Goal: Information Seeking & Learning: Learn about a topic

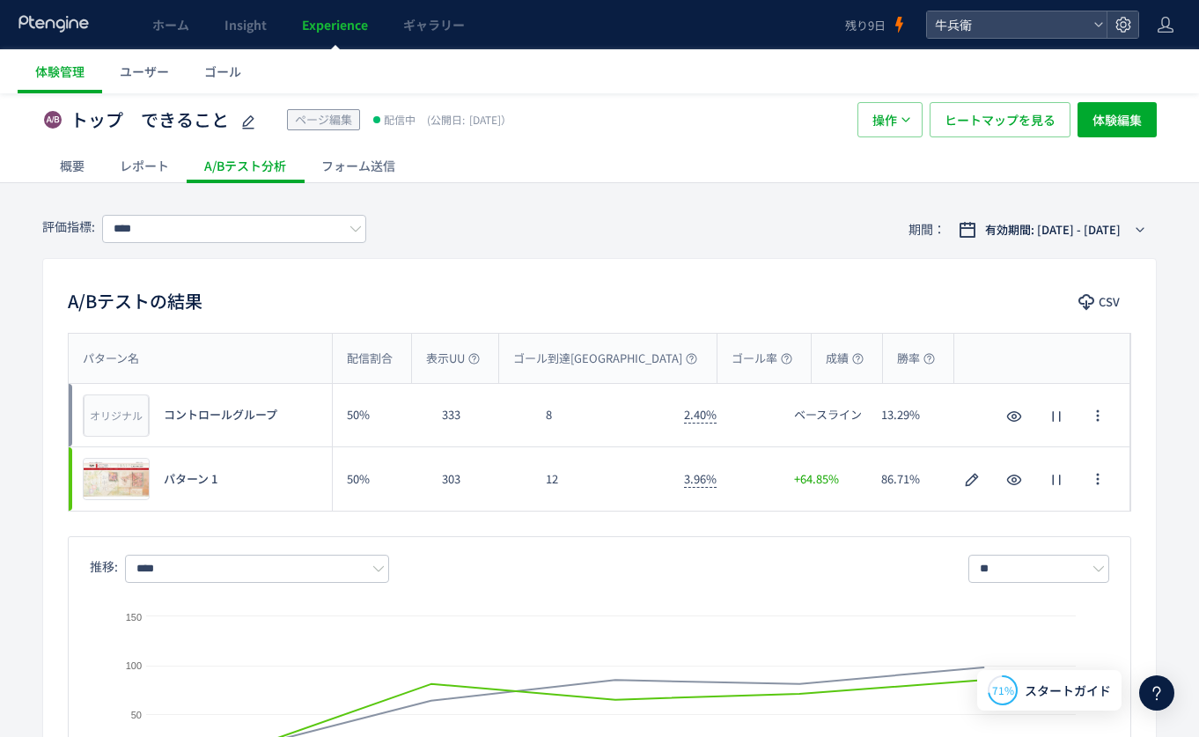
click at [77, 28] on icon at bounding box center [54, 24] width 73 height 18
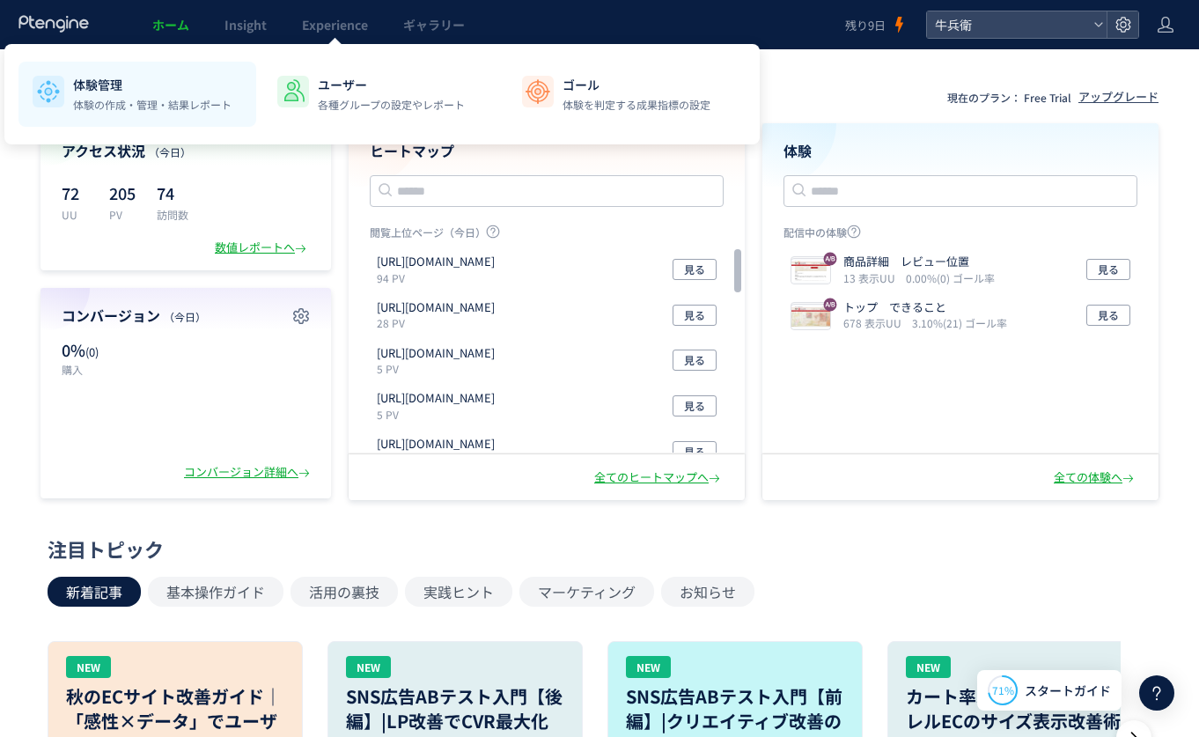
click at [263, 113] on li "体験管理 体験の作成・管理・結果レポート" at bounding box center [382, 94] width 238 height 65
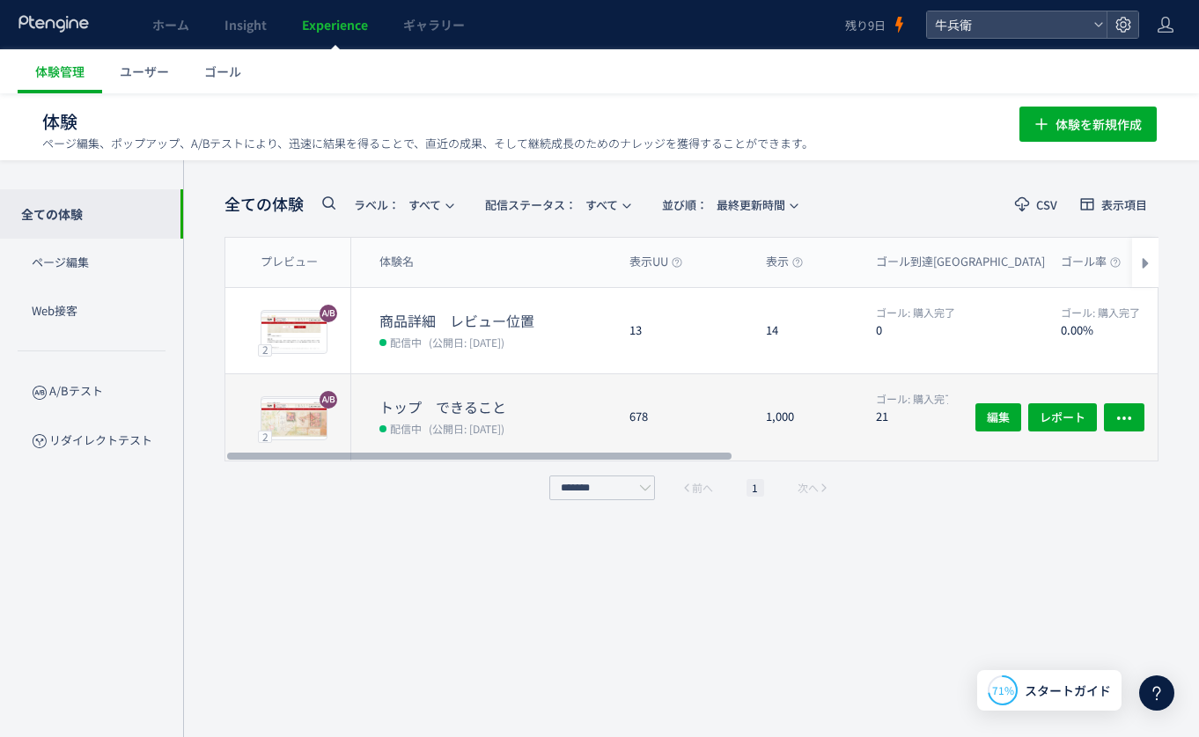
click at [753, 385] on div "1,000" at bounding box center [807, 417] width 110 height 86
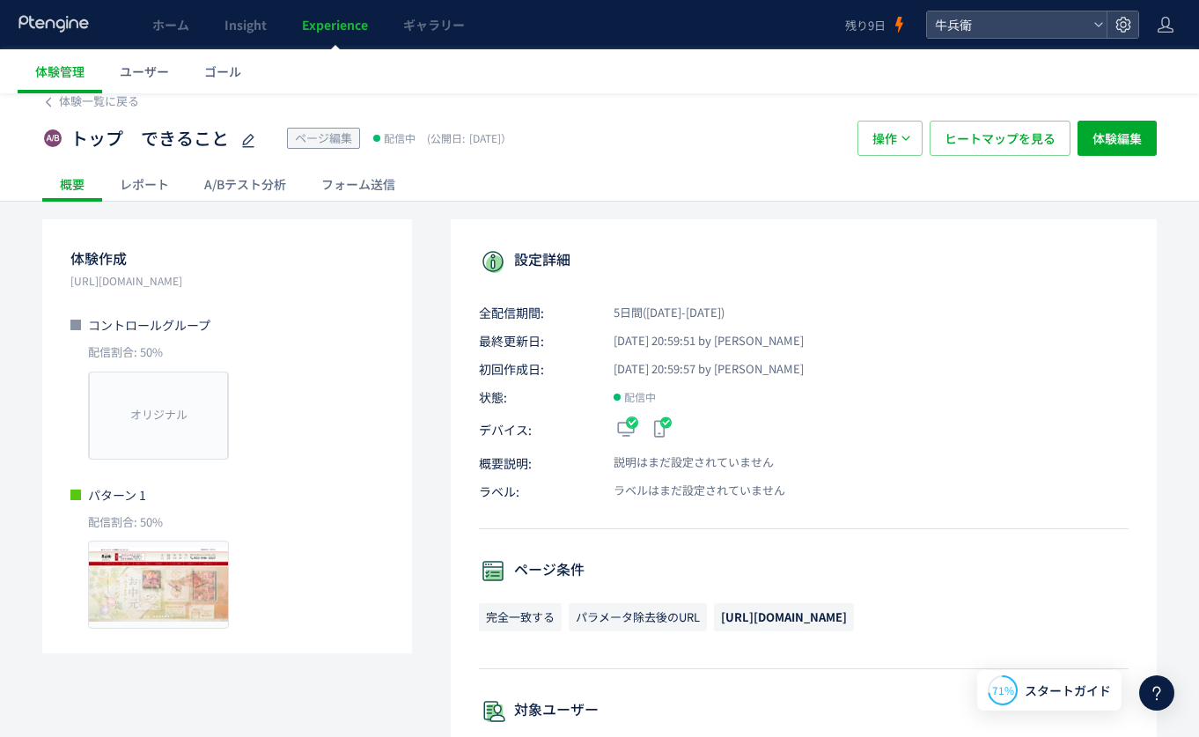
scroll to position [14, 0]
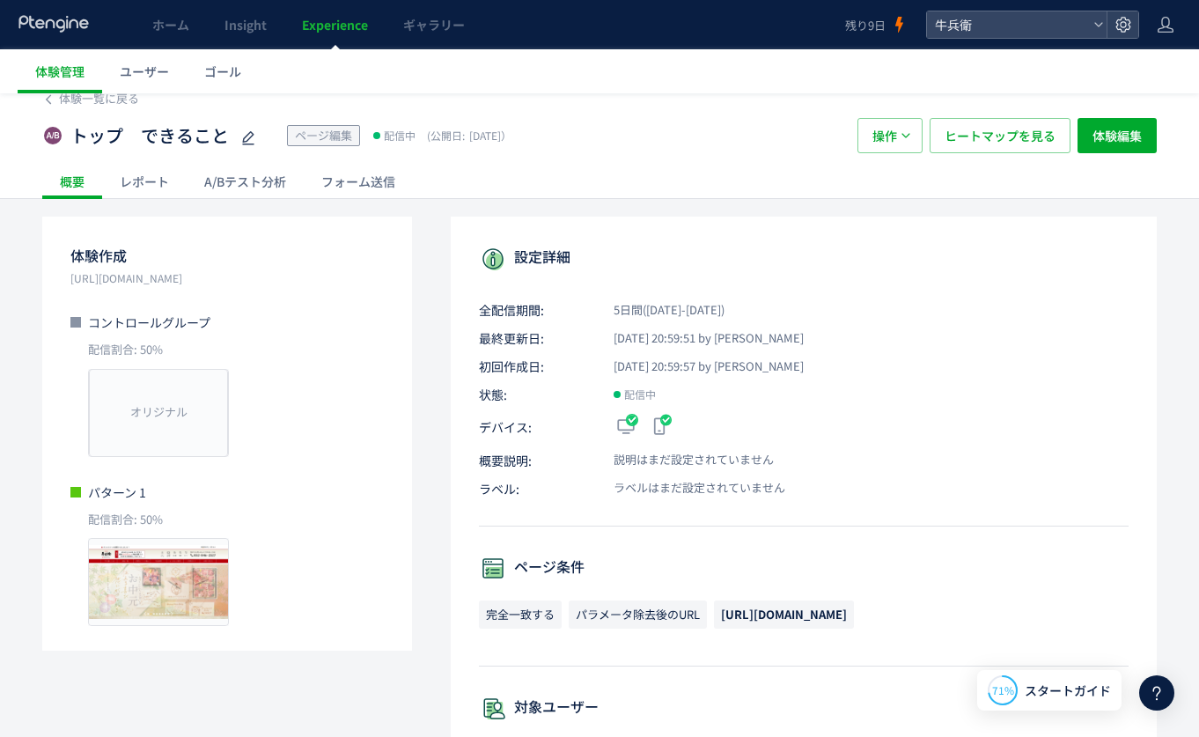
click at [245, 176] on div "A/Bテスト分析" at bounding box center [245, 181] width 117 height 35
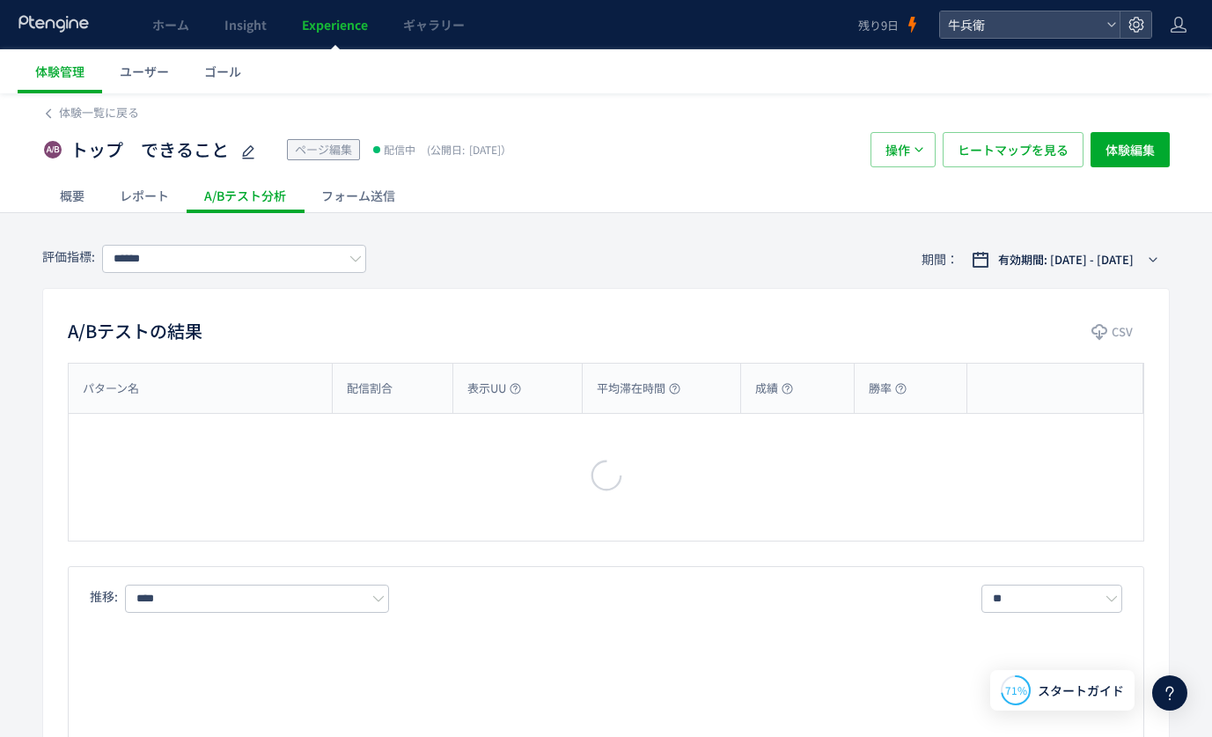
type input "****"
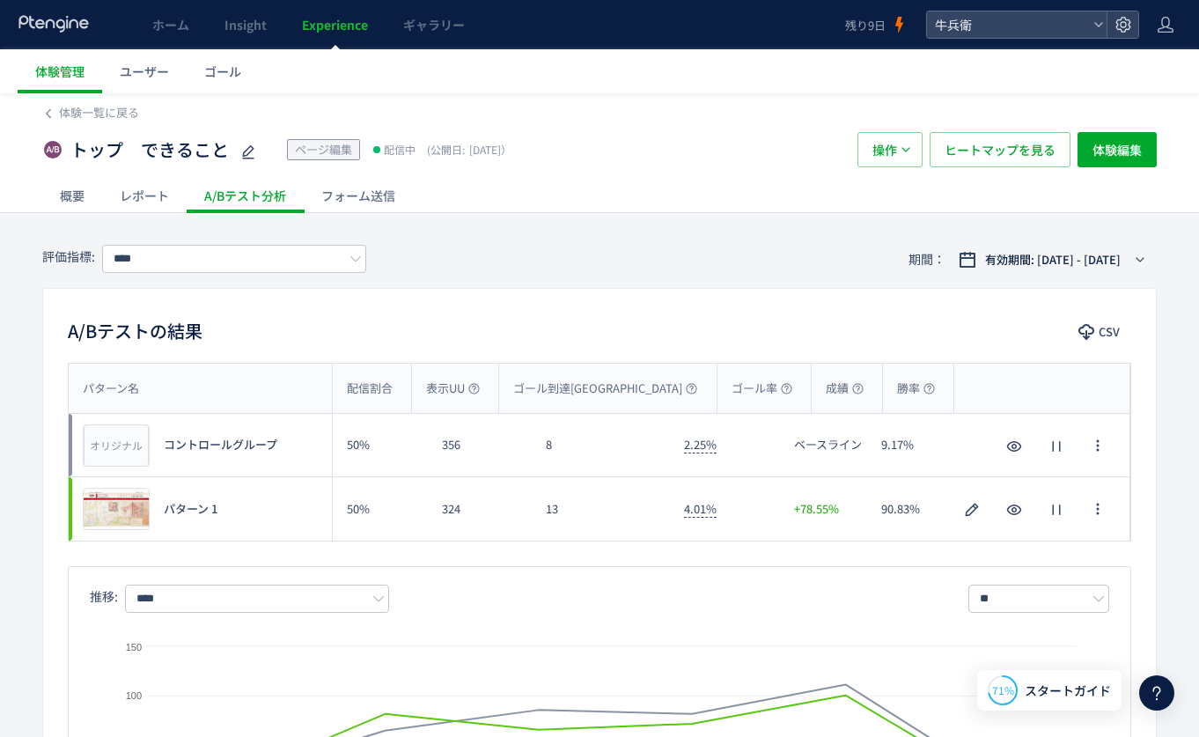
click at [39, 12] on div at bounding box center [54, 24] width 73 height 49
click at [43, 25] on icon at bounding box center [54, 24] width 73 height 18
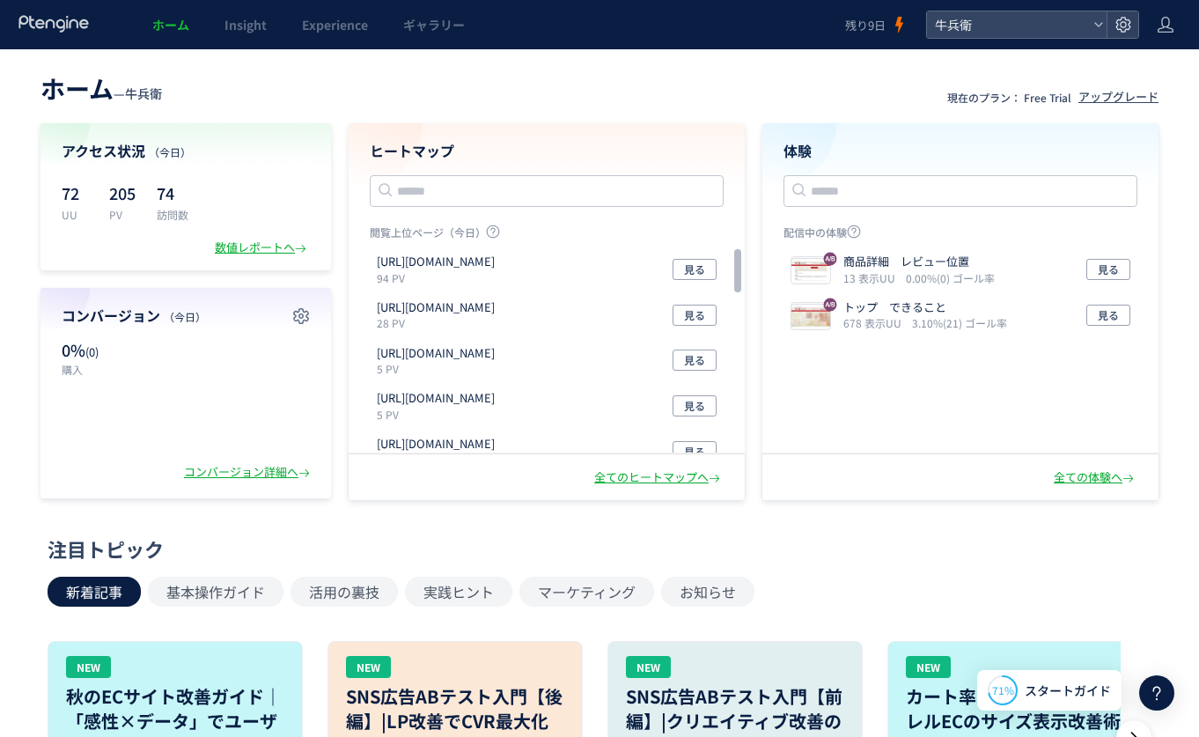
click at [406, 99] on header "ホーム — 牛兵衛 現在のプラン： Free Trial アップグレード" at bounding box center [599, 86] width 1118 height 39
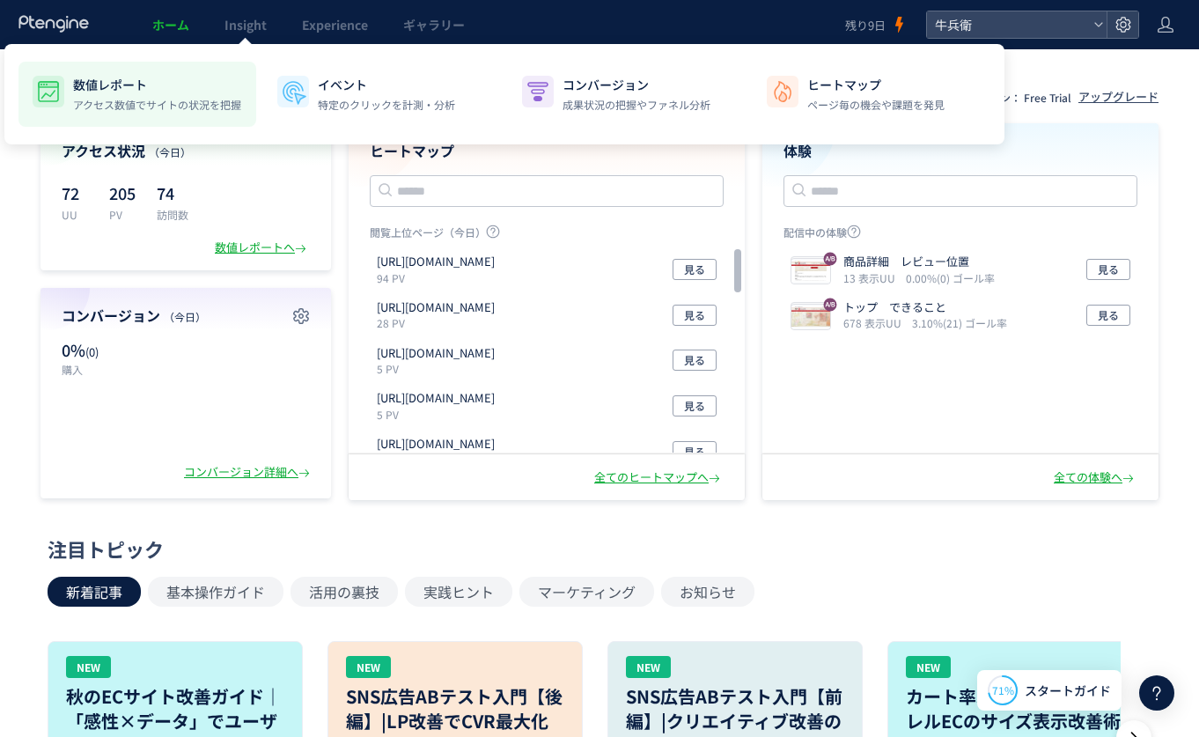
click at [132, 93] on div "数値レポート アクセス数値でサイトの状況を把握" at bounding box center [157, 94] width 168 height 37
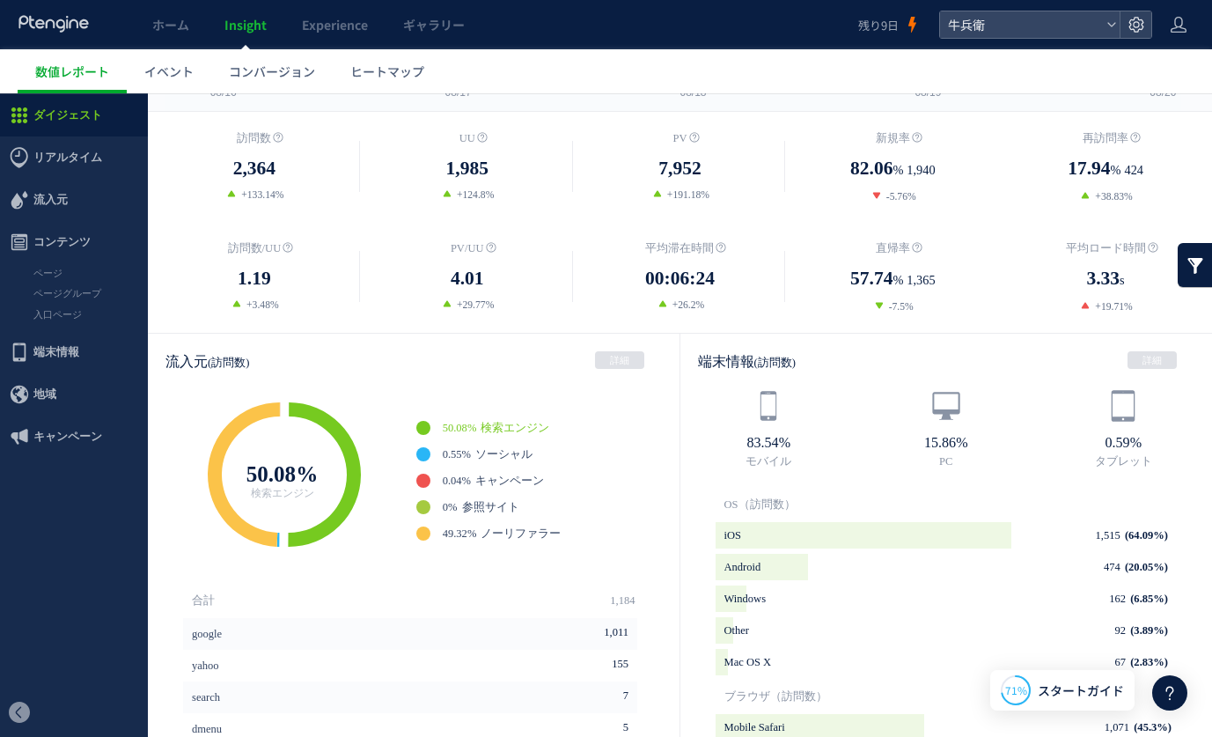
scroll to position [268, 0]
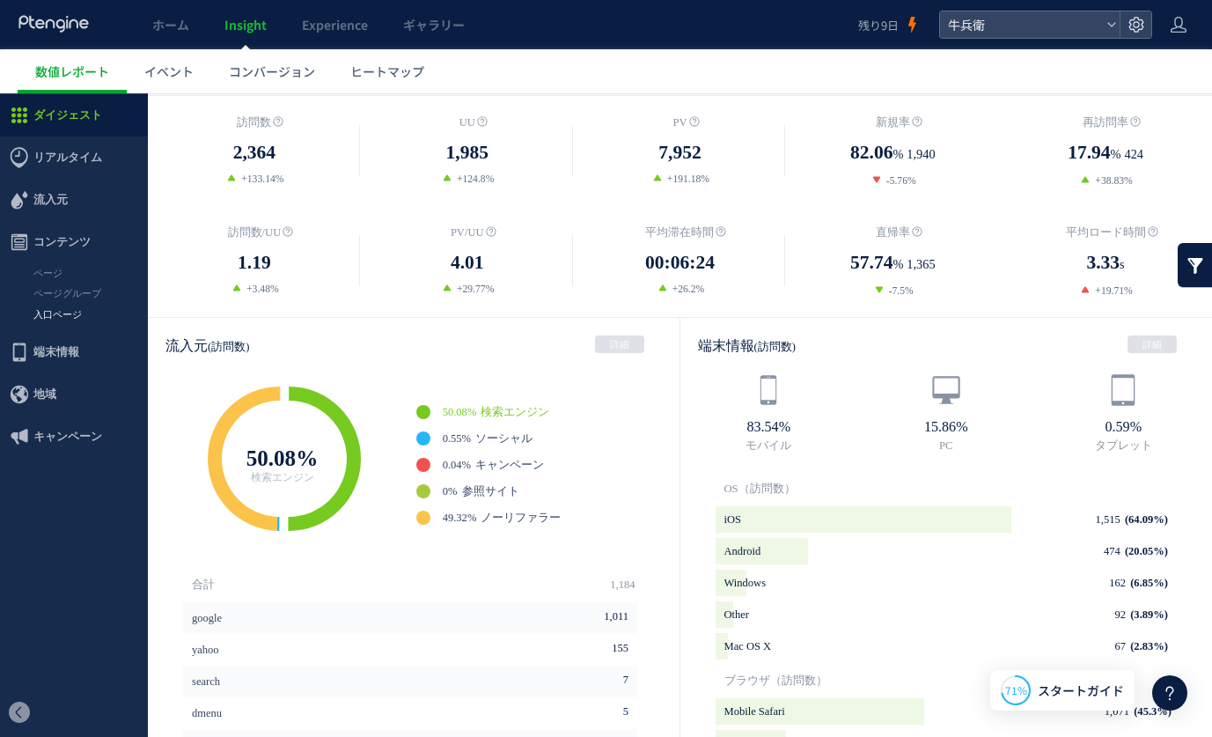
click at [63, 310] on link "入口ページ" at bounding box center [74, 314] width 148 height 20
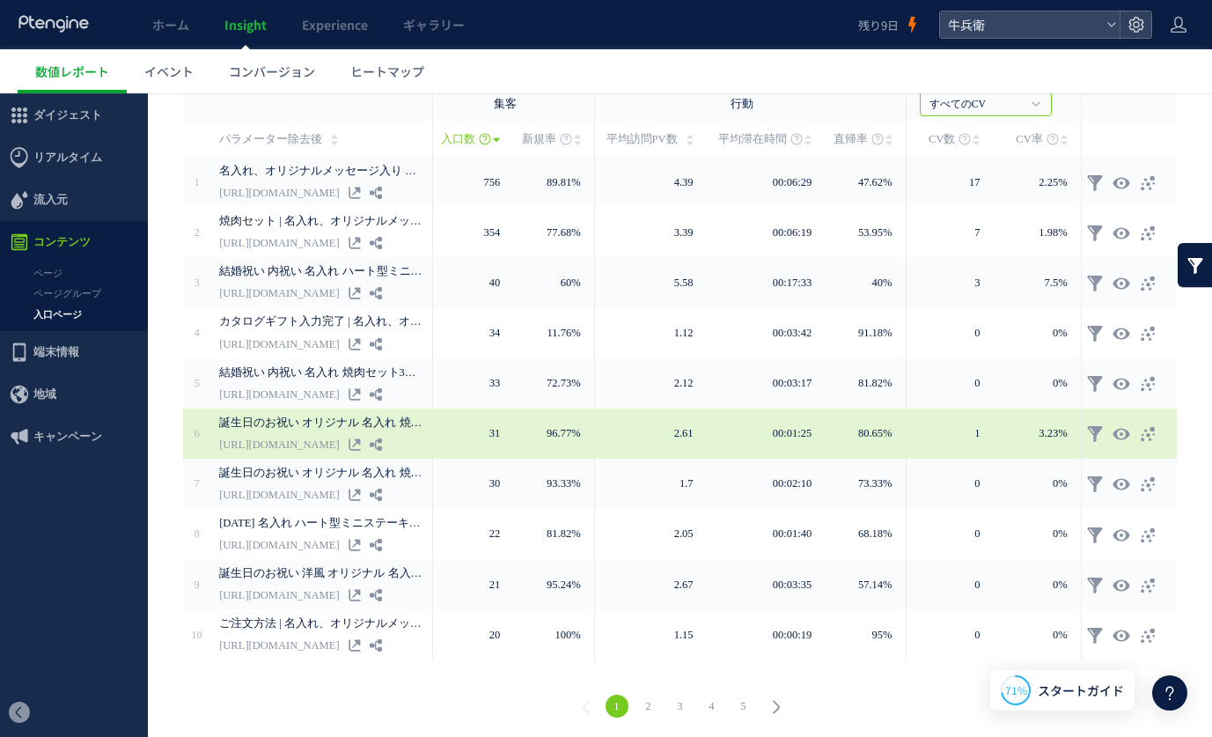
scroll to position [344, 0]
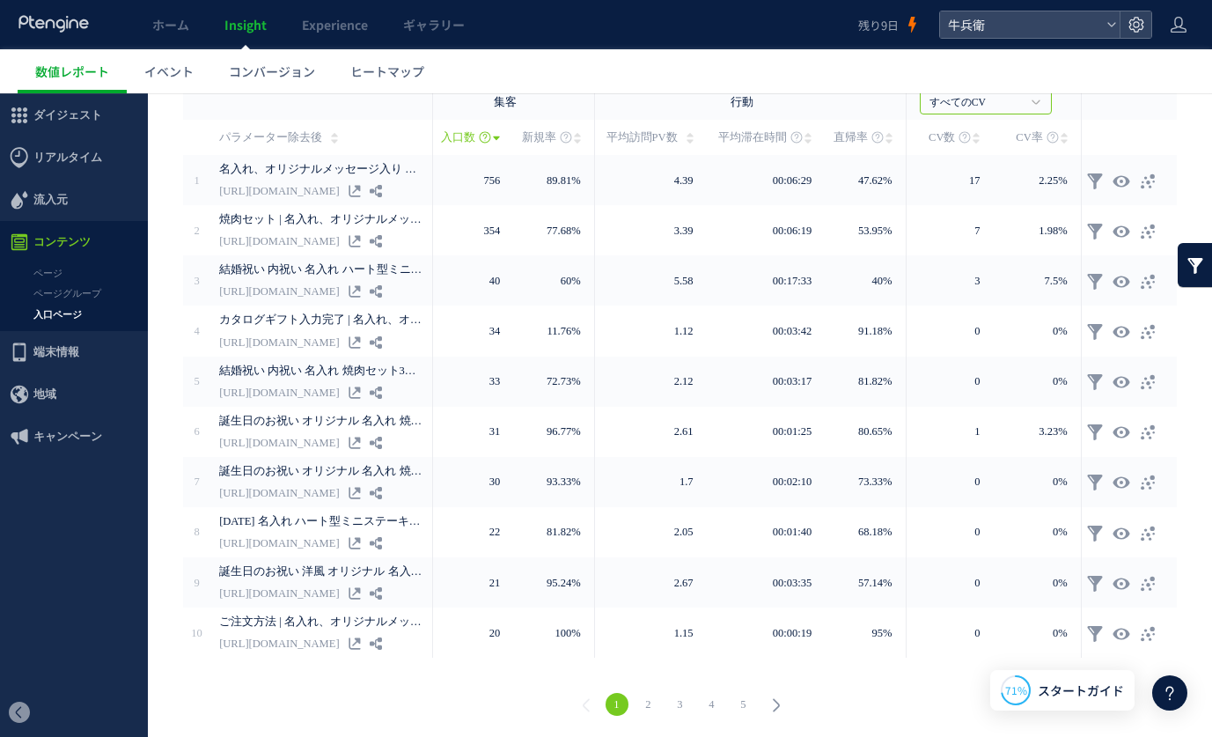
click at [651, 697] on link "2" at bounding box center [648, 704] width 23 height 23
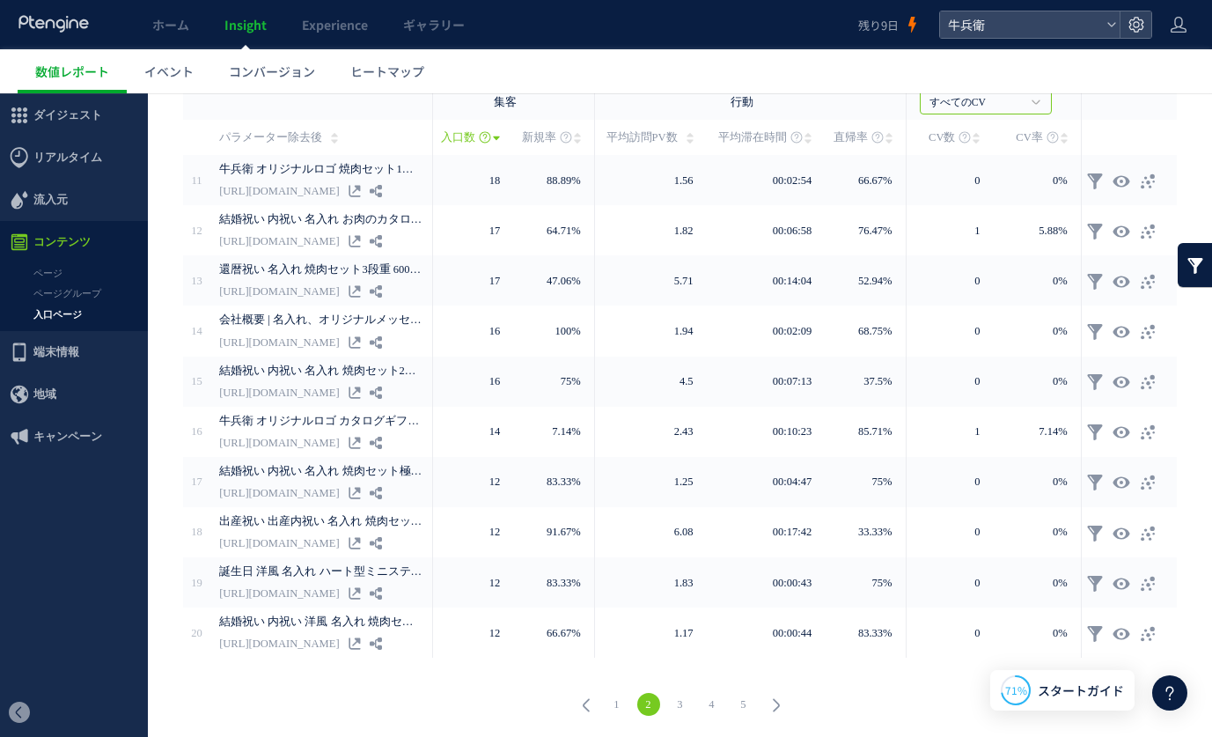
click at [621, 701] on link "1" at bounding box center [616, 704] width 23 height 23
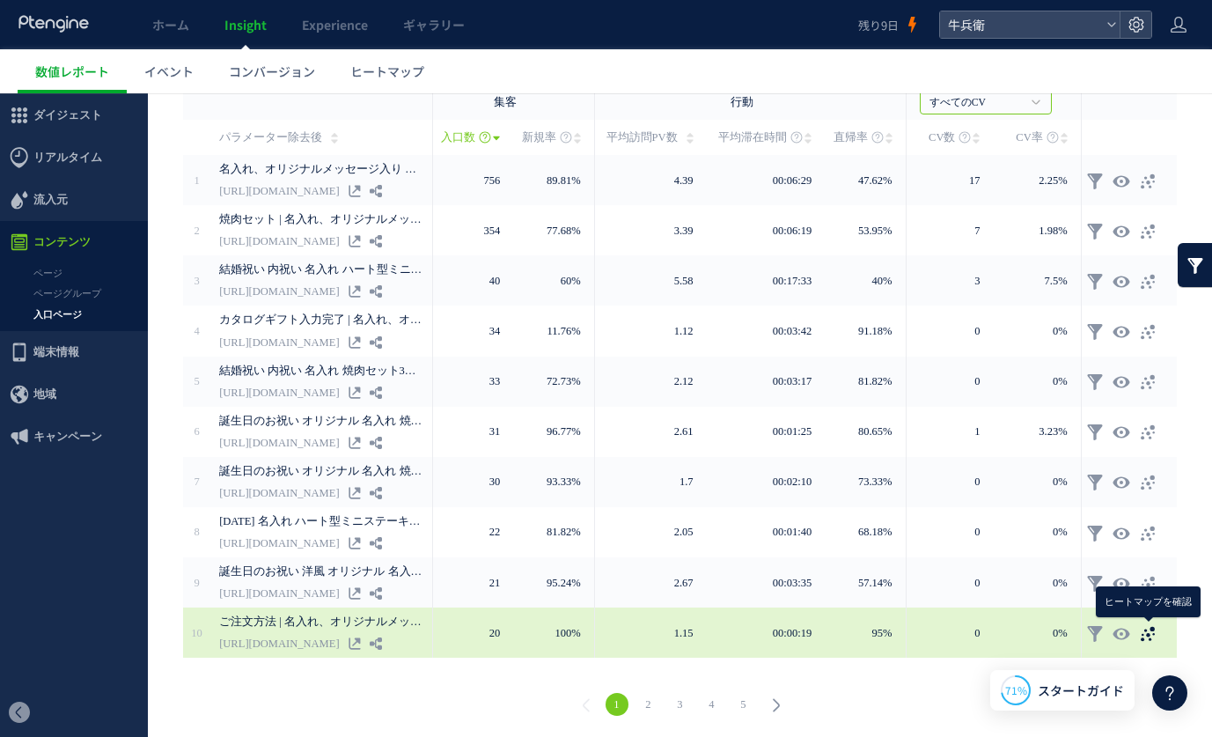
click at [1143, 631] on icon at bounding box center [1148, 634] width 18 height 18
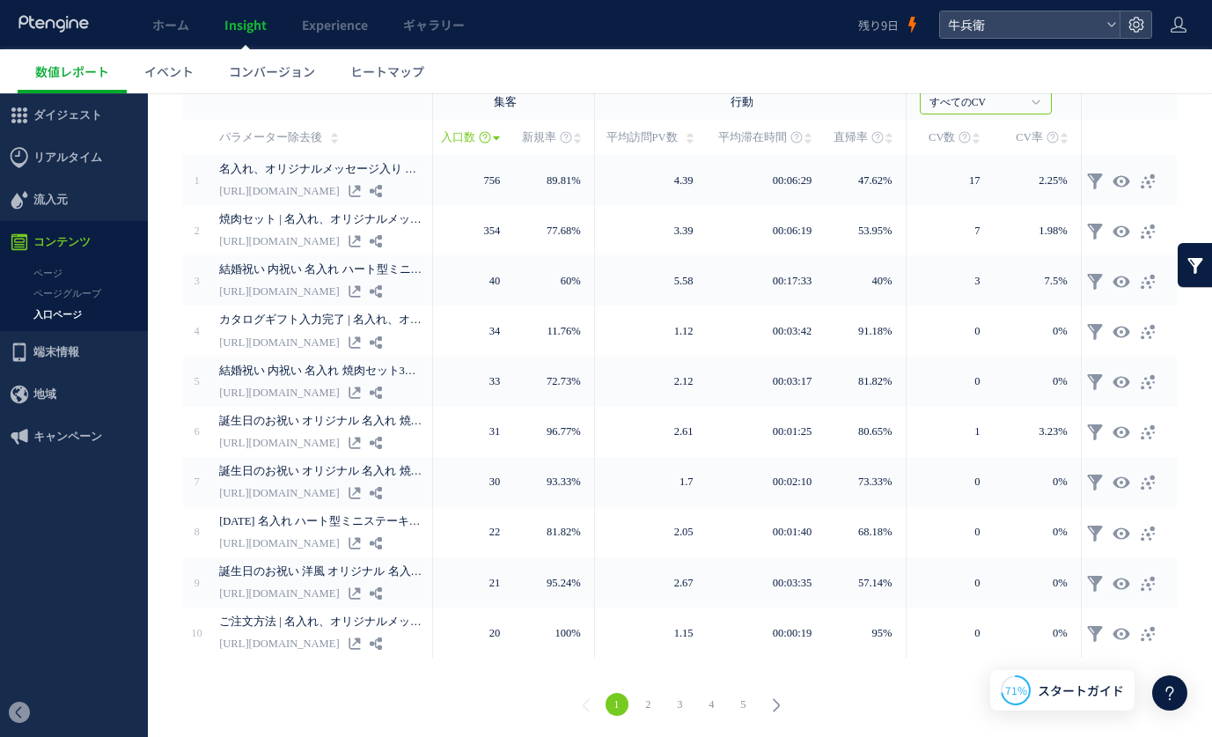
click at [650, 700] on link "2" at bounding box center [648, 704] width 23 height 23
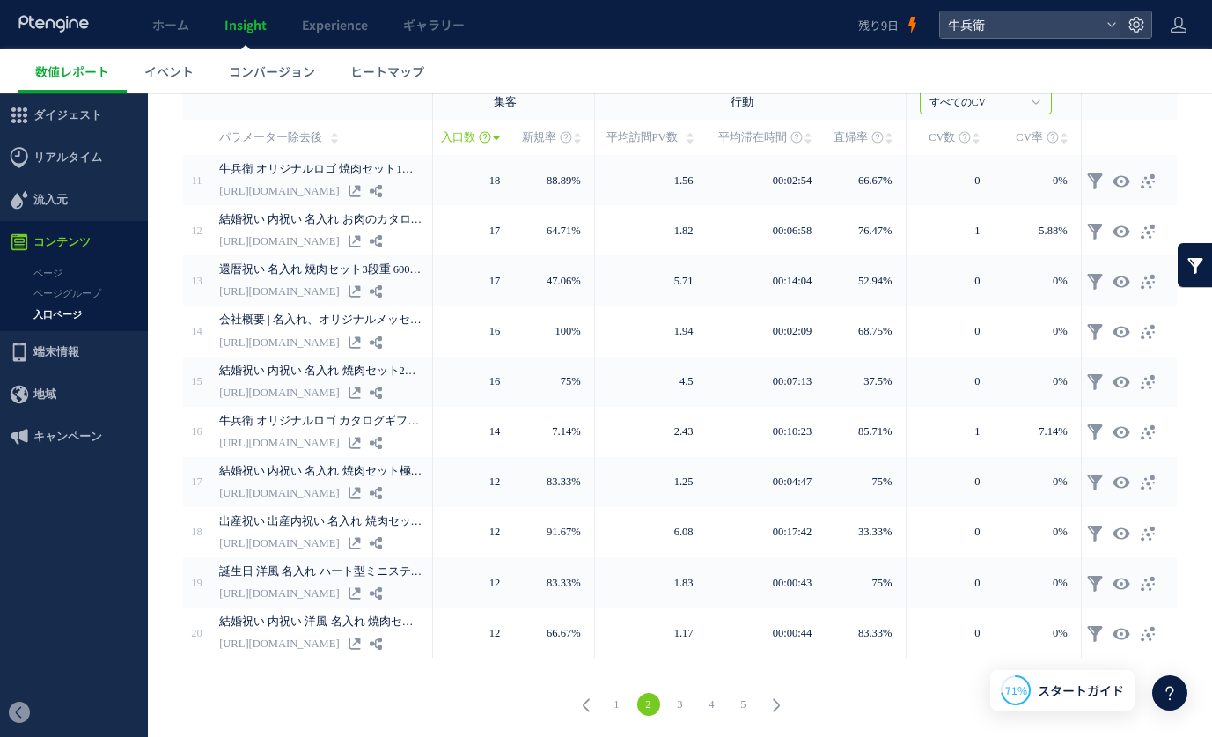
click at [687, 695] on link "3" at bounding box center [680, 704] width 23 height 23
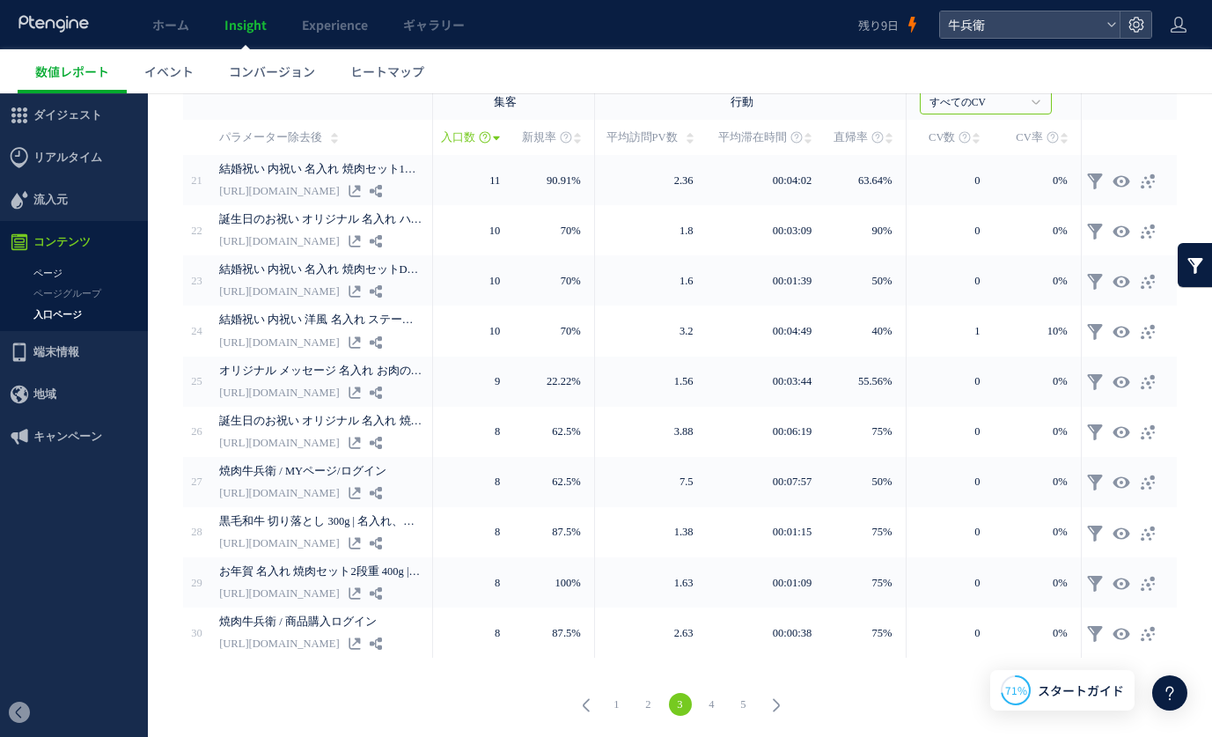
click at [65, 264] on link "ページ" at bounding box center [74, 273] width 148 height 20
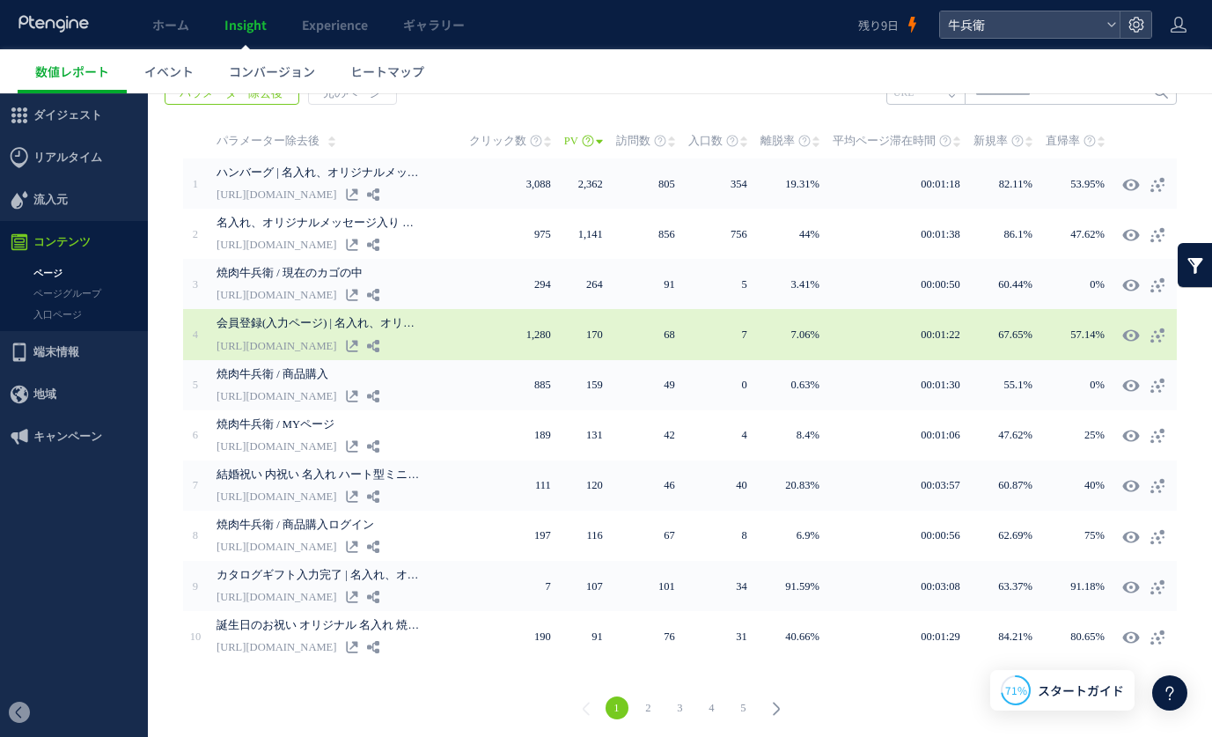
scroll to position [309, 0]
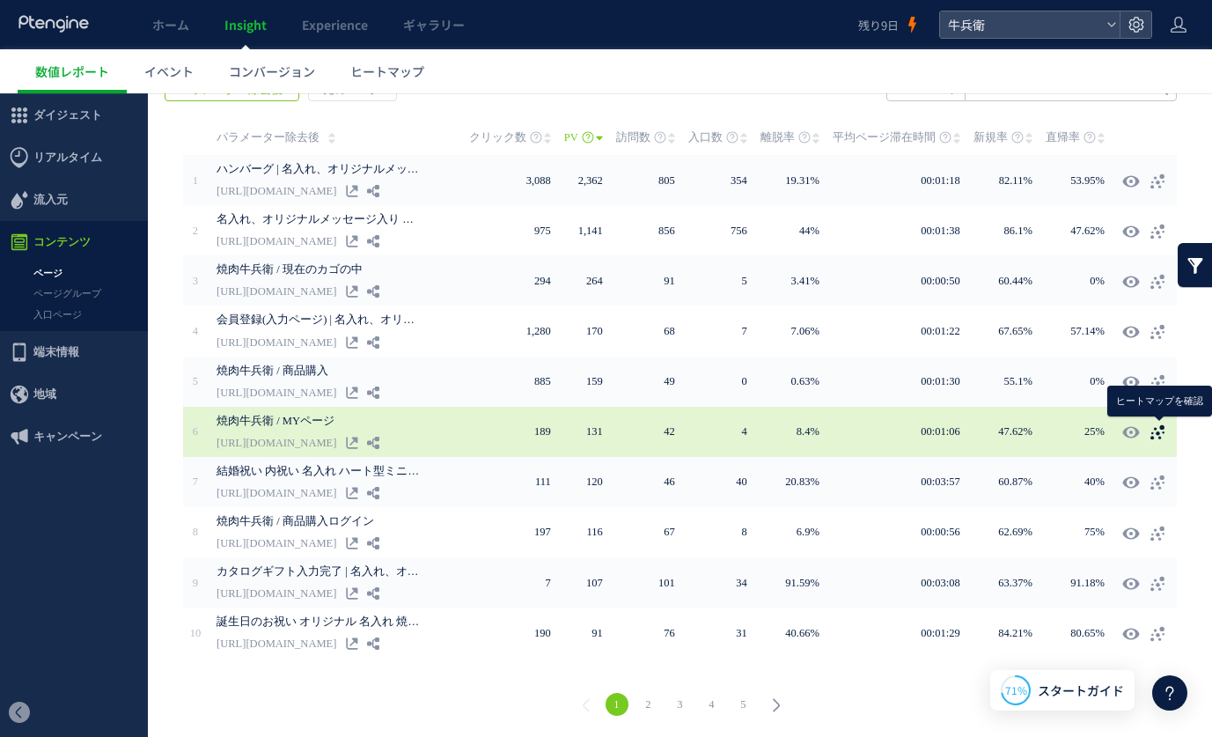
click at [1152, 438] on use at bounding box center [1157, 432] width 14 height 15
click at [1155, 436] on icon at bounding box center [1157, 432] width 18 height 18
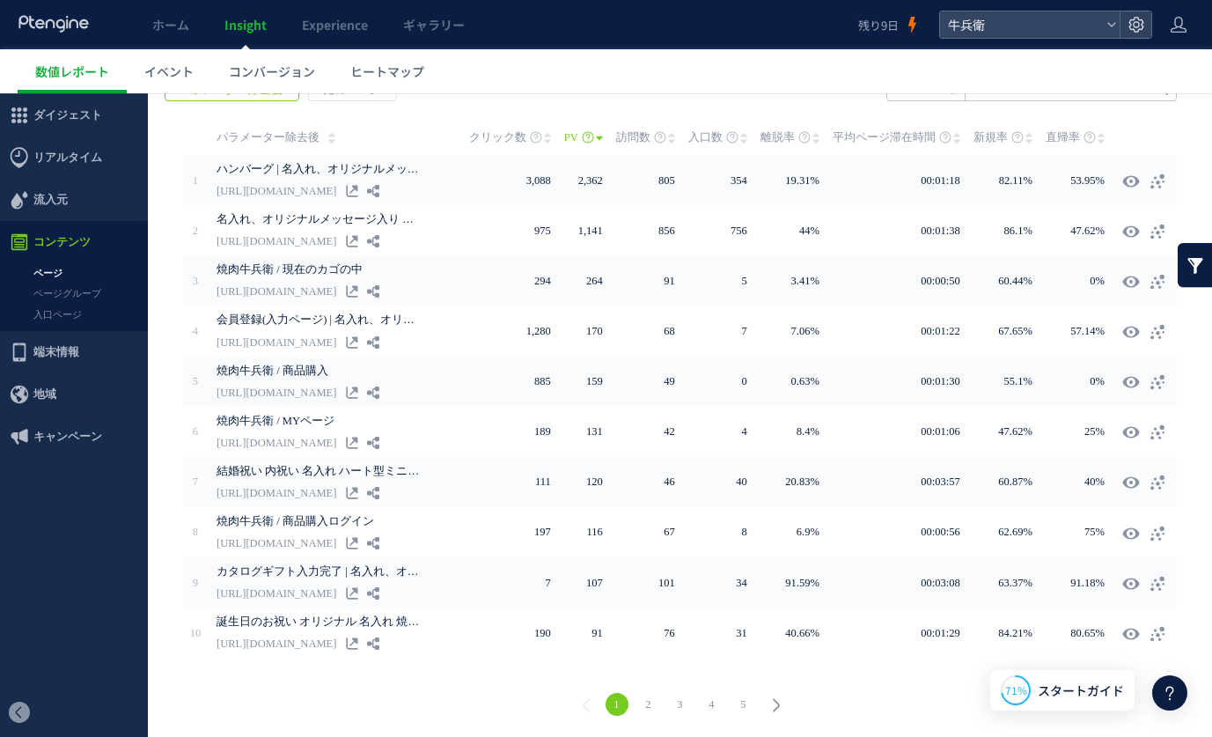
click at [647, 710] on link "2" at bounding box center [648, 704] width 23 height 23
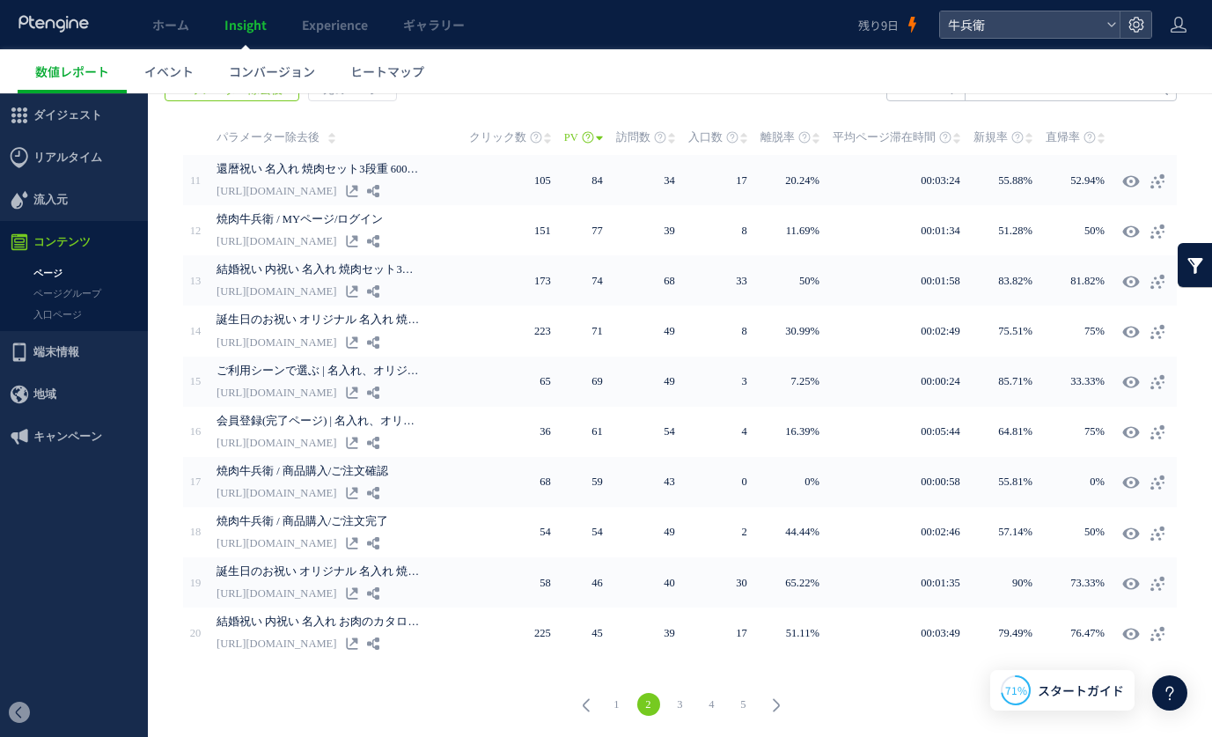
click at [680, 703] on link "3" at bounding box center [680, 704] width 23 height 23
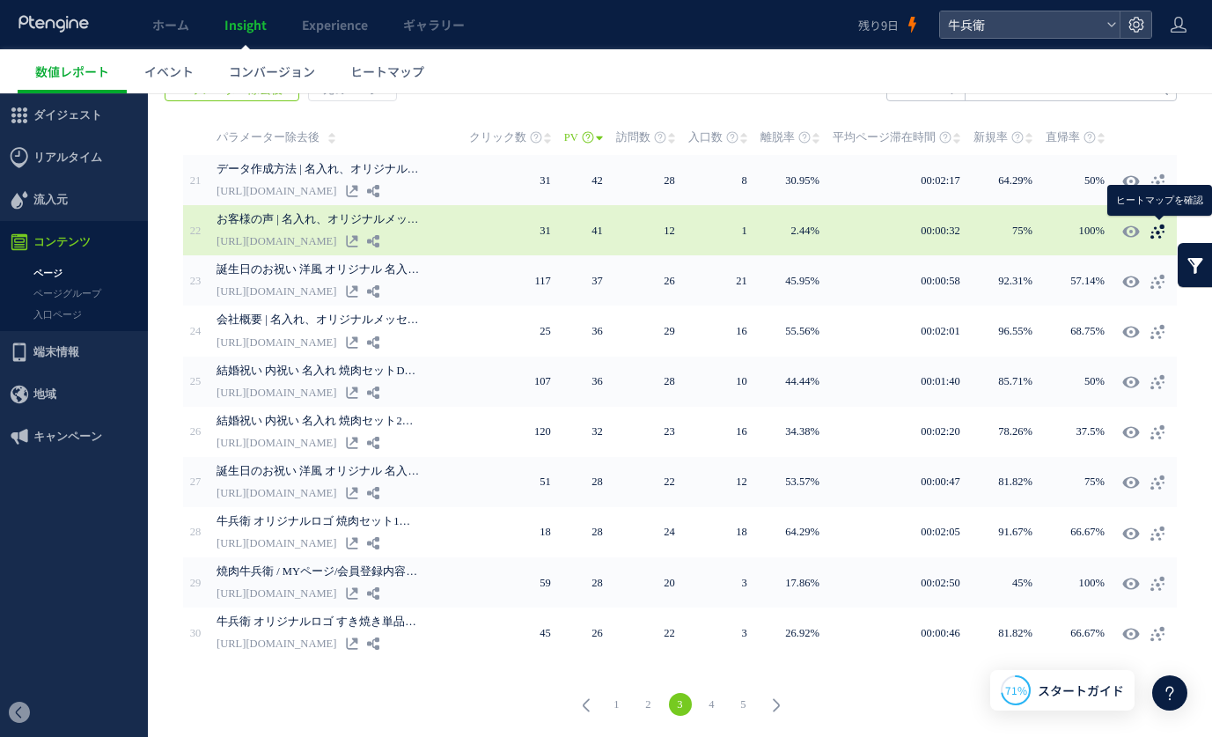
click at [1162, 234] on icon at bounding box center [1157, 232] width 18 height 18
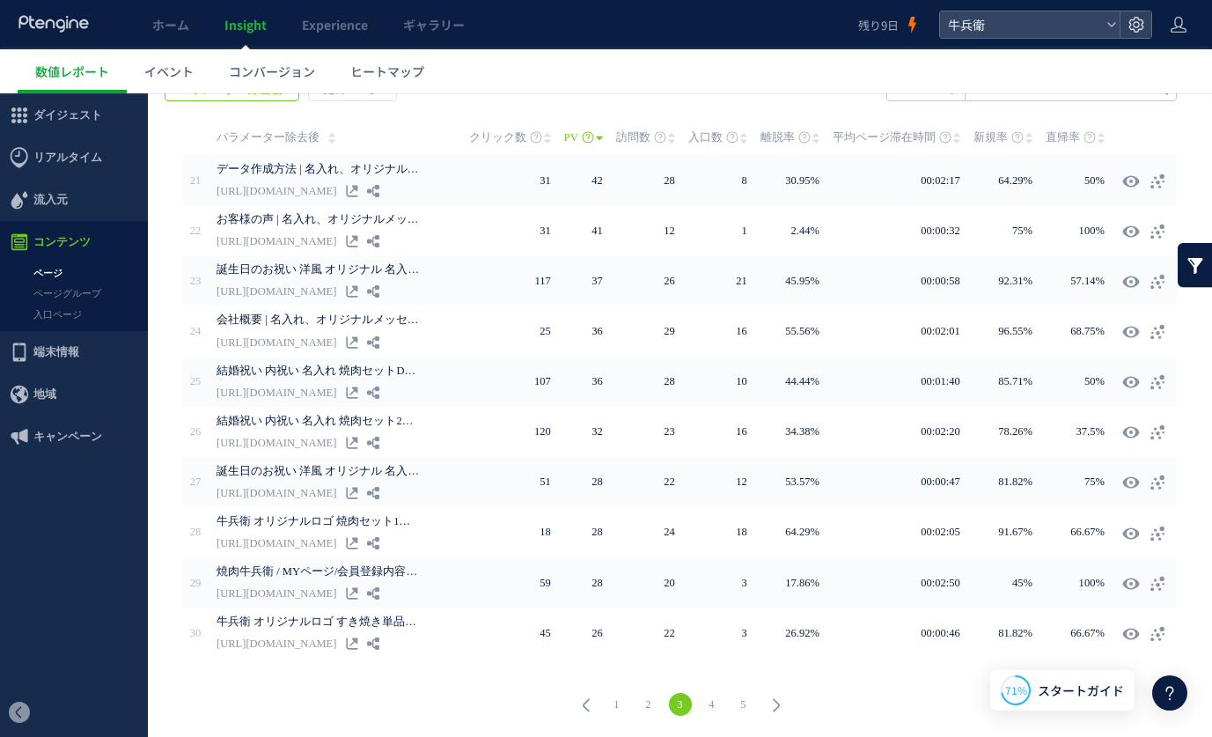
click at [613, 704] on link "1" at bounding box center [616, 704] width 23 height 23
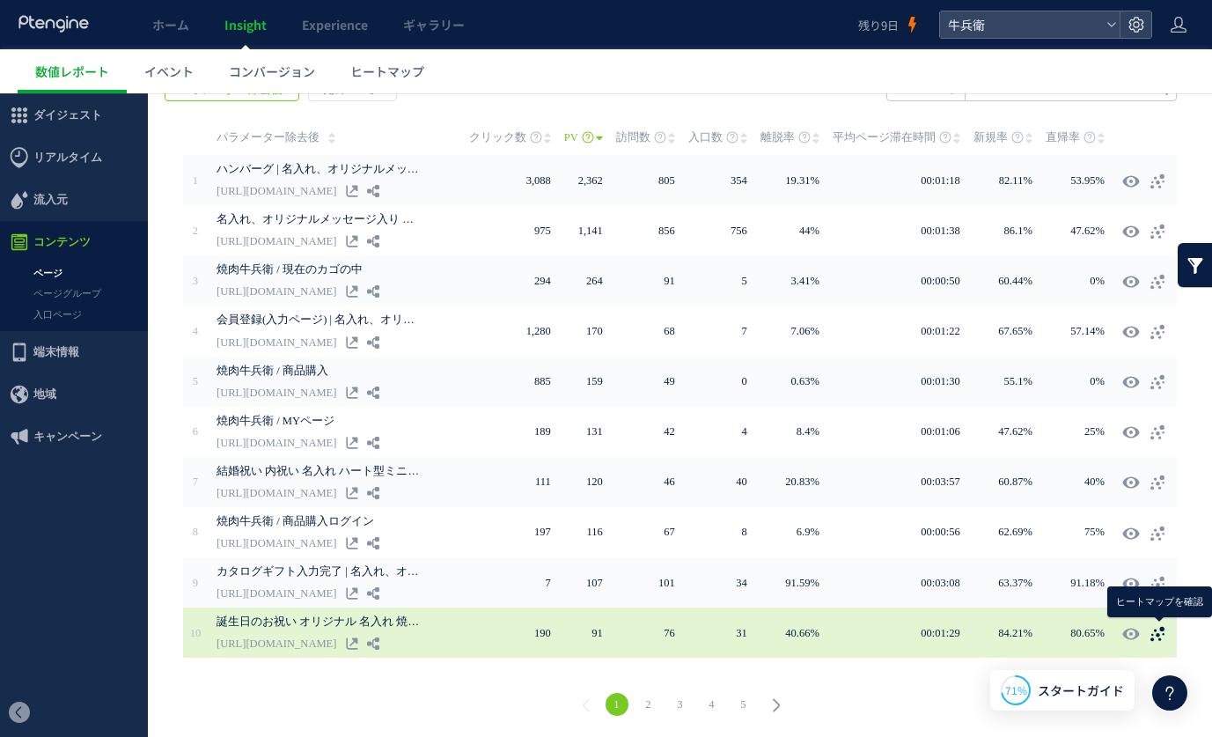
click at [1162, 631] on use at bounding box center [1157, 634] width 14 height 15
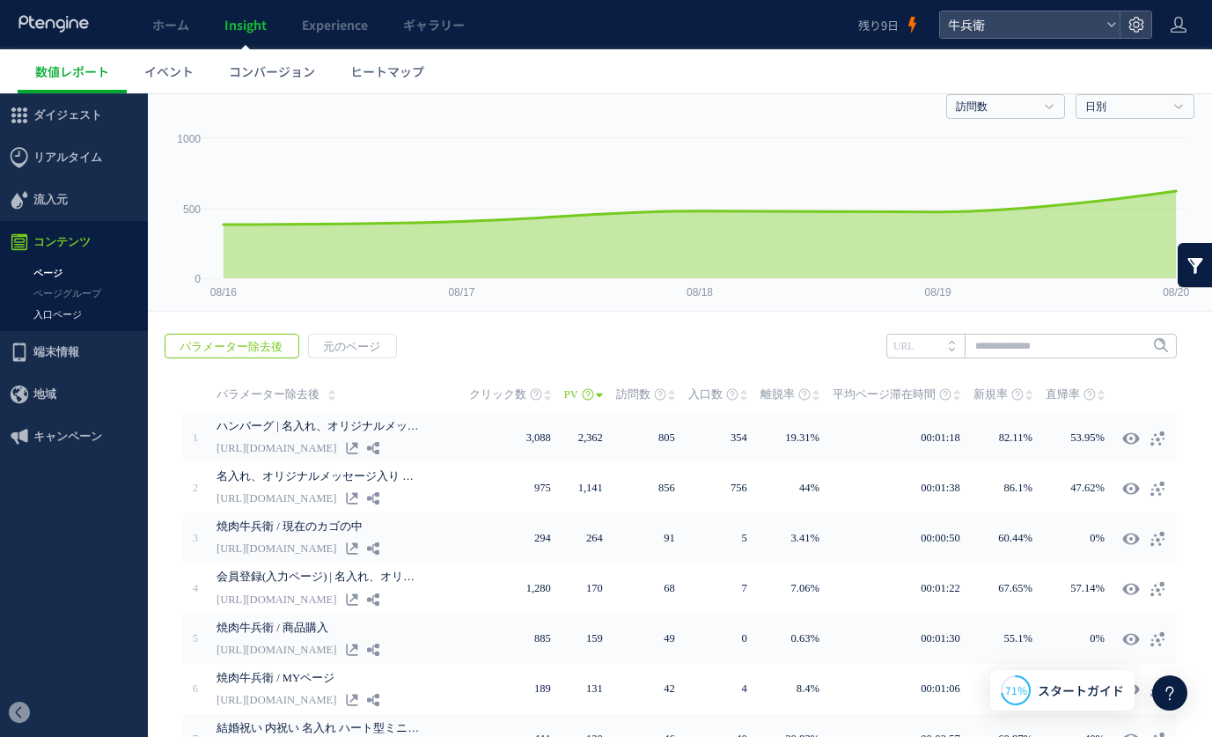
scroll to position [0, 0]
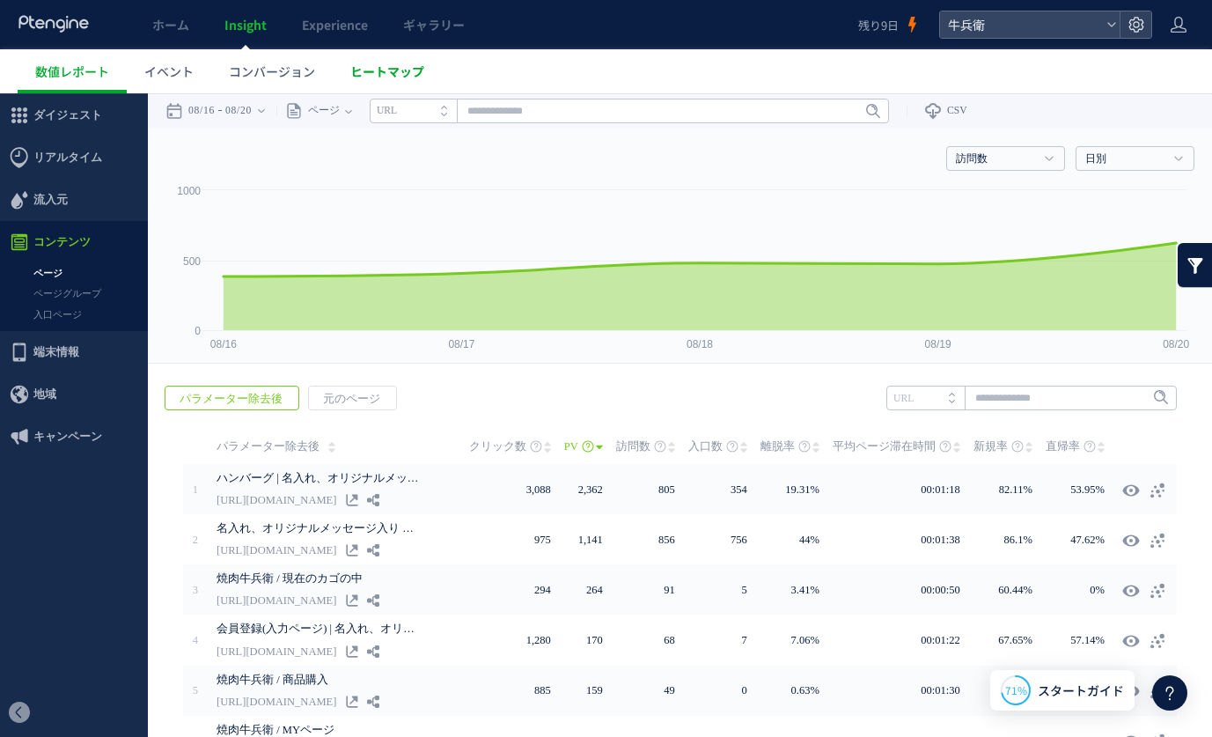
click at [414, 60] on link "ヒートマップ" at bounding box center [387, 71] width 109 height 44
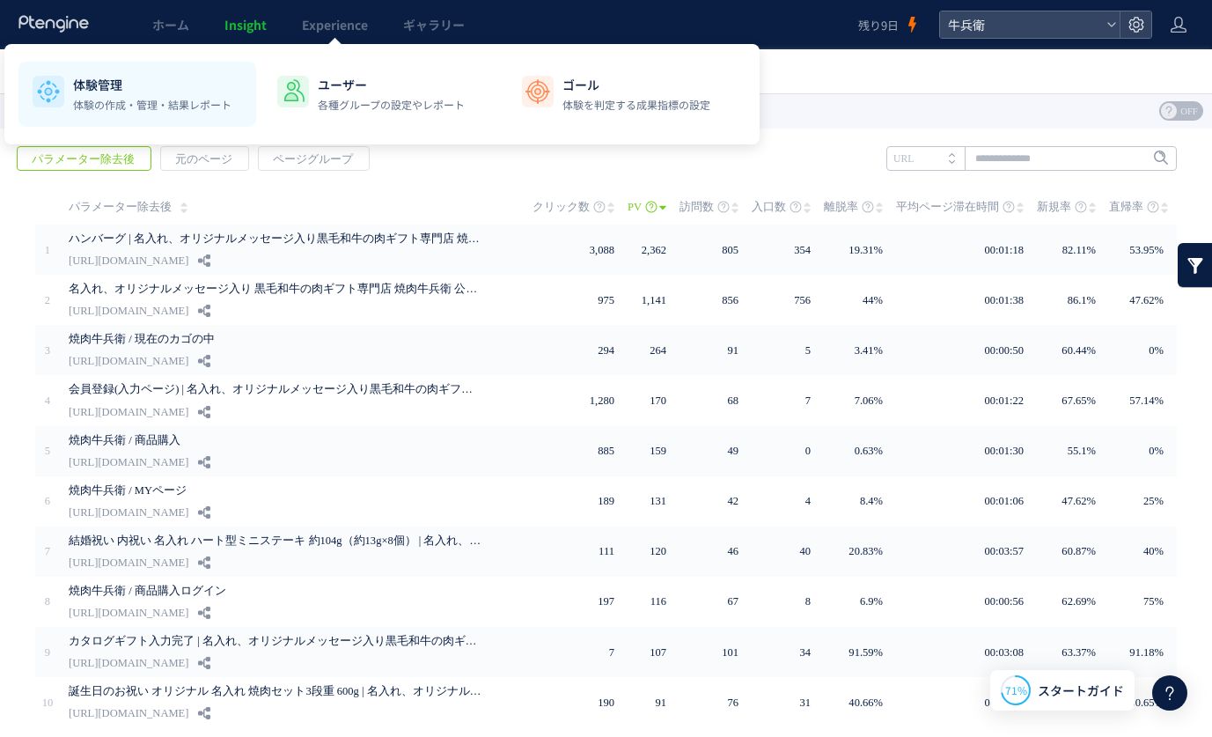
click at [194, 98] on p "体験の作成・管理・結果レポート" at bounding box center [152, 105] width 158 height 16
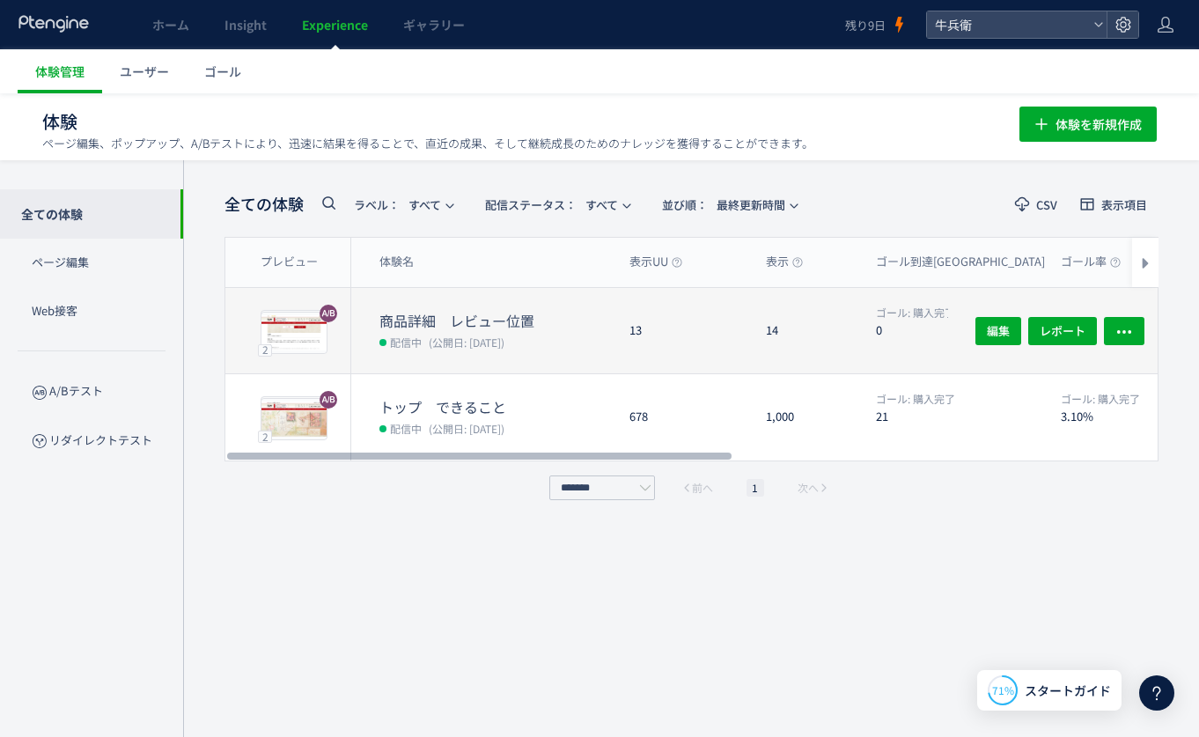
click at [717, 342] on div "13" at bounding box center [683, 330] width 136 height 85
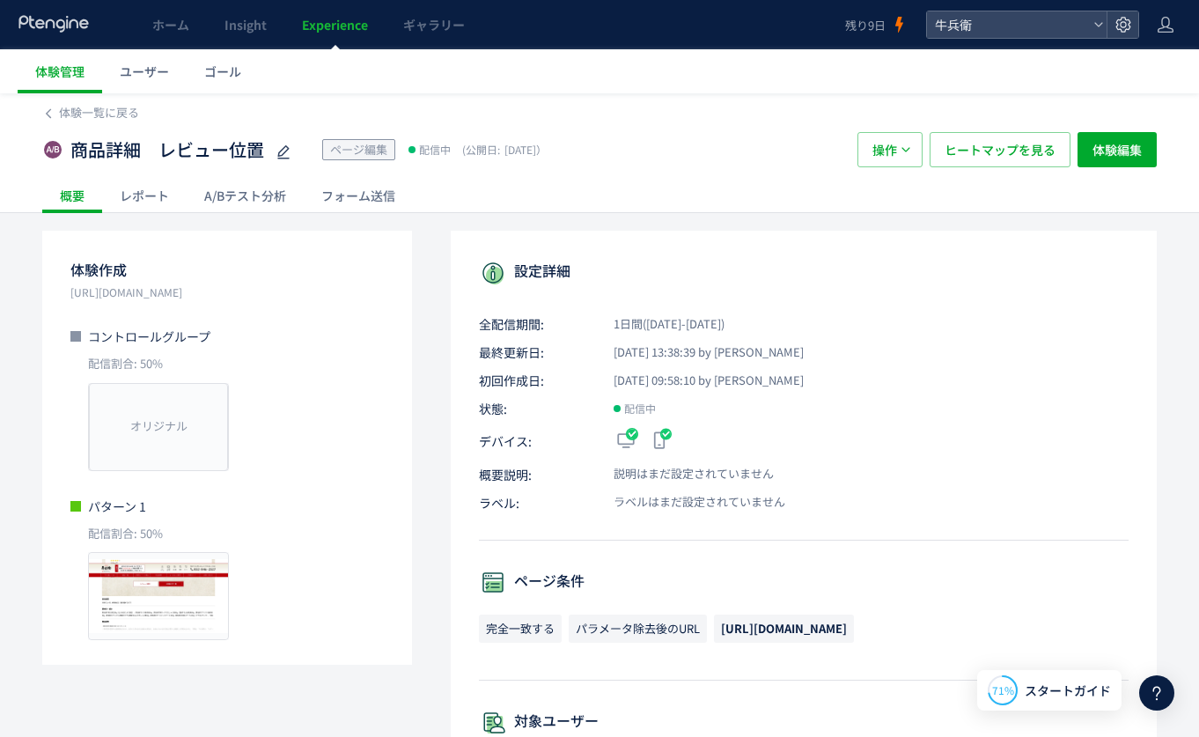
click at [270, 194] on div "A/Bテスト分析" at bounding box center [245, 195] width 117 height 35
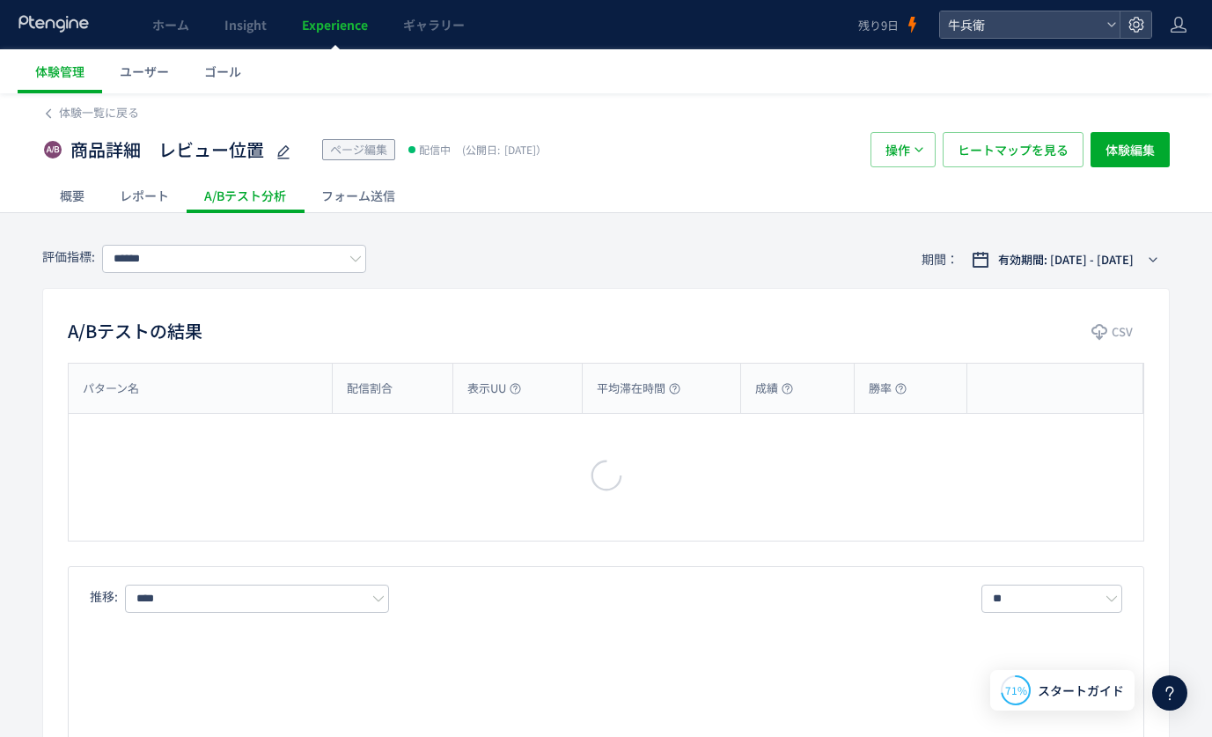
type input "****"
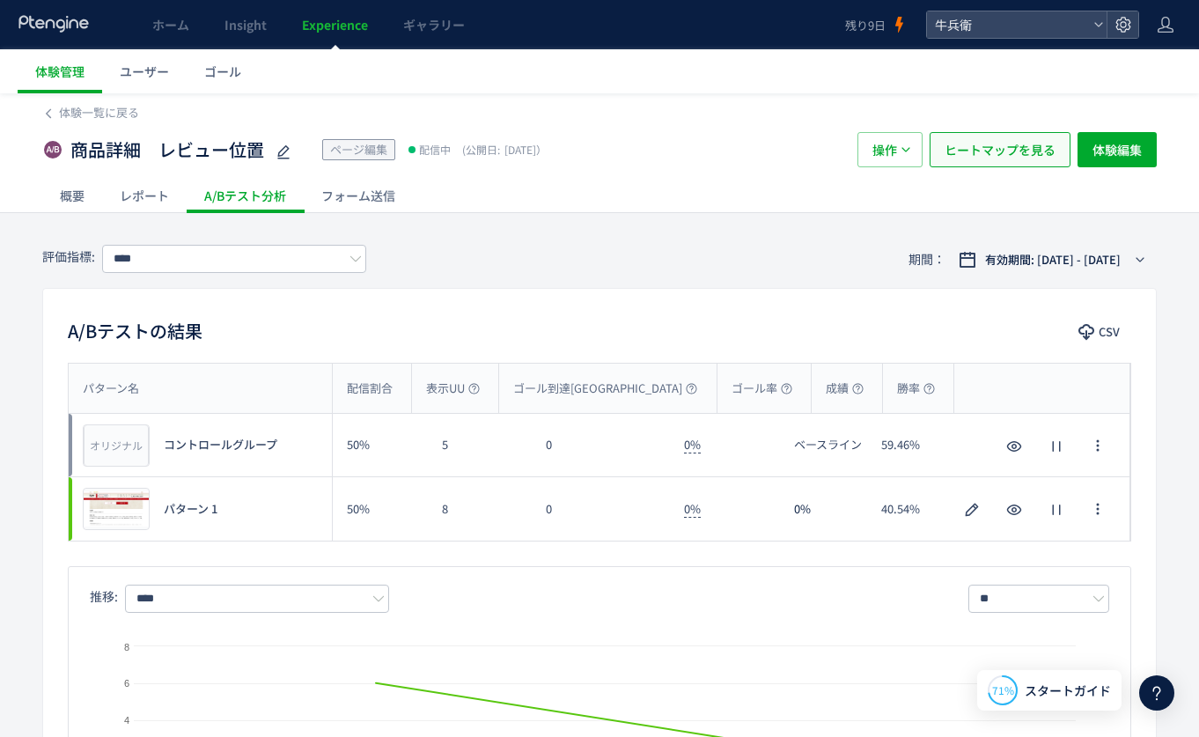
click at [1042, 143] on span "ヒートマップを見る" at bounding box center [999, 149] width 111 height 35
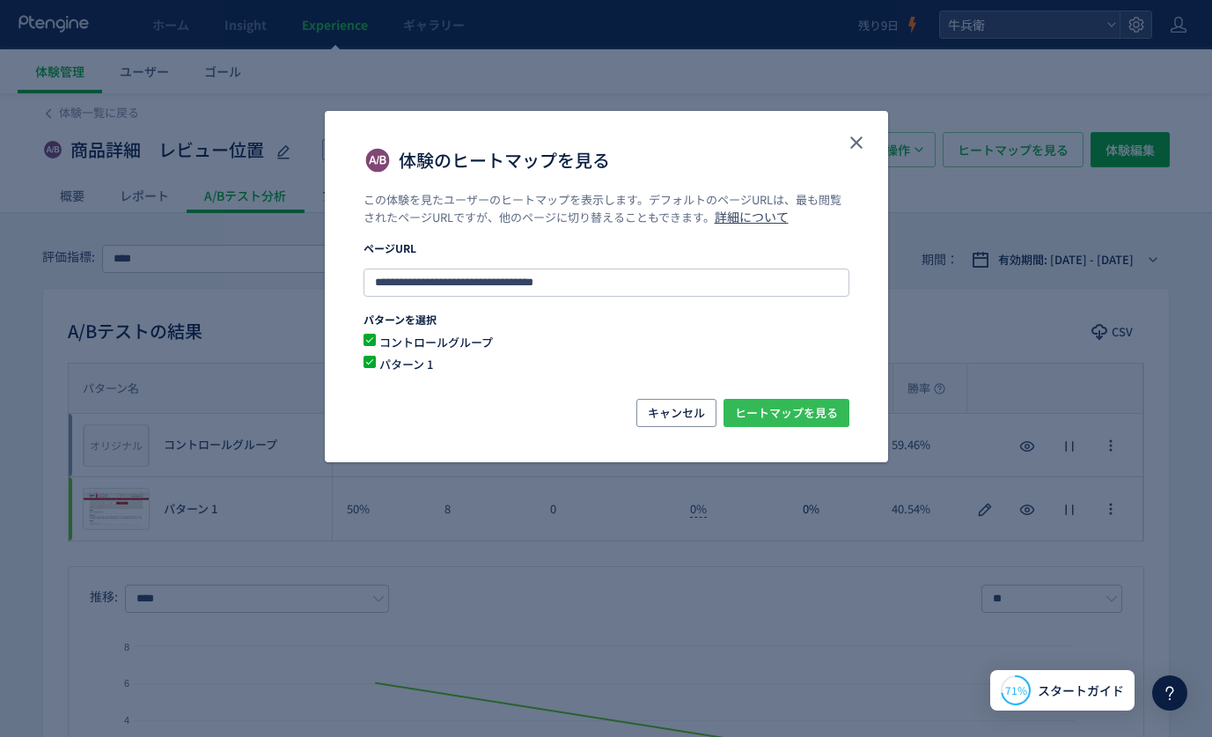
click at [758, 414] on span "ヒートマップを見る" at bounding box center [786, 413] width 103 height 28
click at [850, 141] on icon "close" at bounding box center [856, 142] width 21 height 21
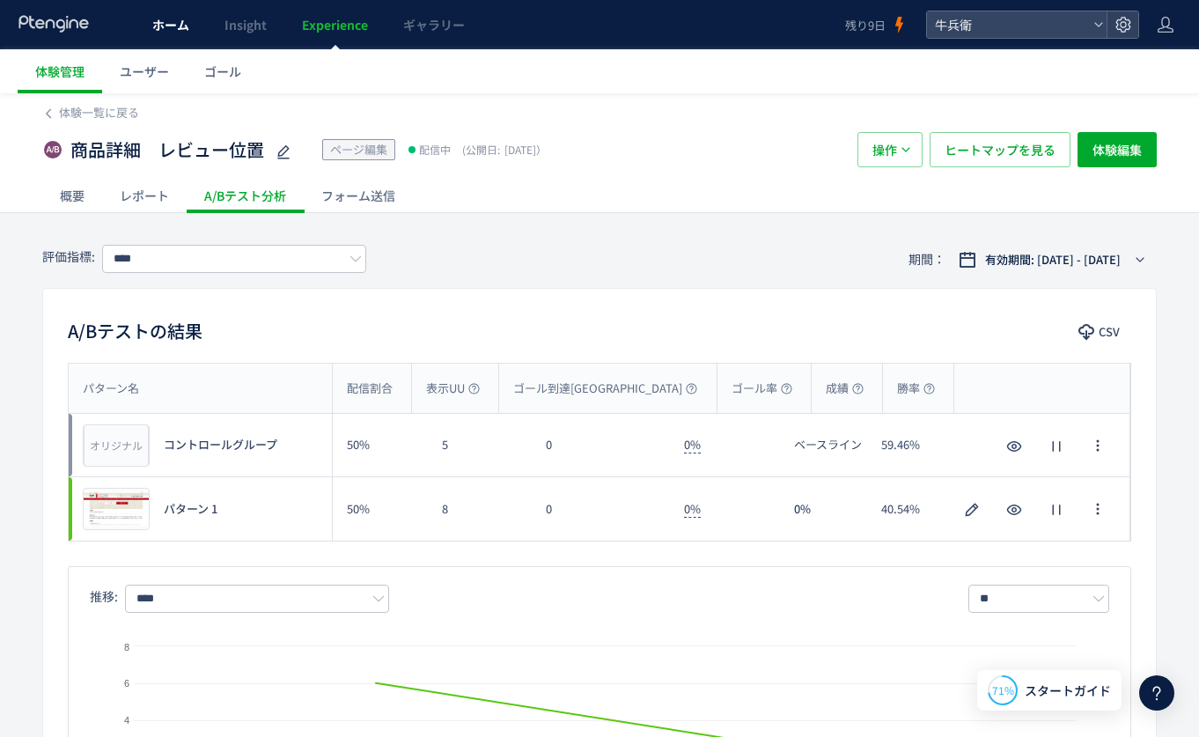
click at [166, 30] on span "ホーム" at bounding box center [170, 25] width 37 height 18
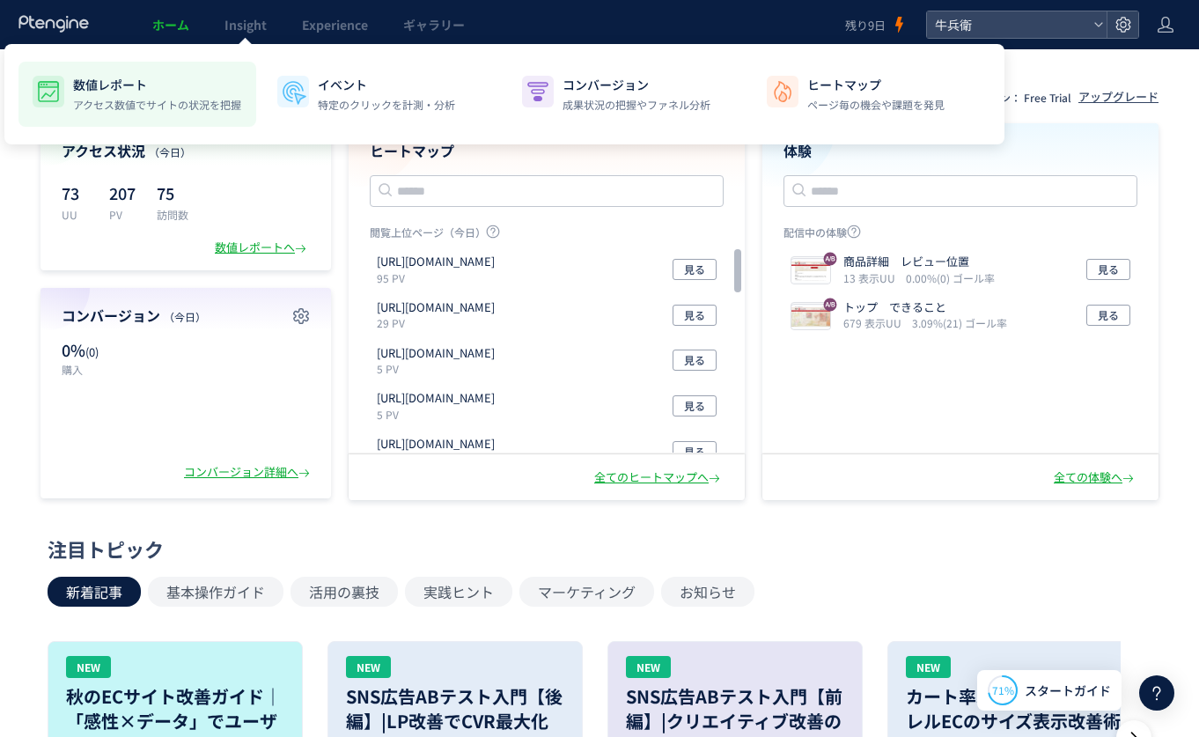
click at [172, 99] on p "アクセス数値でサイトの状況を把握" at bounding box center [157, 105] width 168 height 16
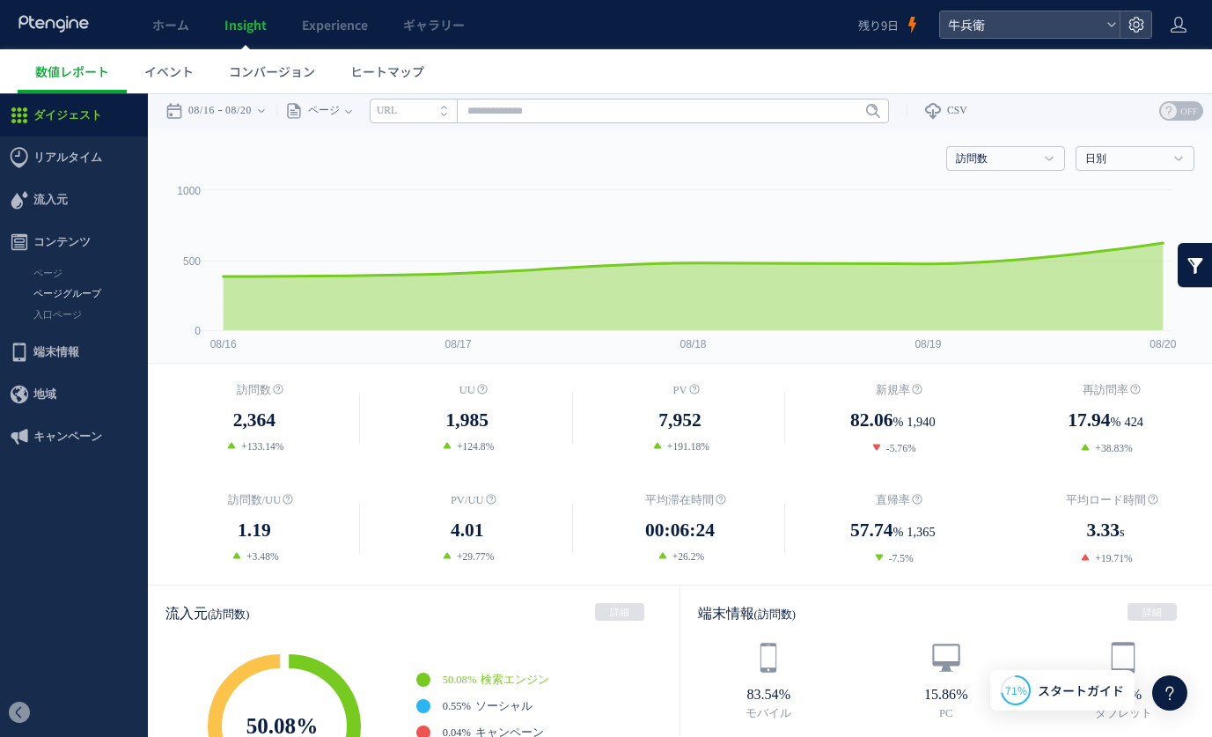
click at [50, 289] on link "ページグループ" at bounding box center [74, 293] width 148 height 20
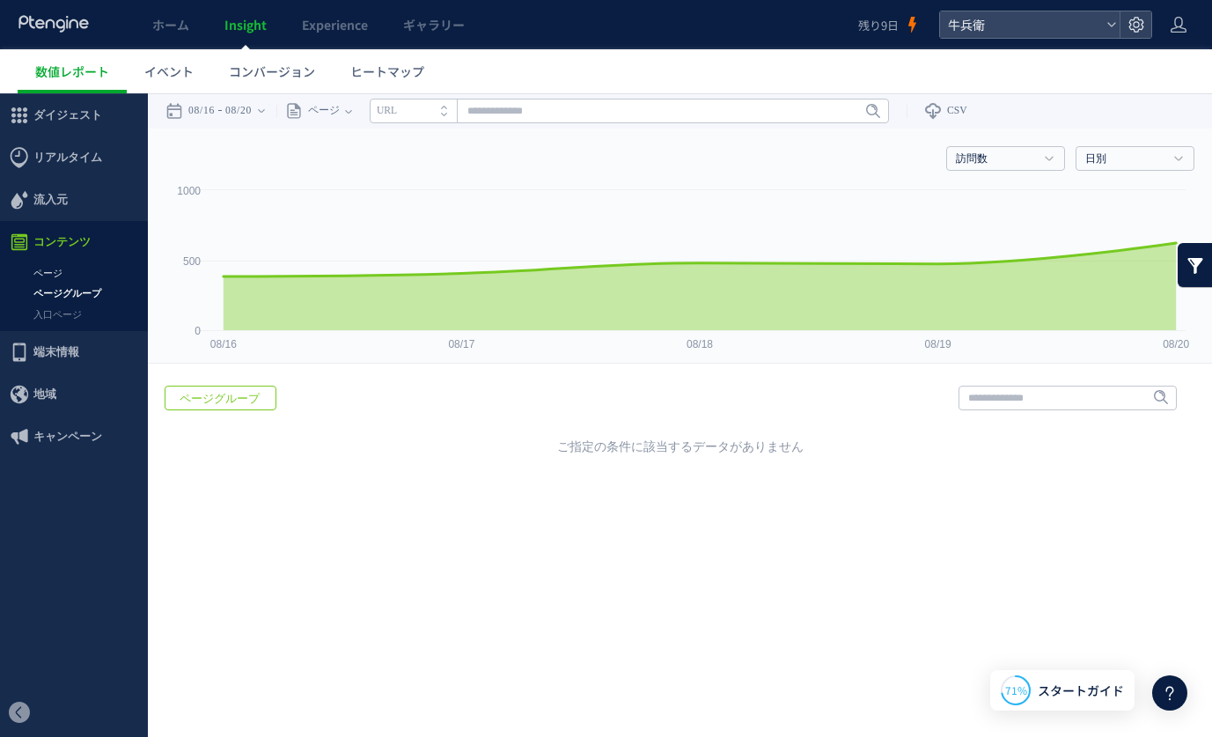
click at [49, 277] on link "ページ" at bounding box center [74, 273] width 148 height 20
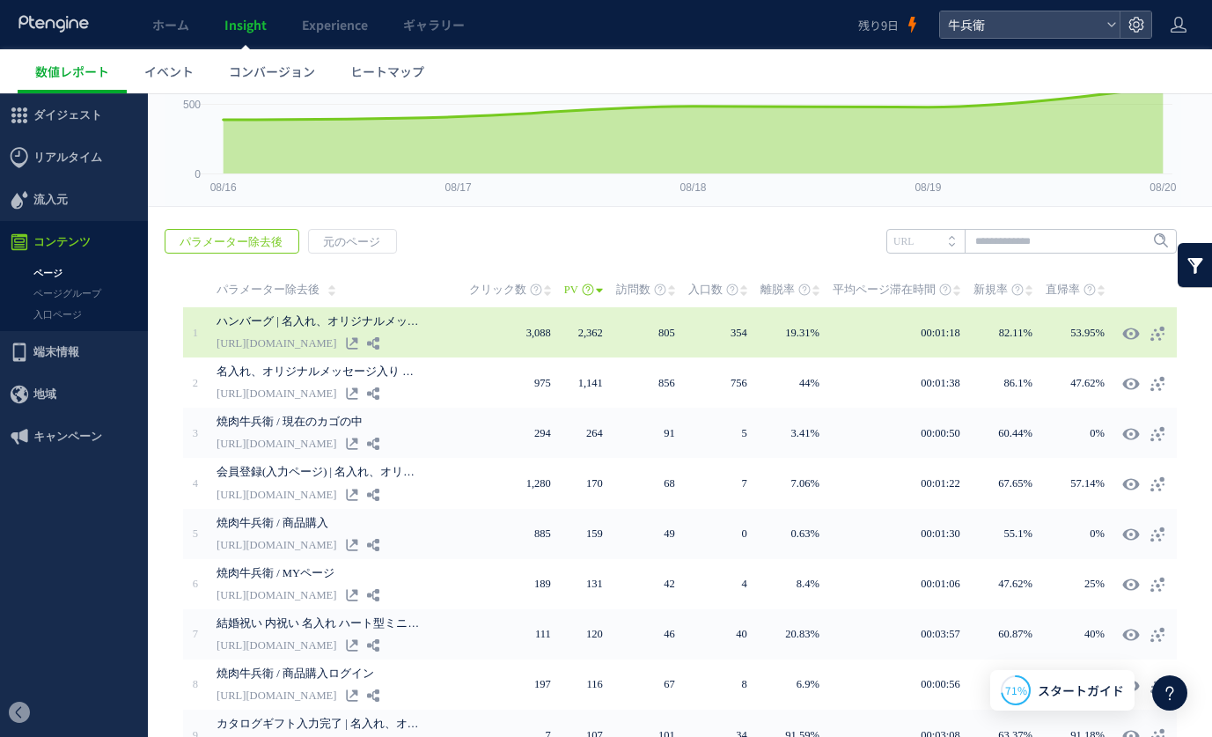
scroll to position [171, 0]
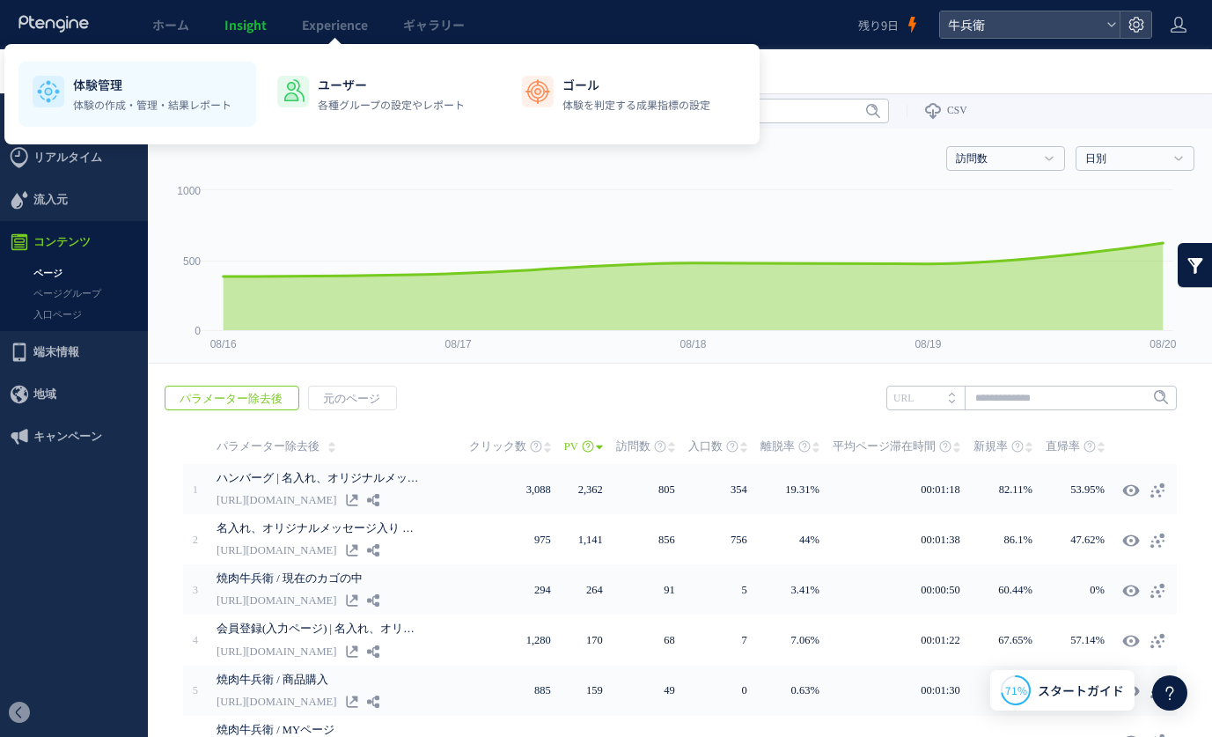
click at [150, 83] on p "体験管理" at bounding box center [152, 85] width 158 height 18
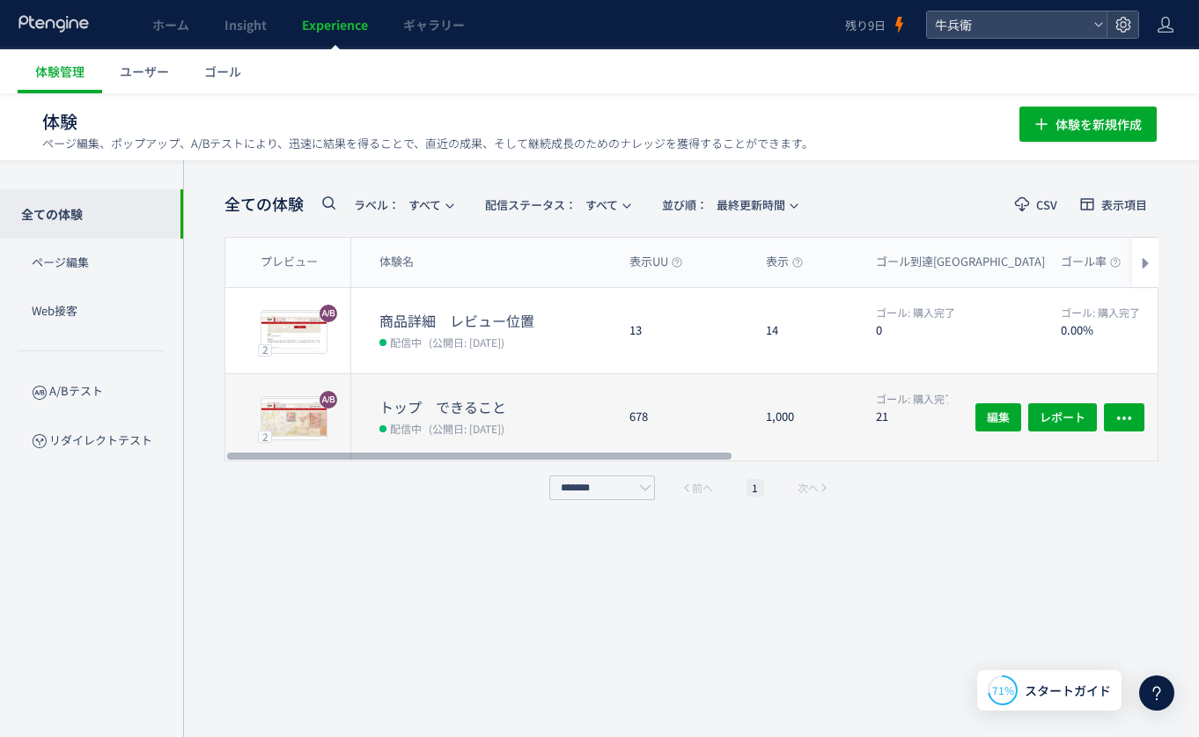
click at [531, 403] on dt "トップ　できること" at bounding box center [497, 407] width 236 height 20
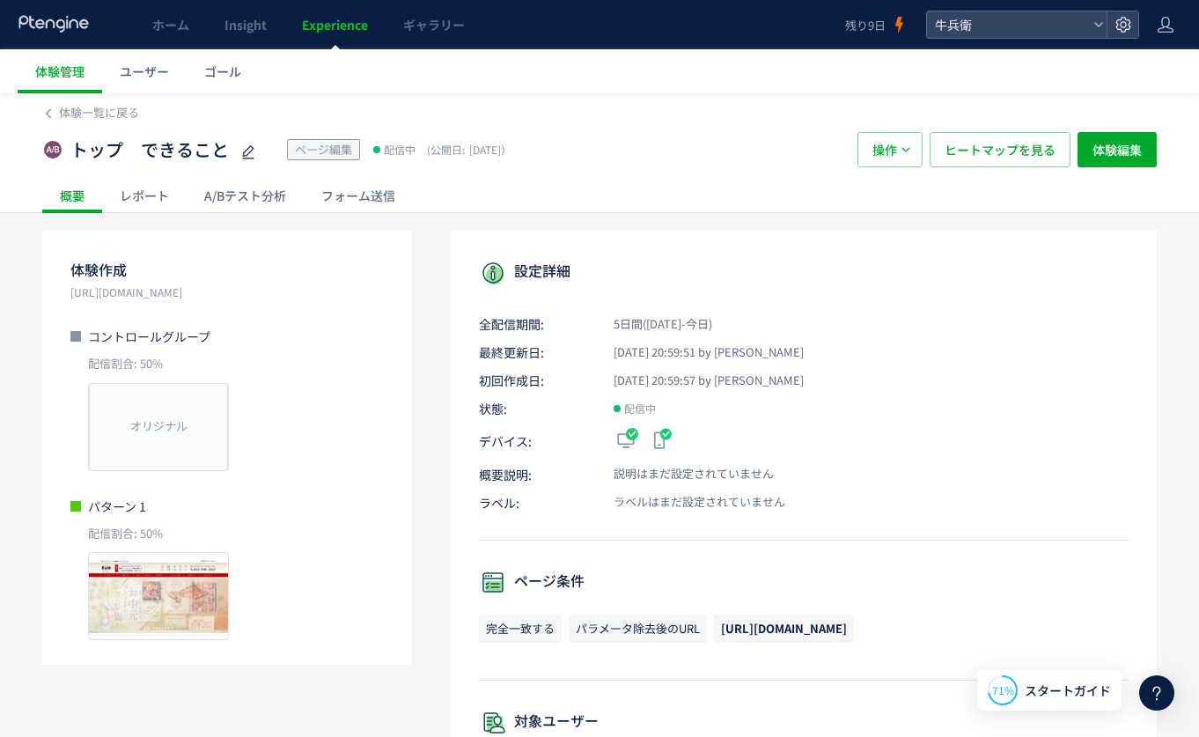
click at [225, 198] on div "A/Bテスト分析" at bounding box center [245, 195] width 117 height 35
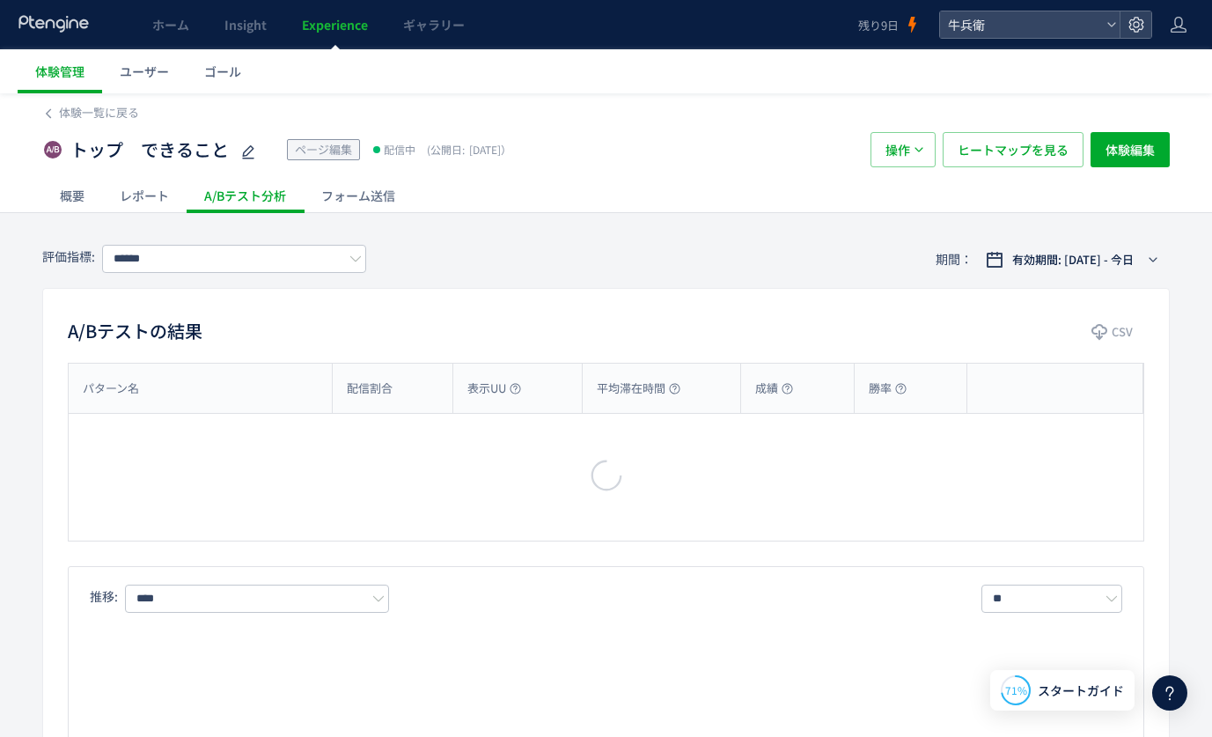
type input "****"
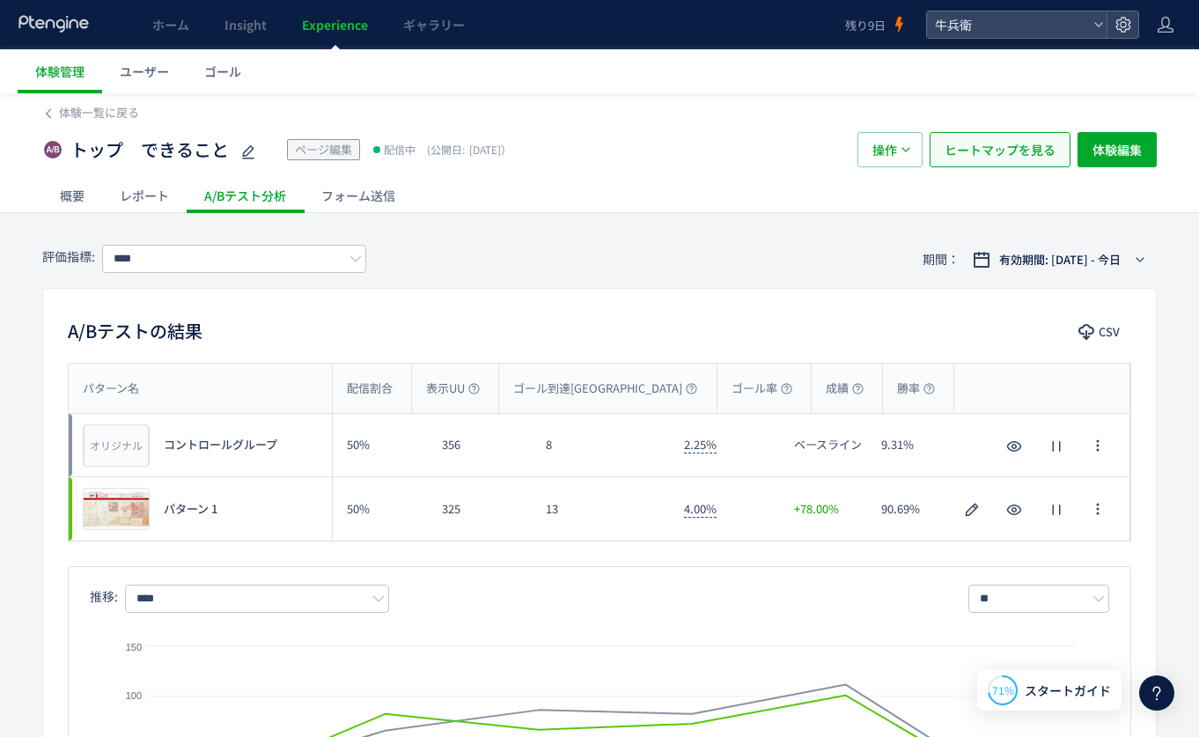
click at [966, 164] on span "ヒートマップを見る" at bounding box center [999, 149] width 111 height 35
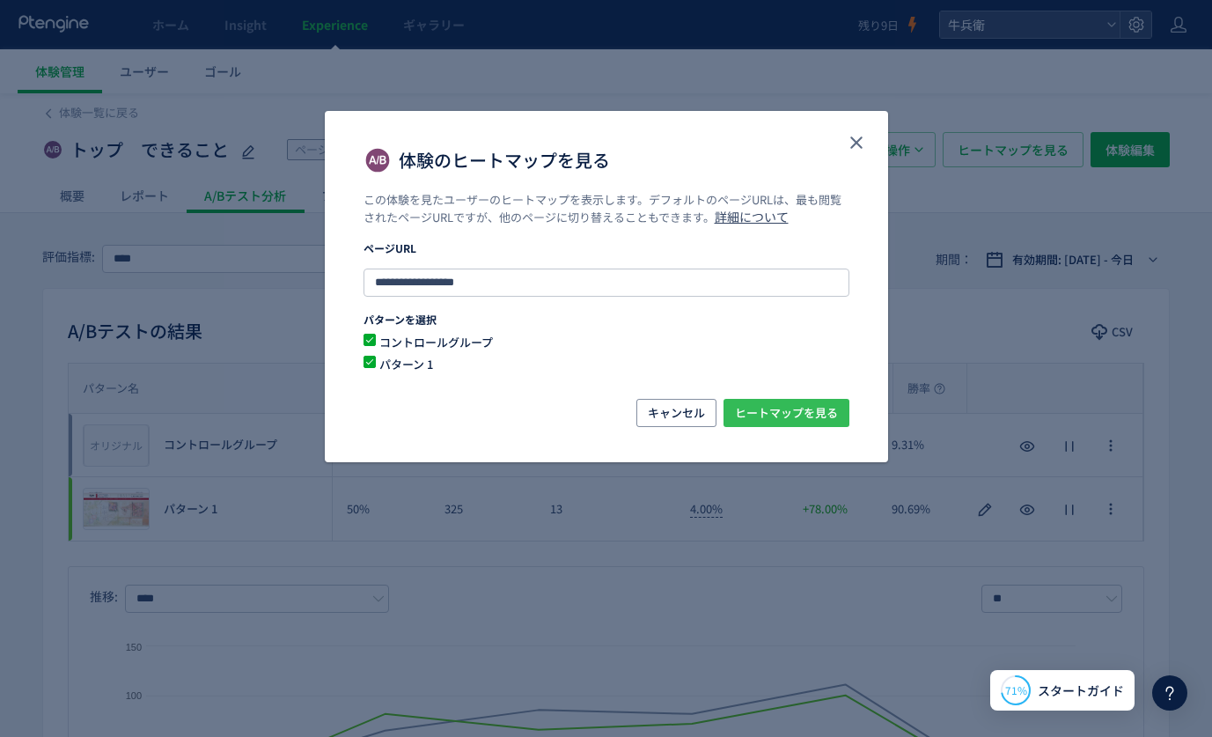
click at [840, 400] on button "ヒートマップを見る" at bounding box center [786, 413] width 126 height 28
click at [855, 136] on icon "close" at bounding box center [856, 142] width 21 height 21
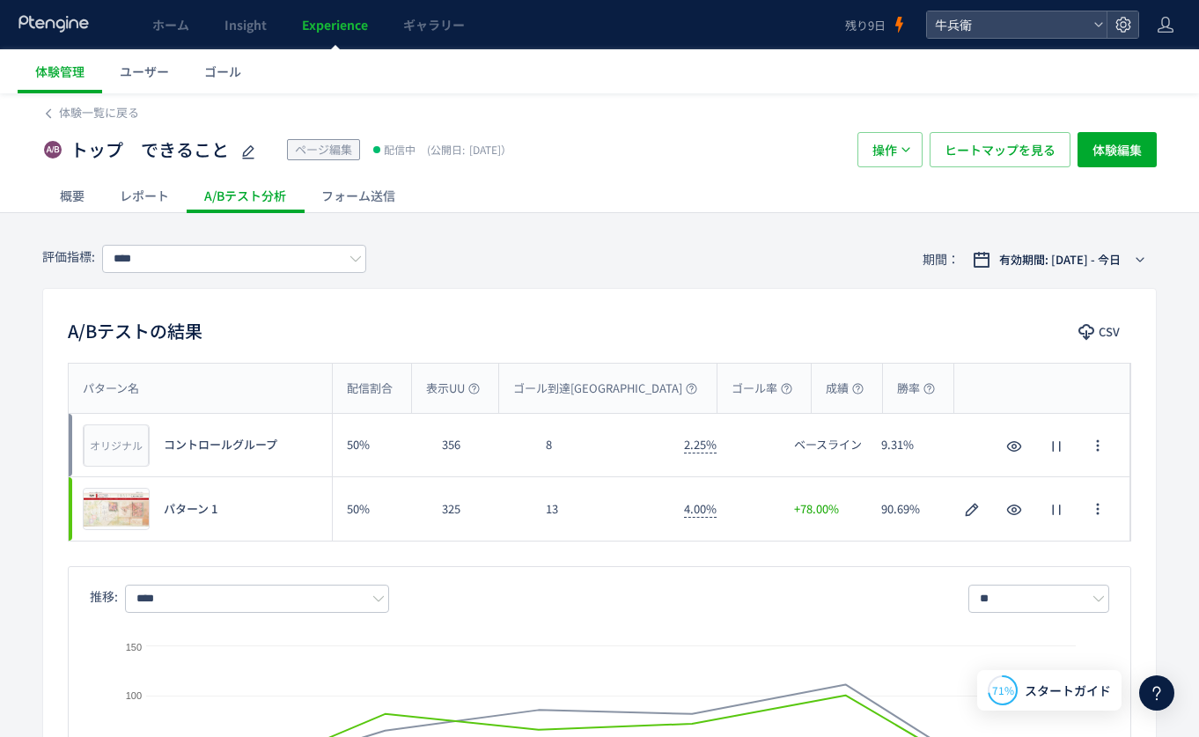
click at [35, 26] on icon at bounding box center [54, 24] width 73 height 18
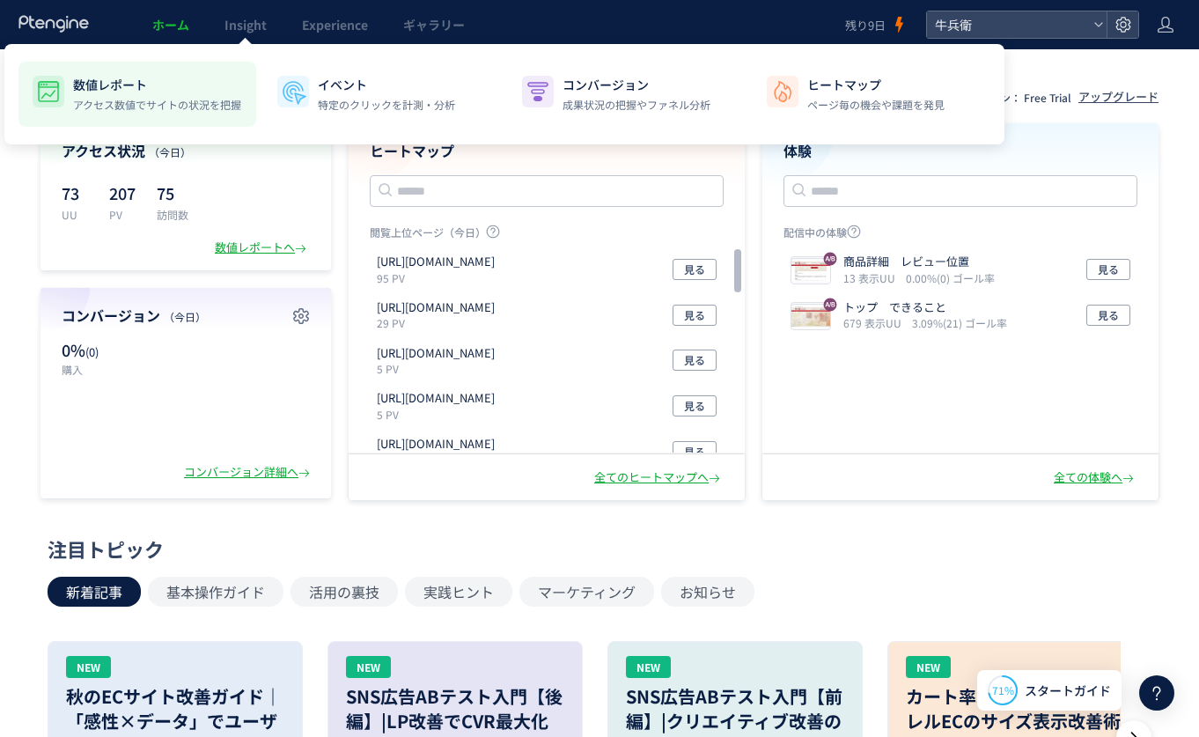
click at [263, 74] on li "数値レポート アクセス数値でサイトの状況を把握" at bounding box center [382, 94] width 238 height 65
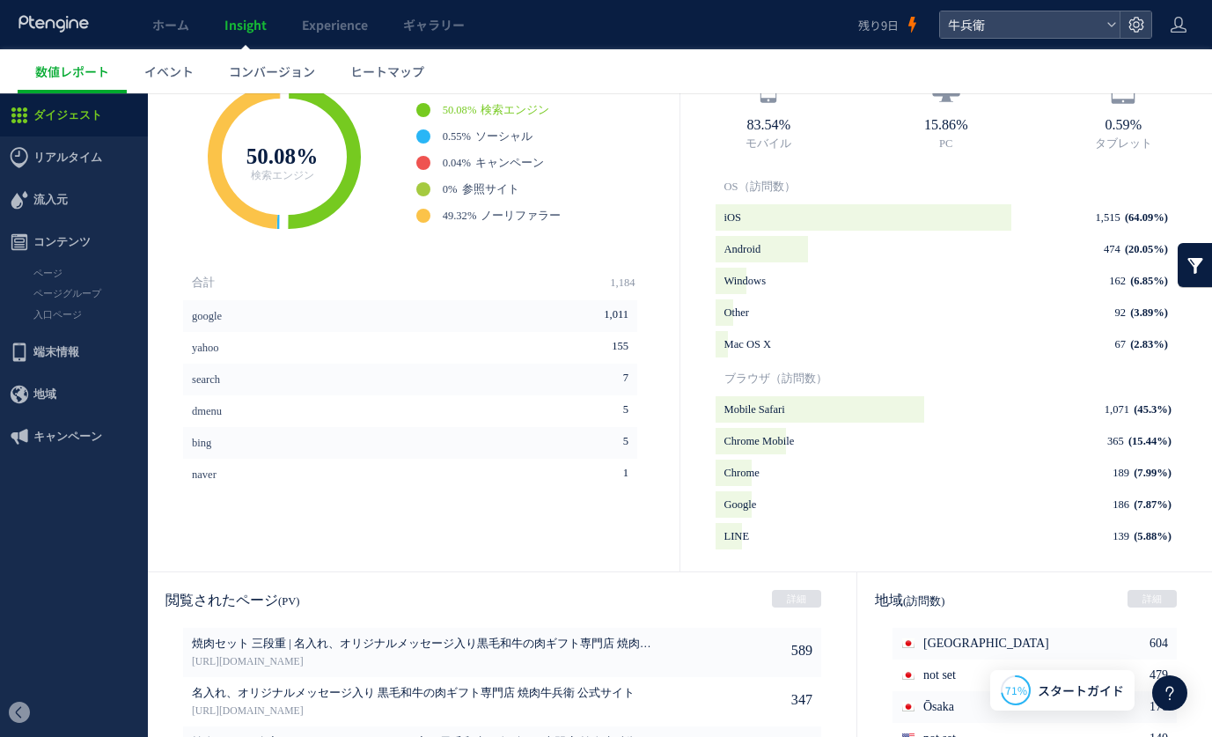
scroll to position [570, 0]
click at [68, 305] on link "入口ページ" at bounding box center [74, 314] width 148 height 20
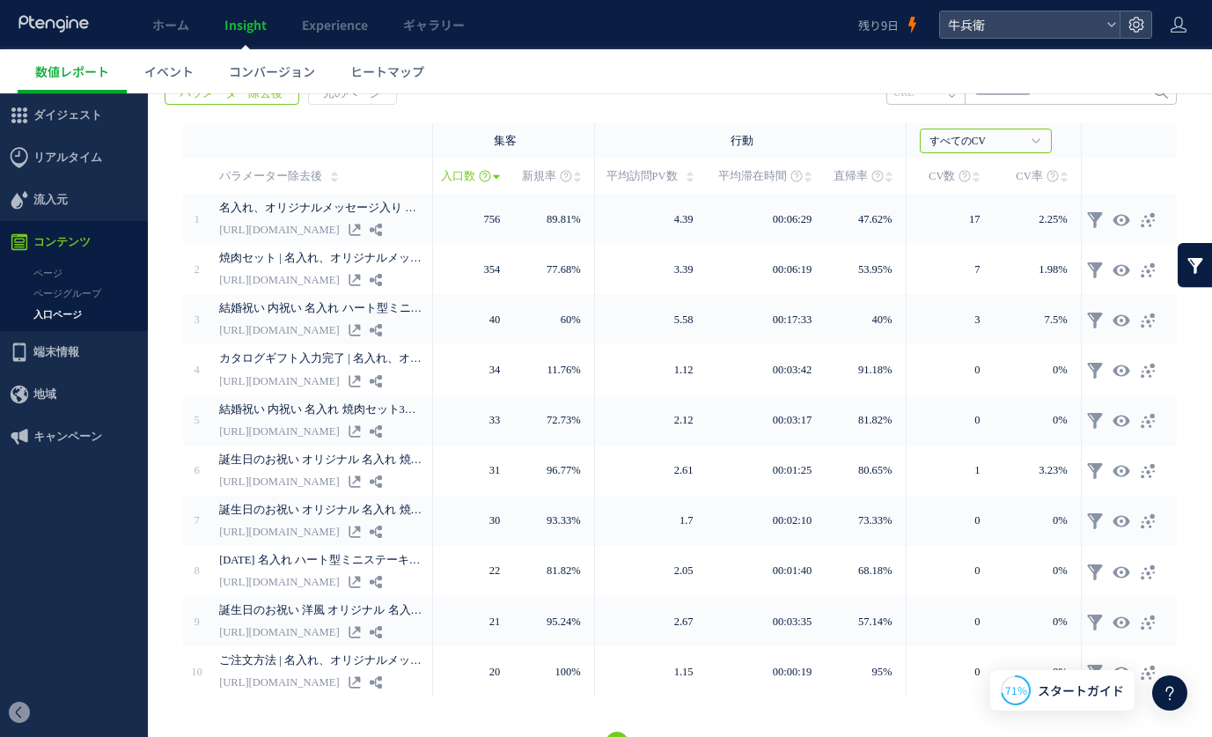
scroll to position [312, 0]
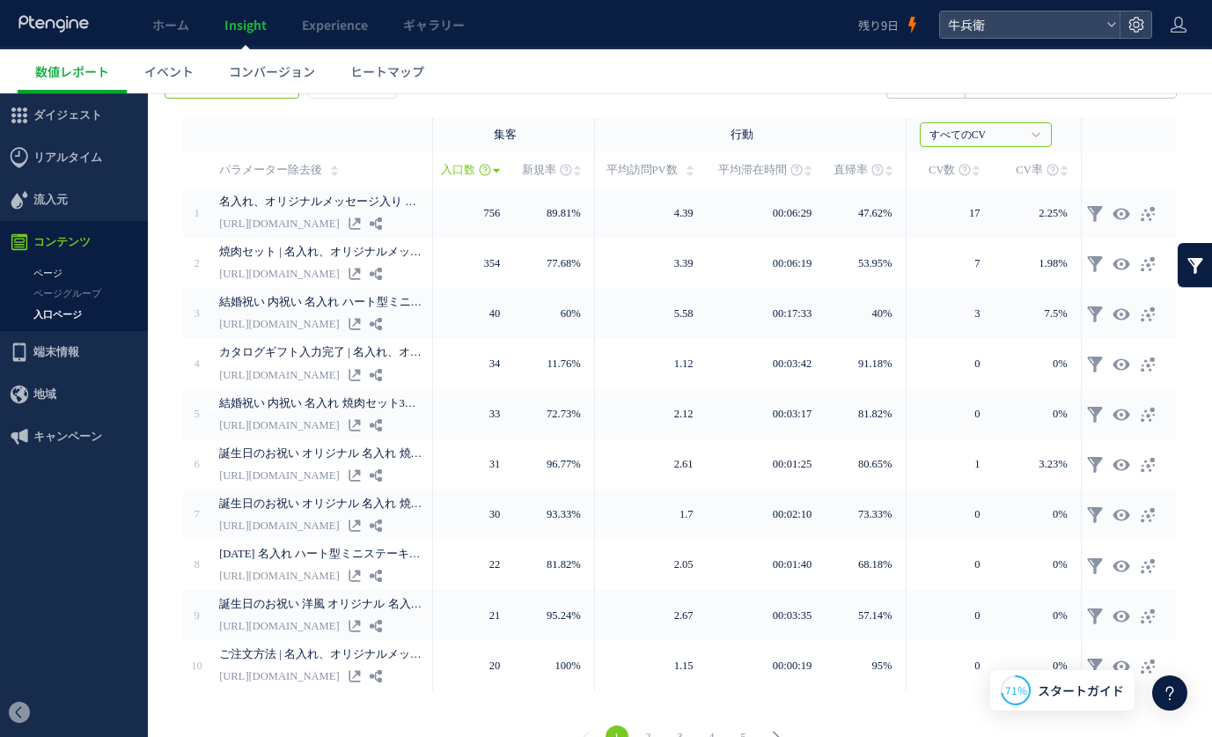
click at [50, 274] on link "ページ" at bounding box center [74, 273] width 148 height 20
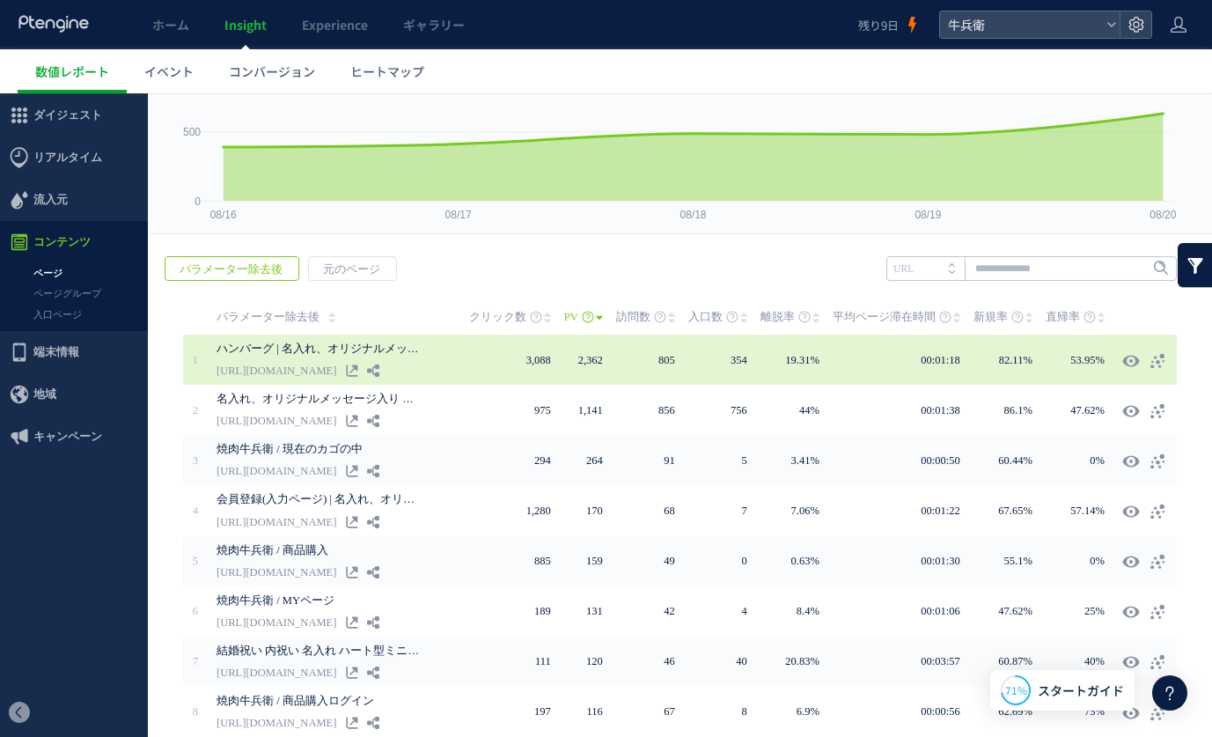
scroll to position [182, 0]
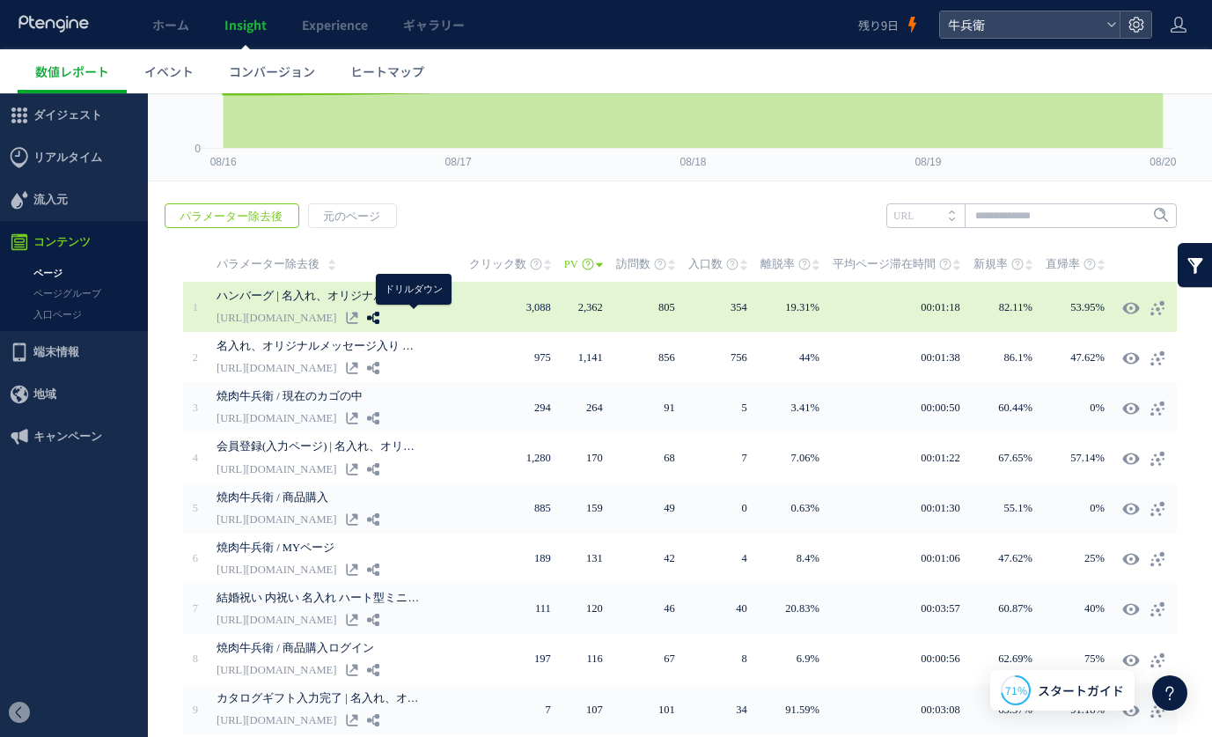
click at [379, 317] on use at bounding box center [373, 318] width 12 height 12
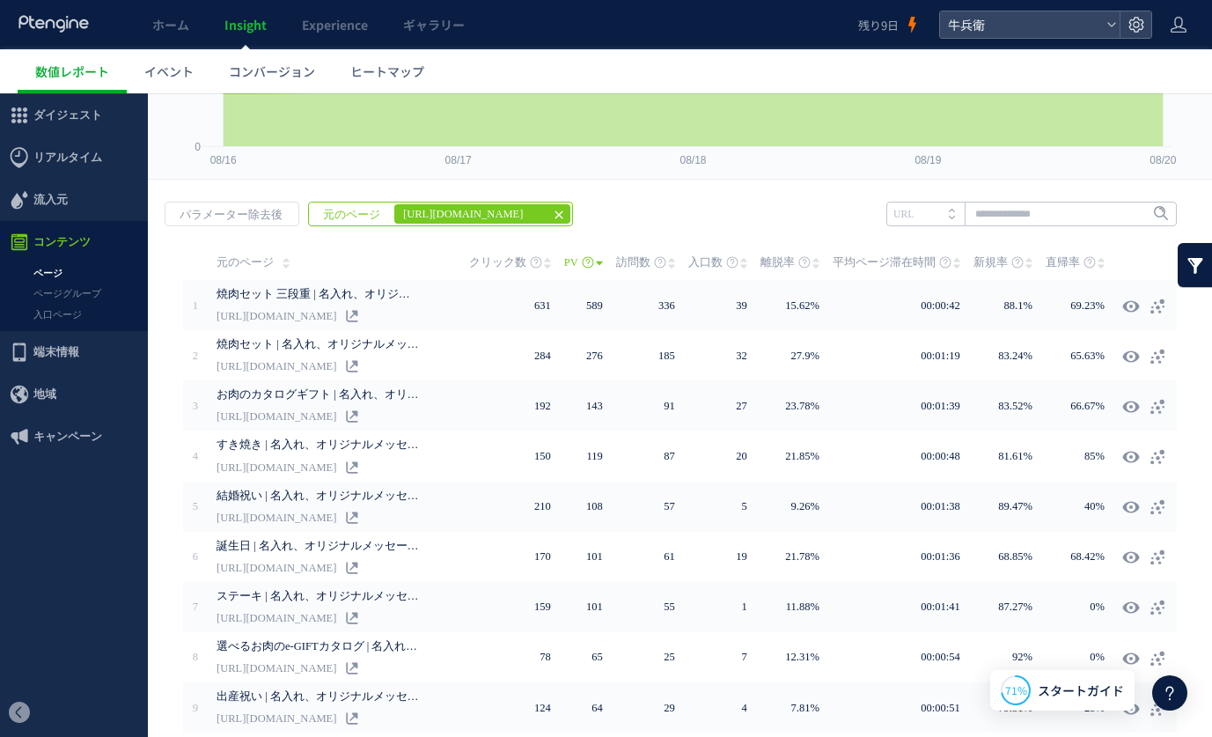
scroll to position [186, 0]
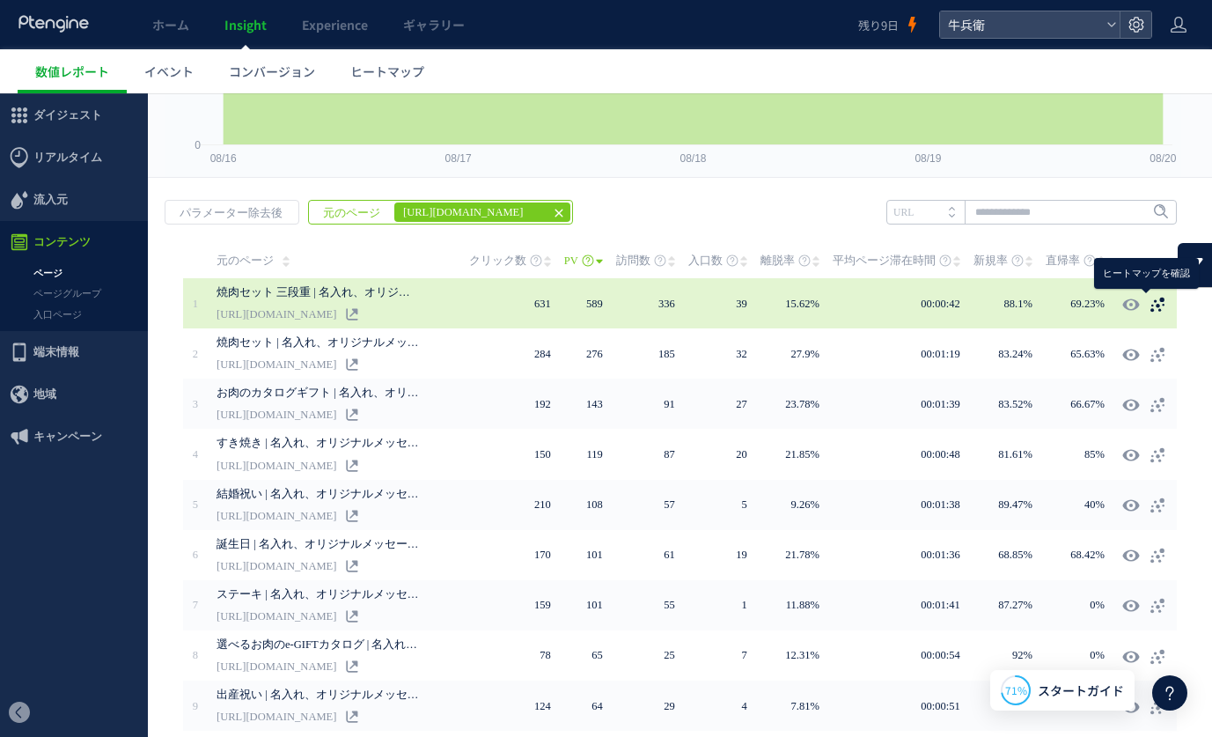
click at [1151, 307] on icon at bounding box center [1157, 305] width 18 height 18
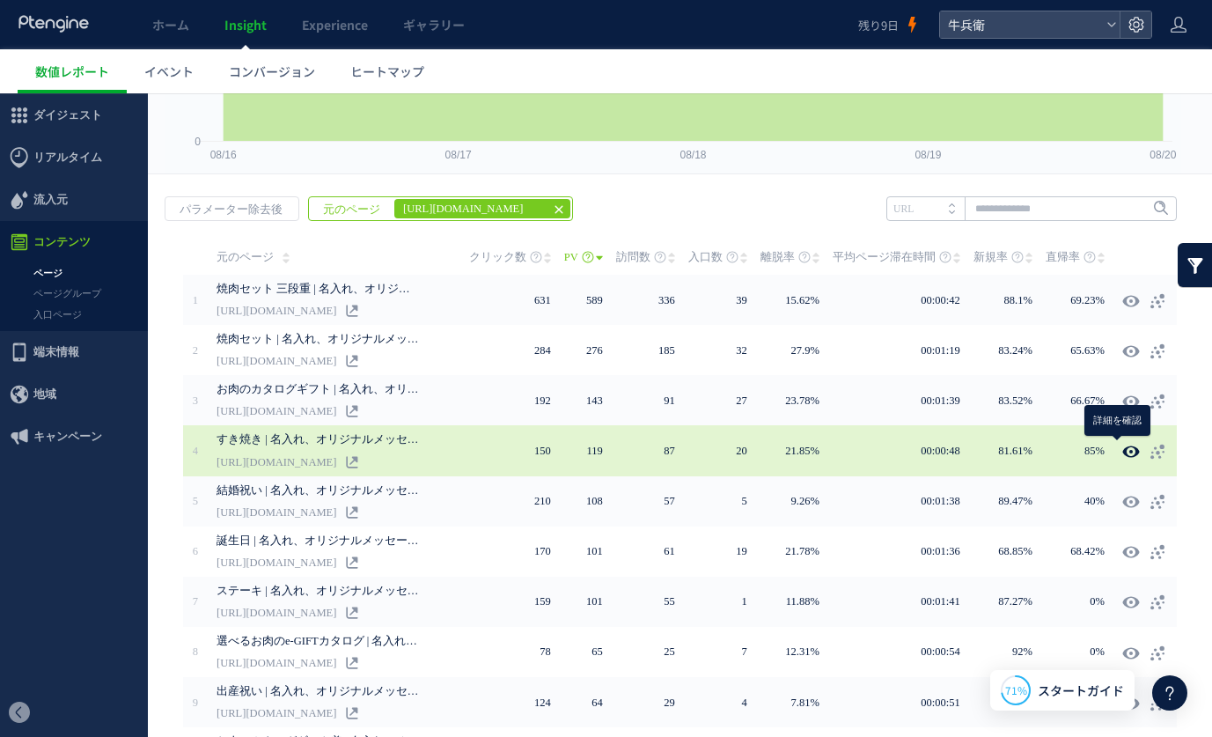
scroll to position [193, 0]
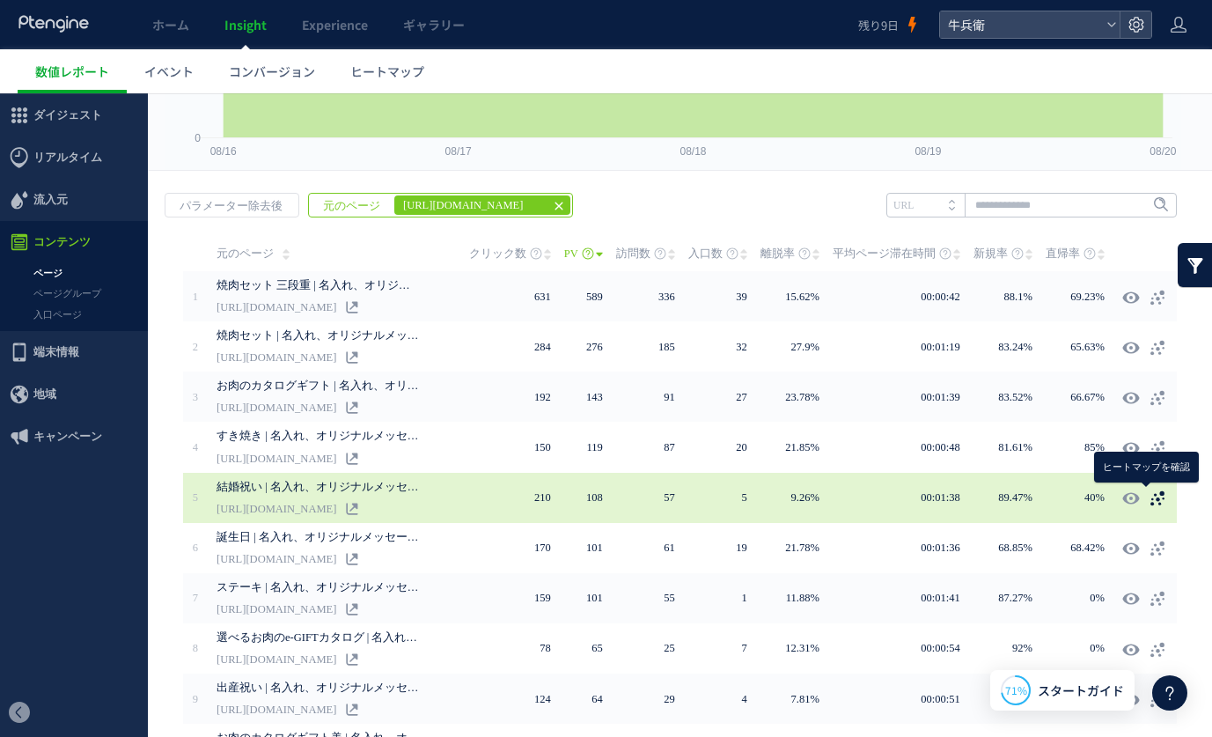
click at [1150, 495] on use at bounding box center [1157, 498] width 14 height 15
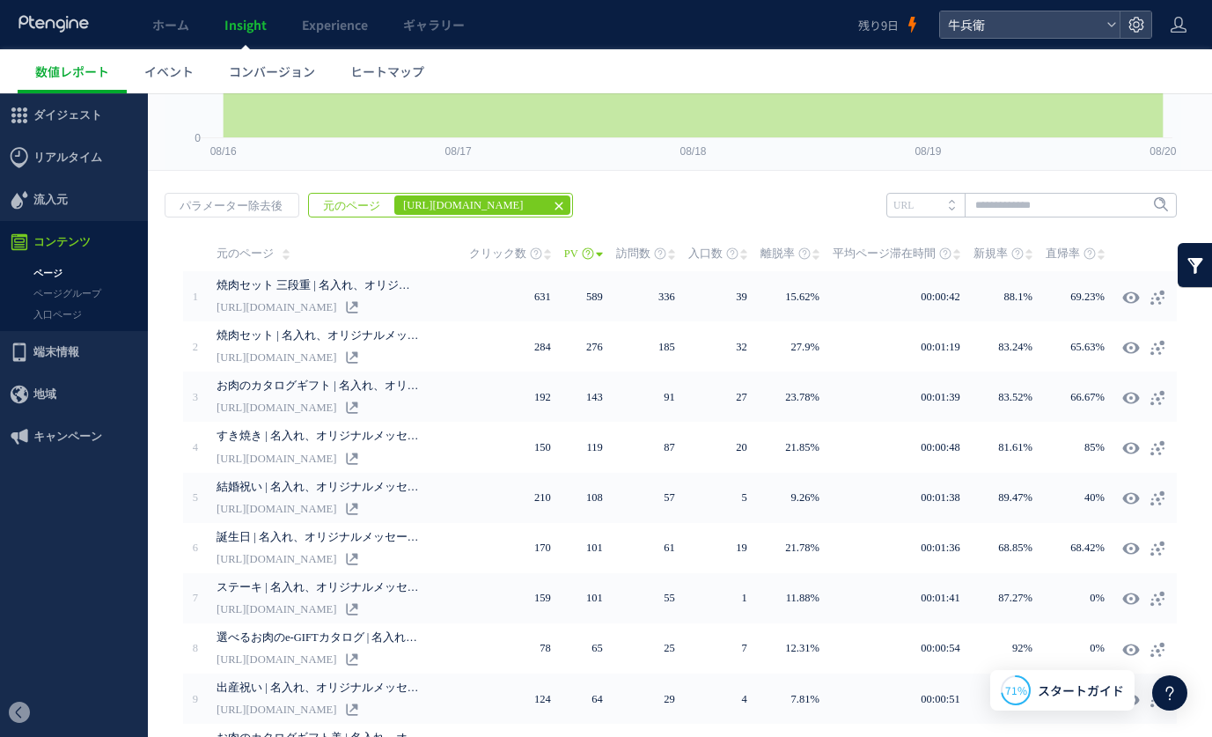
scroll to position [0, 0]
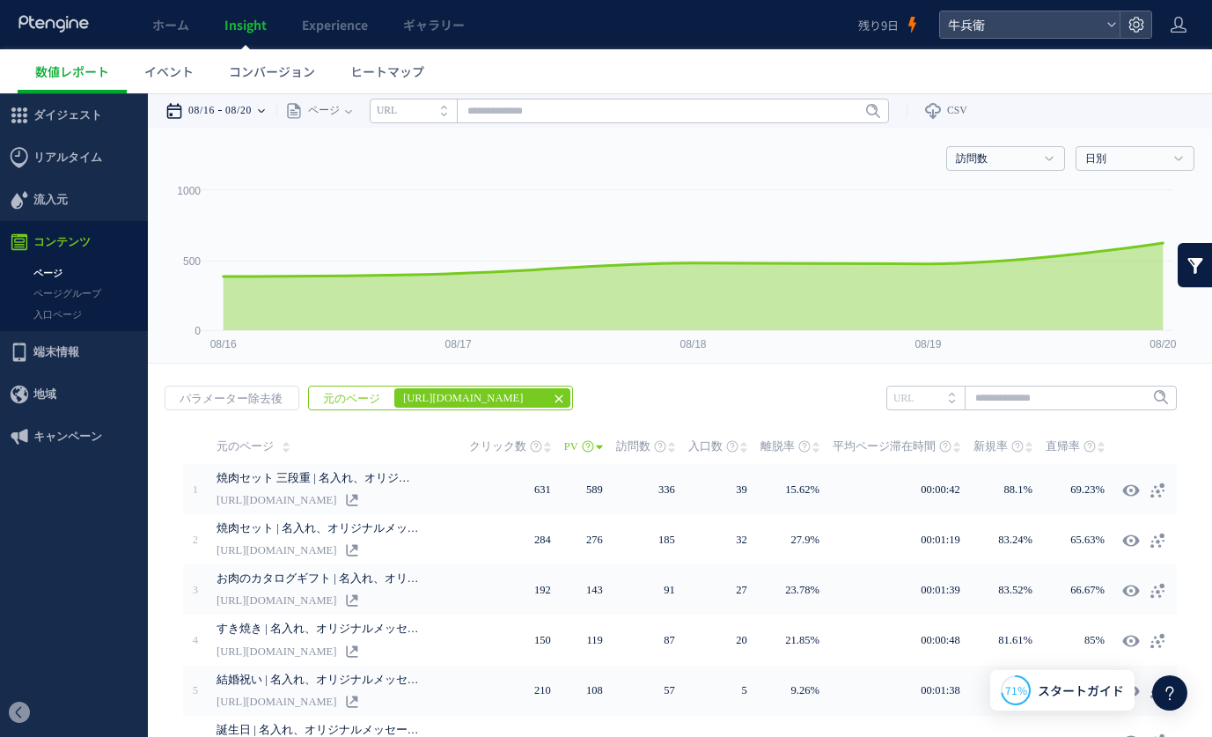
click at [252, 102] on time "08/20" at bounding box center [238, 110] width 26 height 35
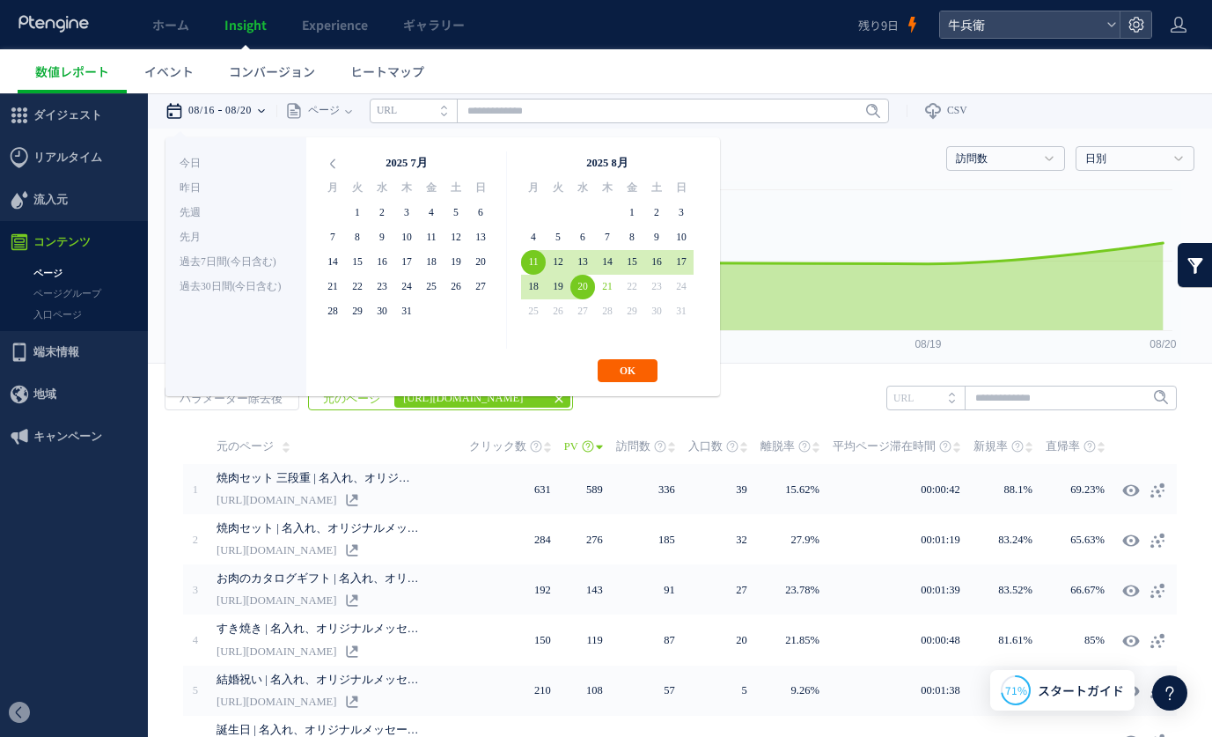
click at [640, 367] on button "OK" at bounding box center [628, 370] width 60 height 23
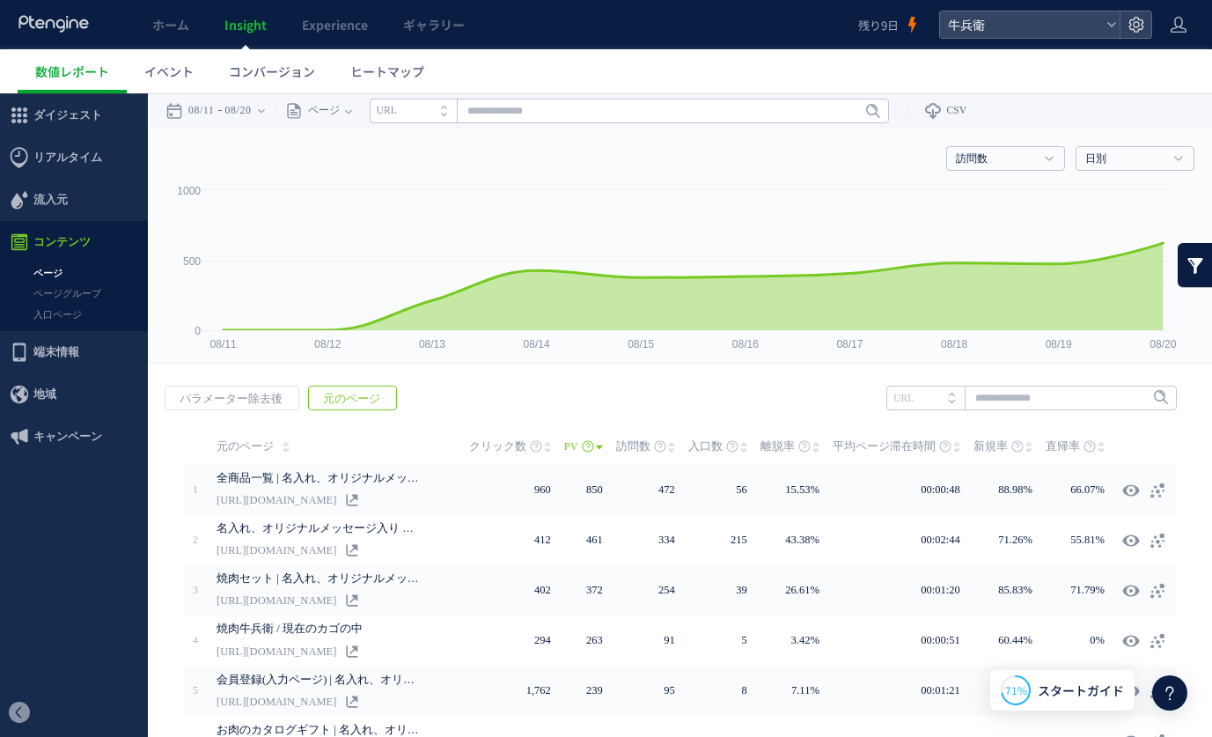
click at [44, 262] on span "コンテンツ" at bounding box center [61, 242] width 57 height 42
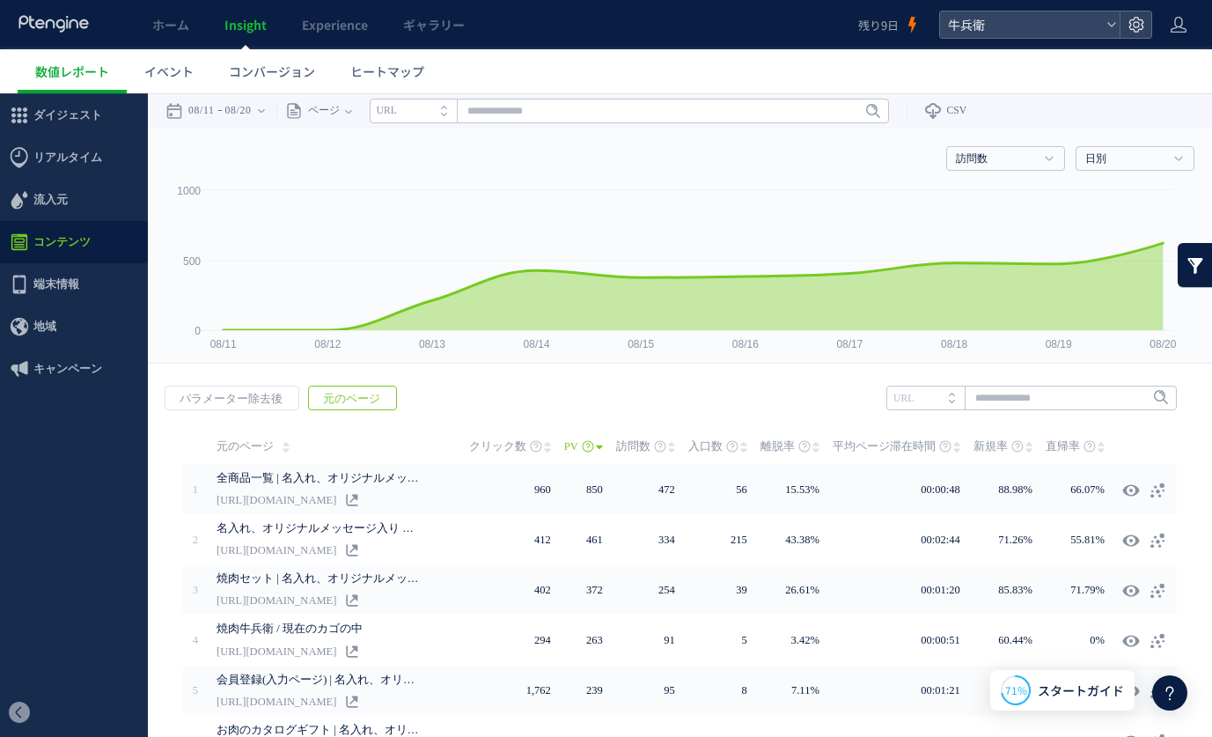
click at [41, 237] on span "コンテンツ" at bounding box center [61, 242] width 57 height 42
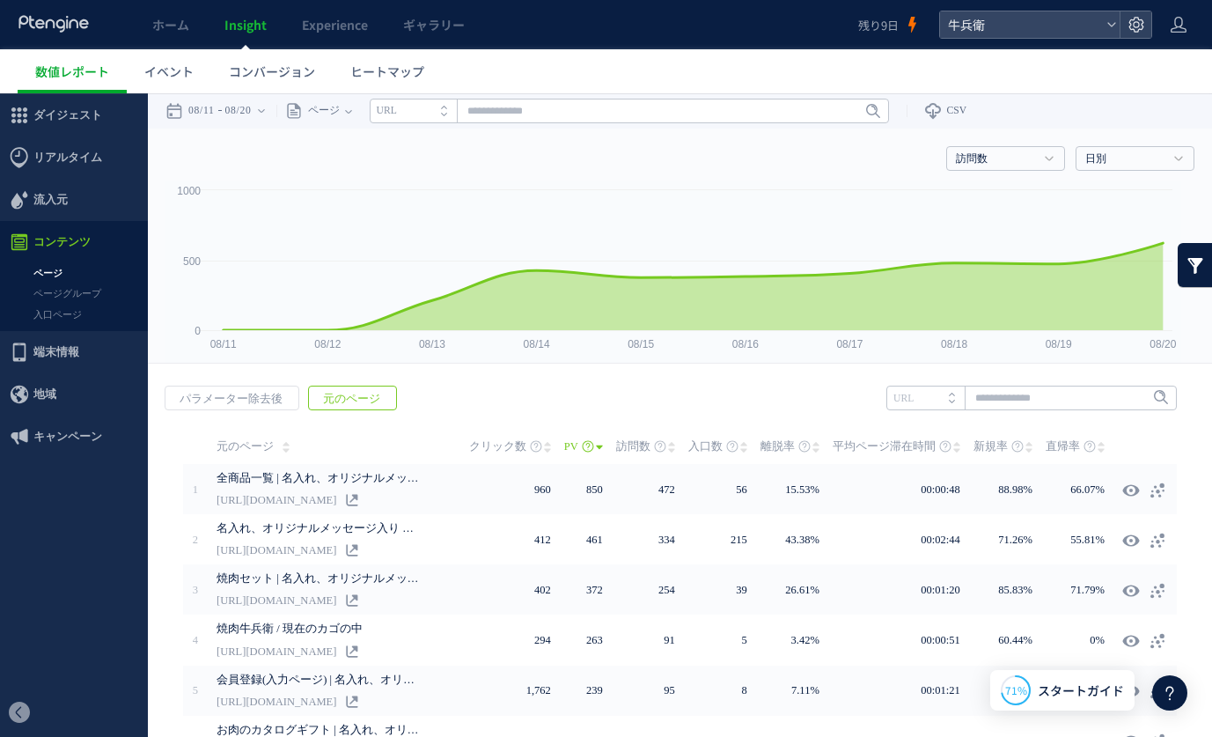
click at [48, 276] on link "ページ" at bounding box center [74, 273] width 148 height 20
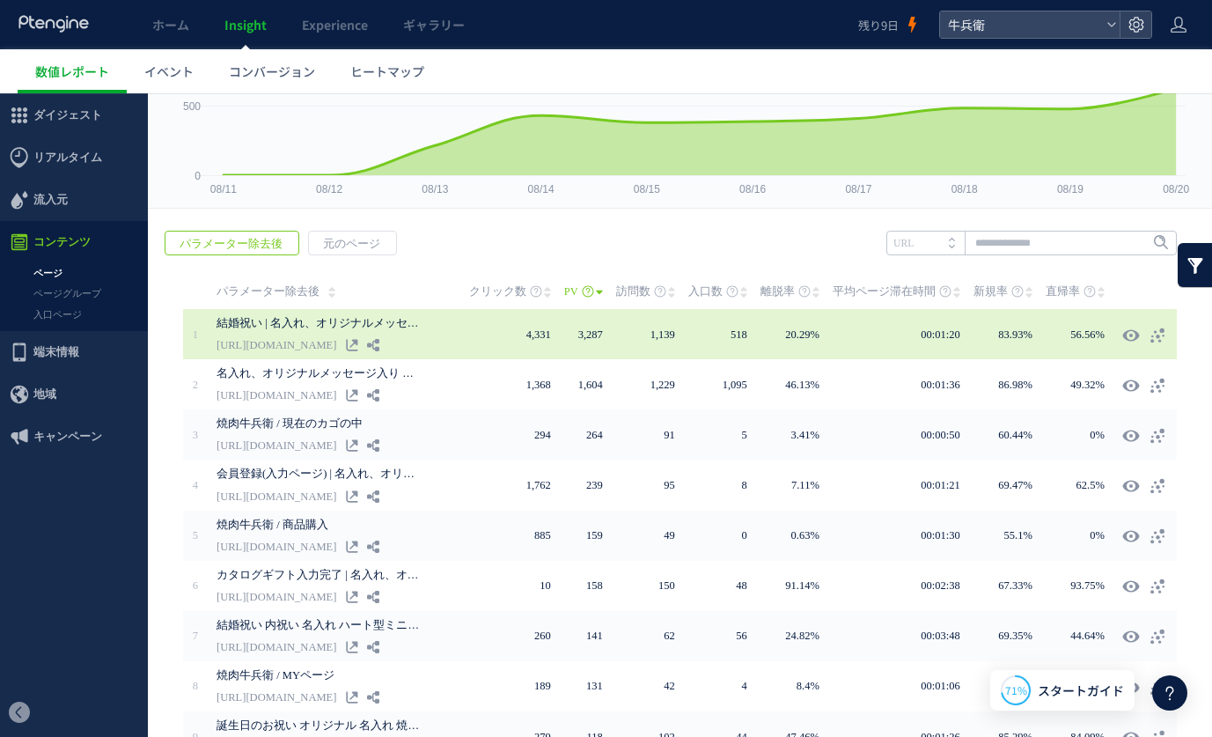
scroll to position [195, 0]
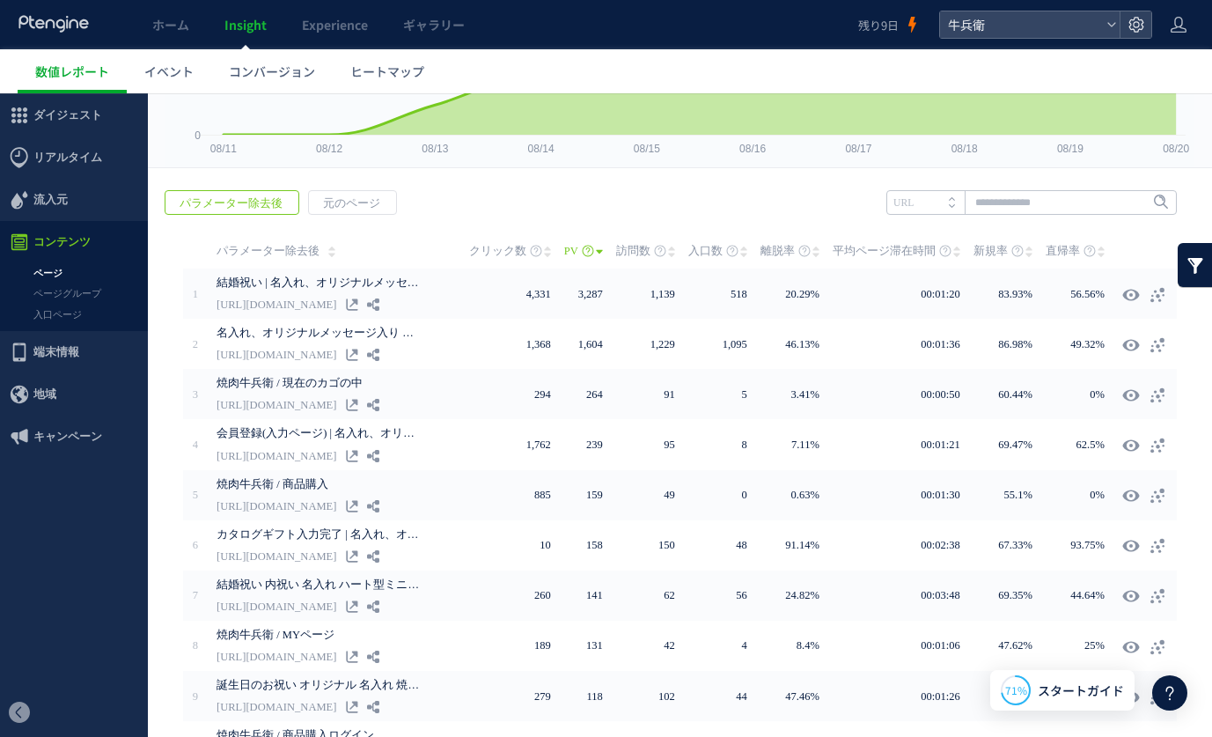
click at [446, 214] on div "戻る パラメーター除去後 元のページ ヒートマップを計測させるには、解析コードを実装してください。 実装 URL" at bounding box center [680, 511] width 1064 height 679
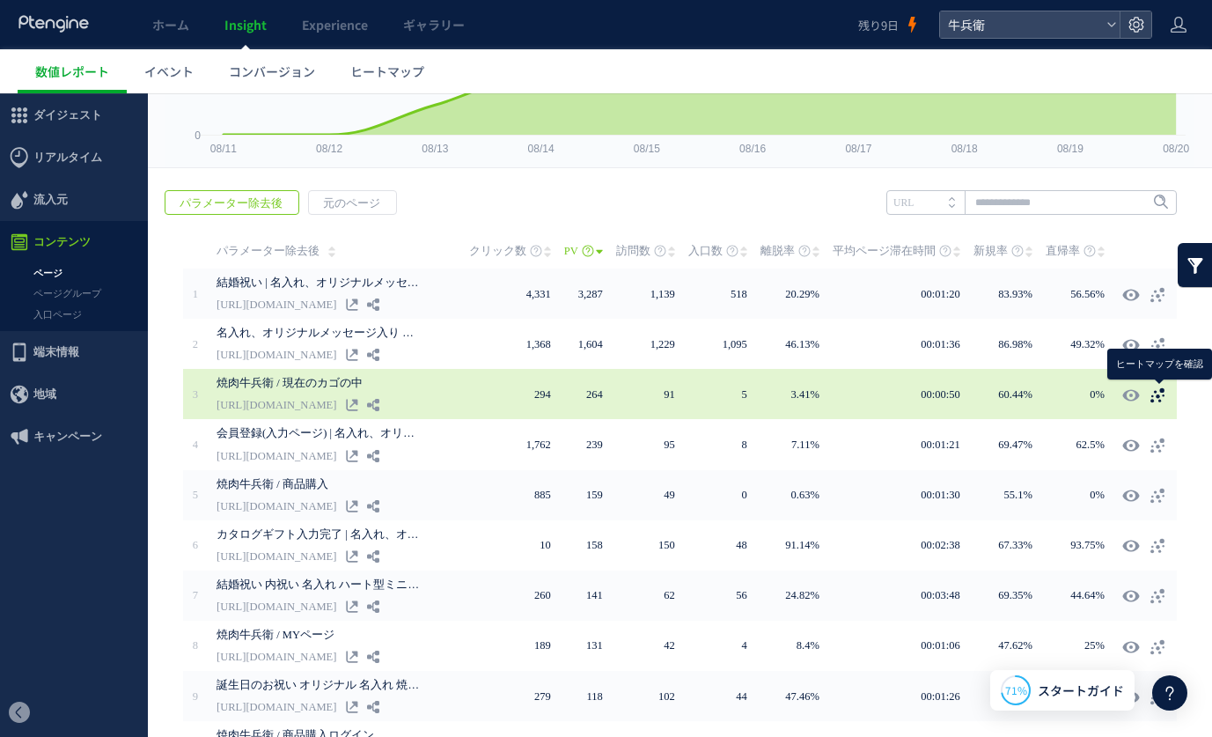
click at [1164, 400] on icon at bounding box center [1157, 395] width 18 height 18
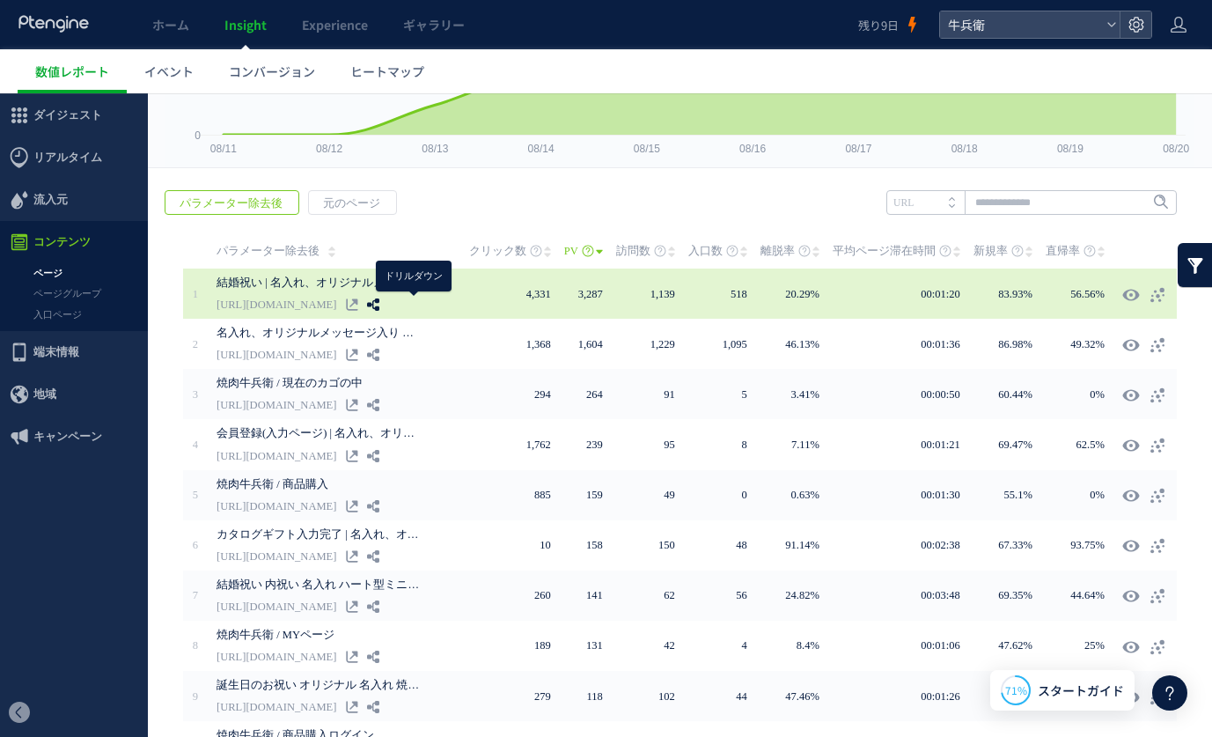
click at [379, 307] on use at bounding box center [373, 304] width 12 height 12
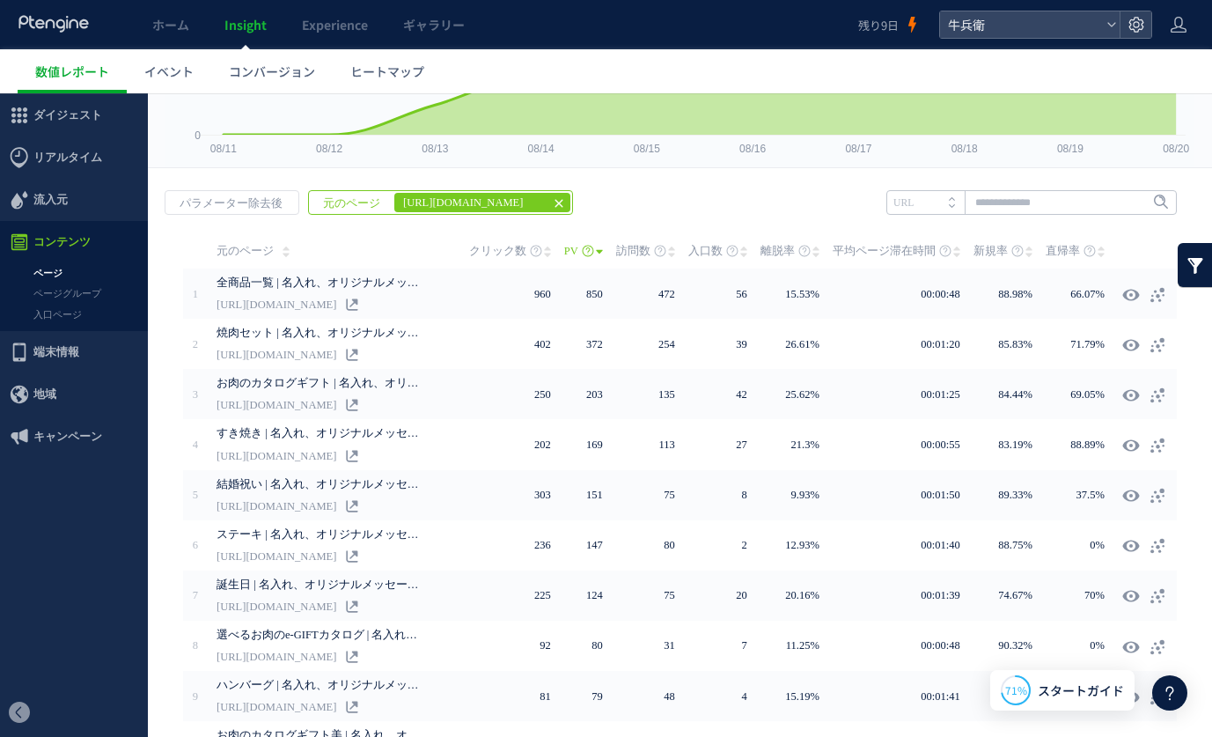
click at [514, 203] on em "[URL][DOMAIN_NAME]" at bounding box center [469, 203] width 150 height 20
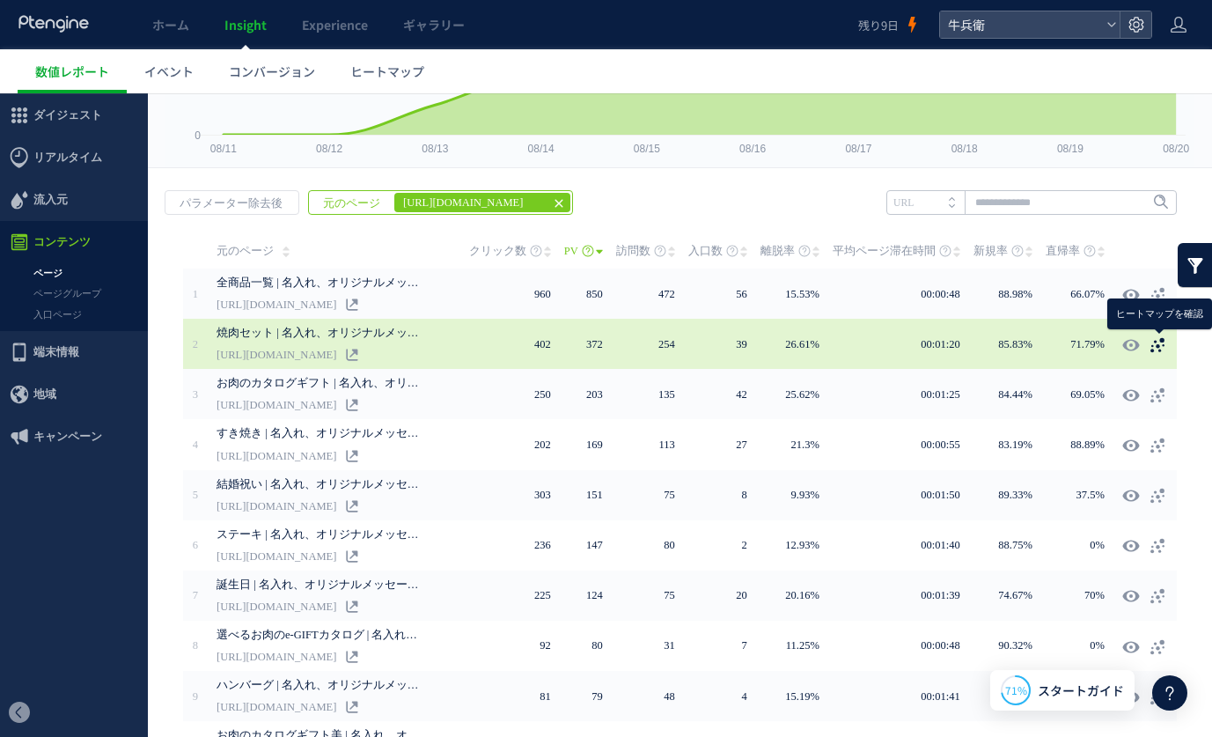
click at [1160, 343] on icon at bounding box center [1157, 345] width 18 height 18
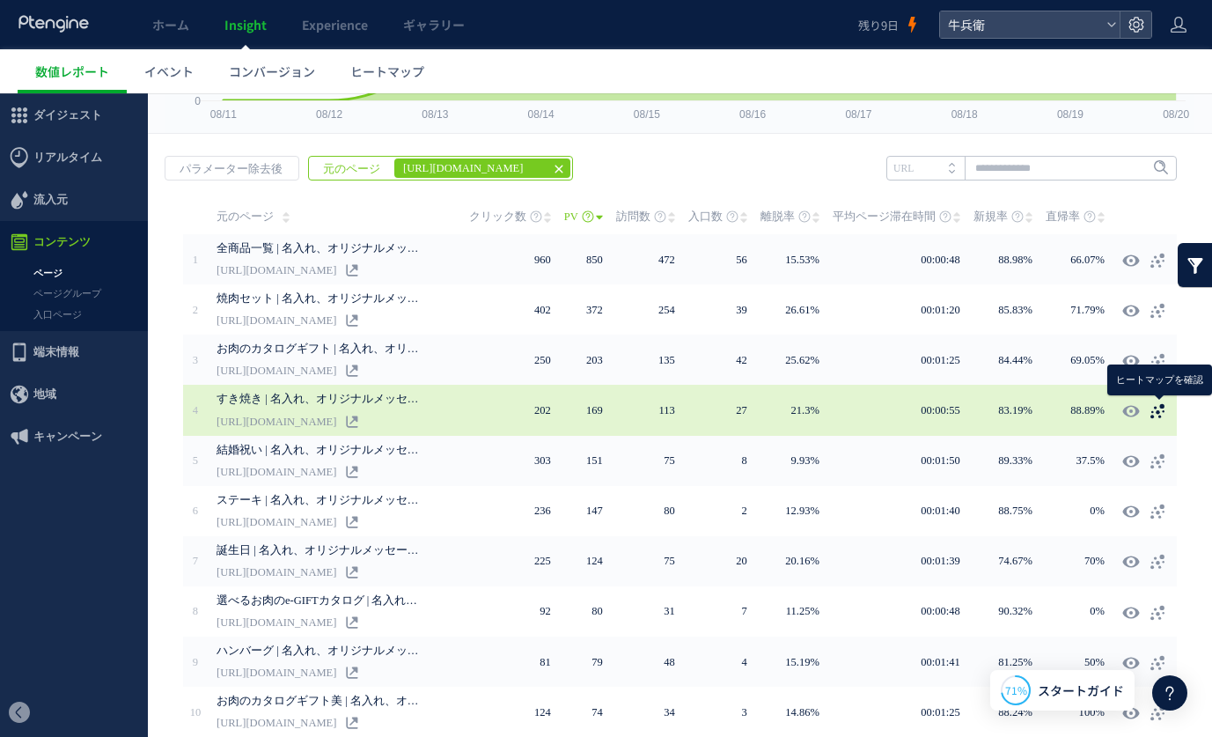
scroll to position [238, 0]
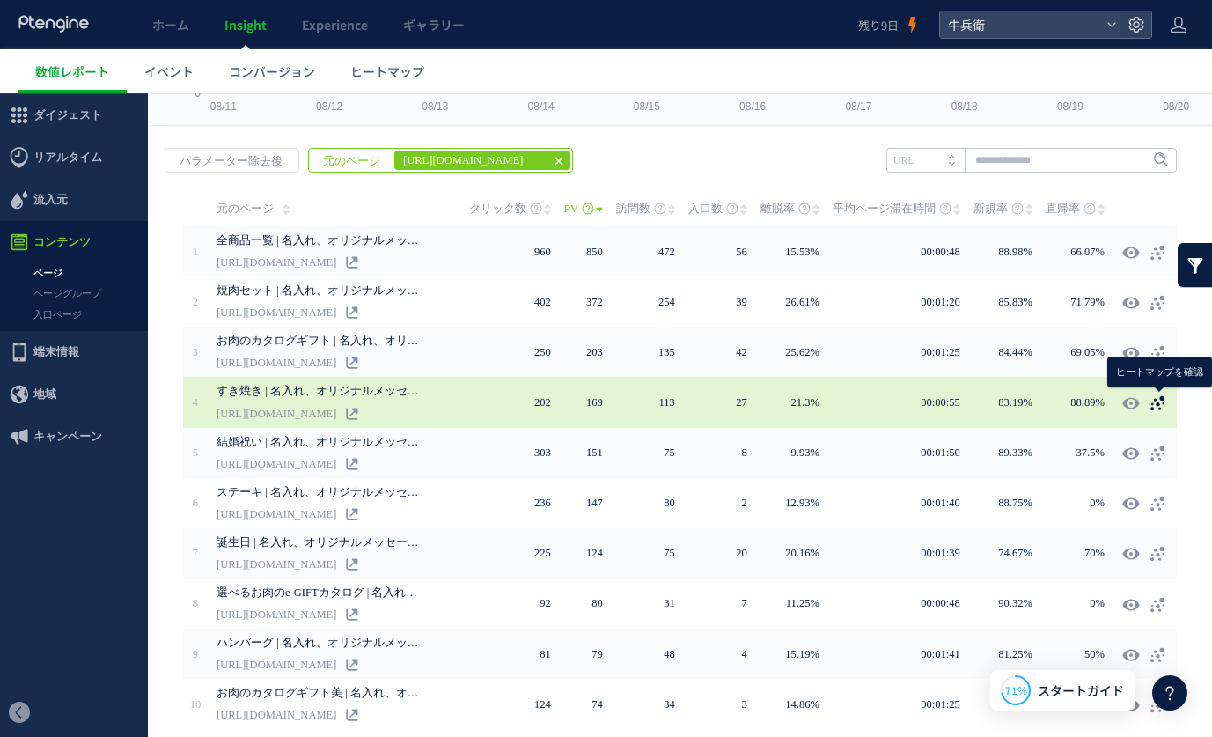
click at [1157, 408] on icon at bounding box center [1157, 403] width 18 height 18
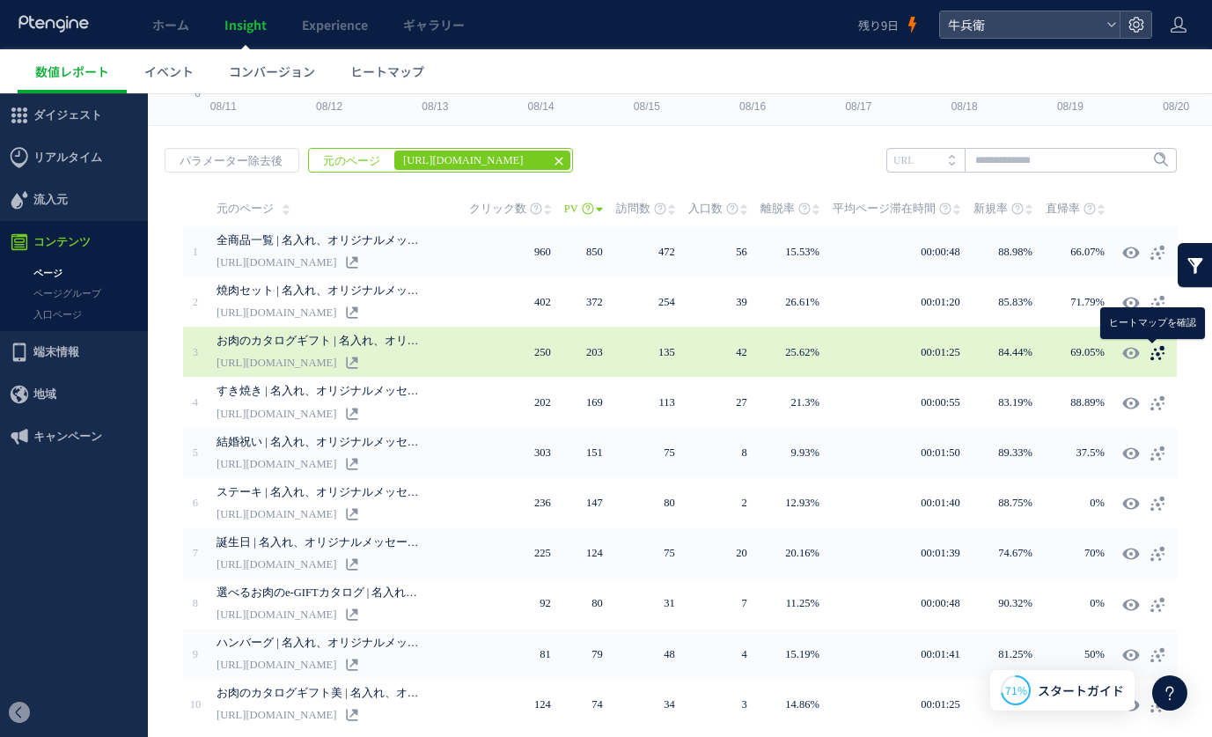
click at [1160, 354] on icon at bounding box center [1157, 353] width 18 height 18
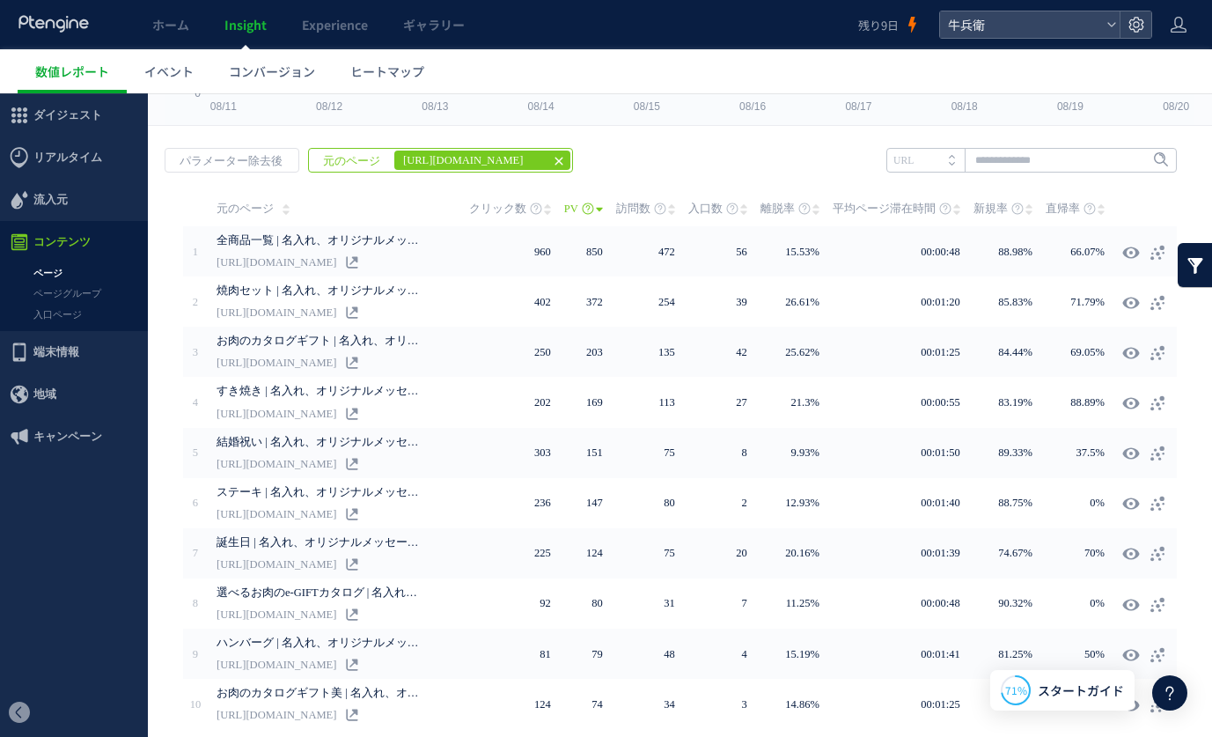
click at [552, 157] on icon at bounding box center [559, 161] width 14 height 14
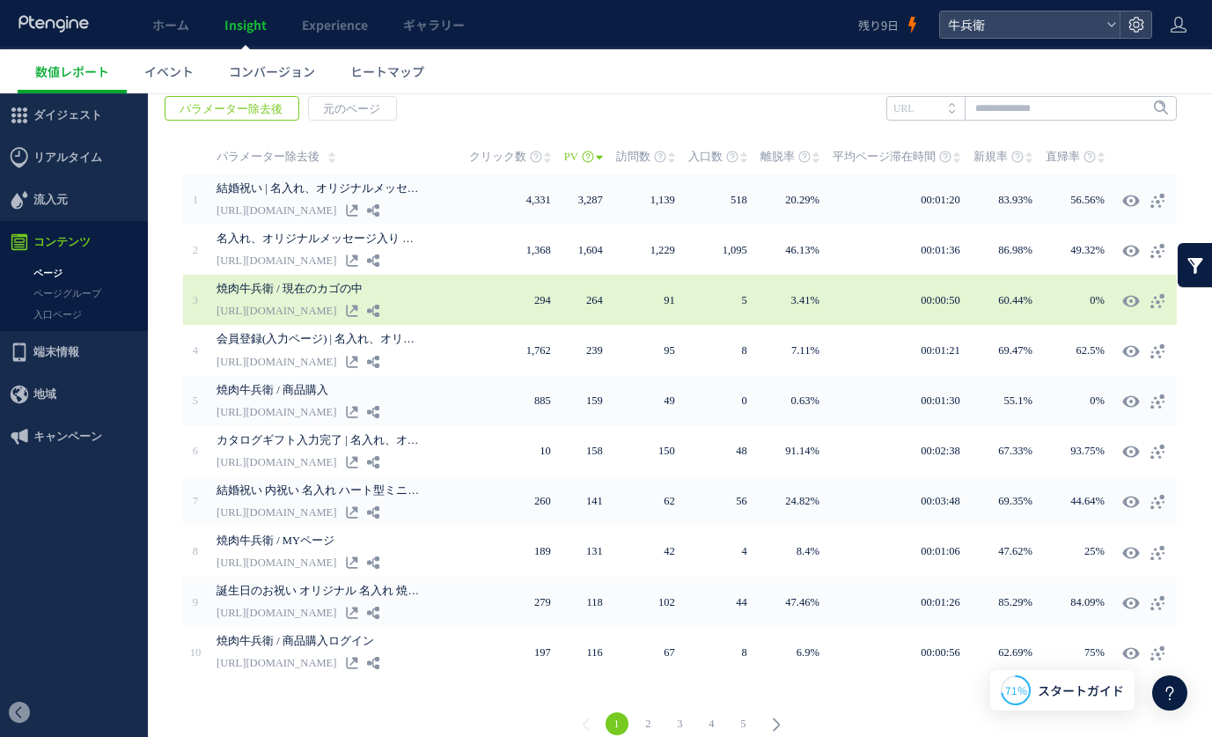
scroll to position [303, 0]
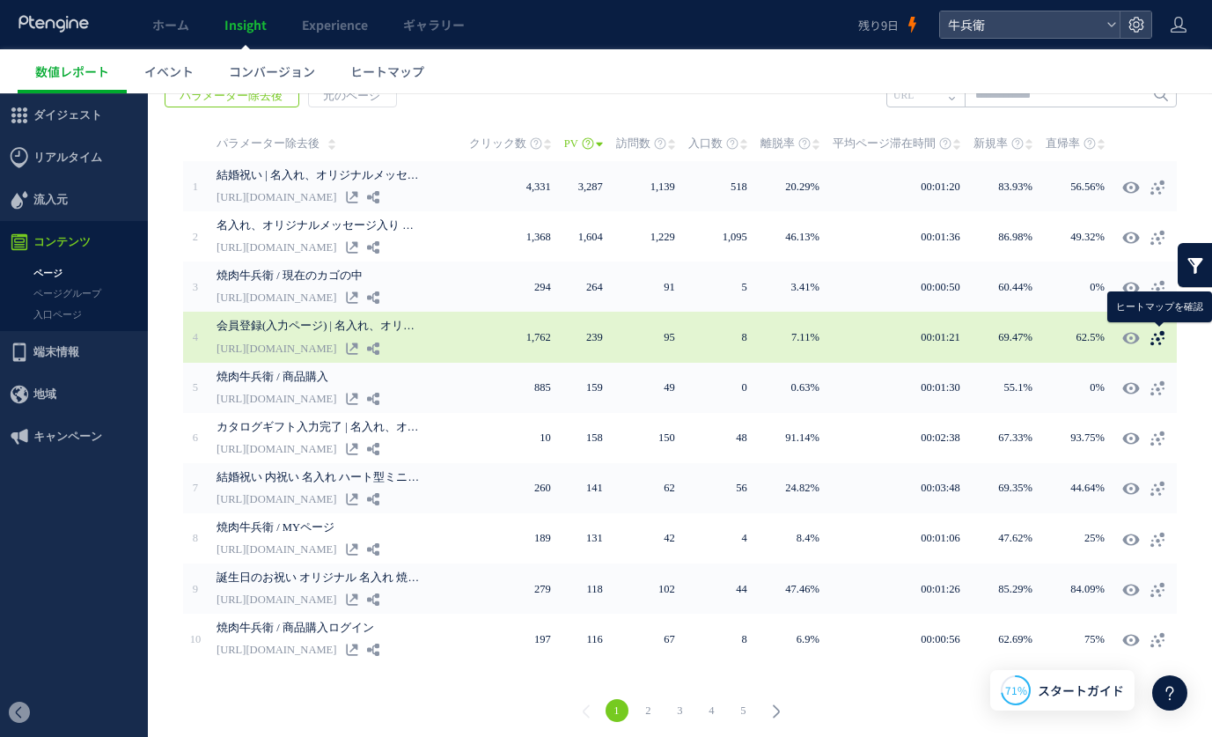
click at [1161, 335] on icon at bounding box center [1157, 338] width 18 height 18
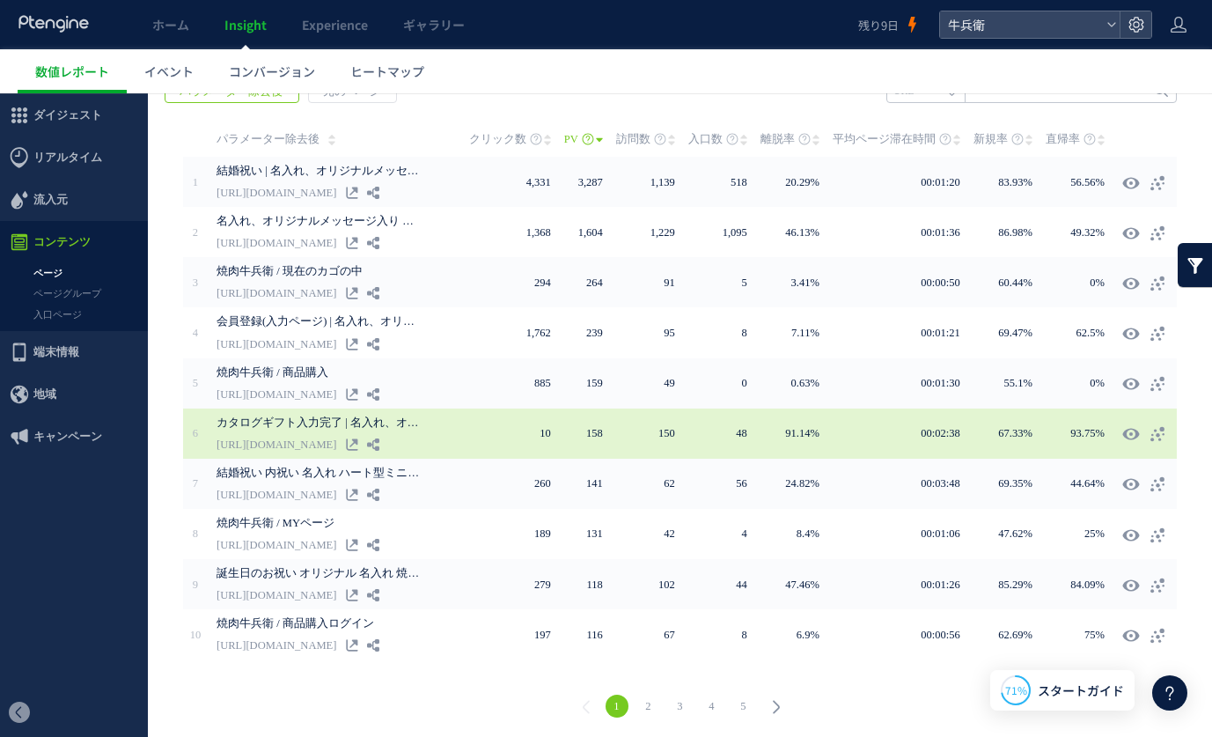
scroll to position [309, 0]
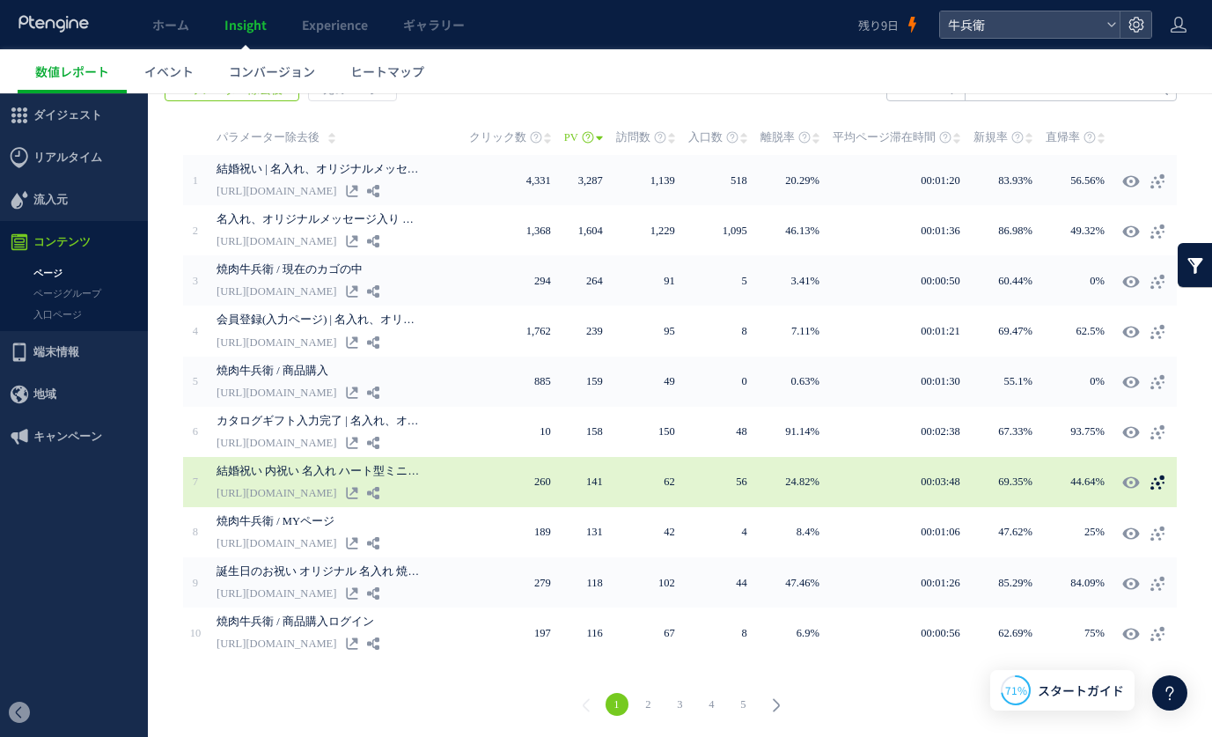
click at [1160, 478] on use at bounding box center [1157, 482] width 14 height 15
click at [0, 0] on html ".cls-1 { fill-rule: evenodd; } .cls-1 { fill: #ececec; } .cls-2 { fill: #929292…" at bounding box center [606, 261] width 1212 height 954
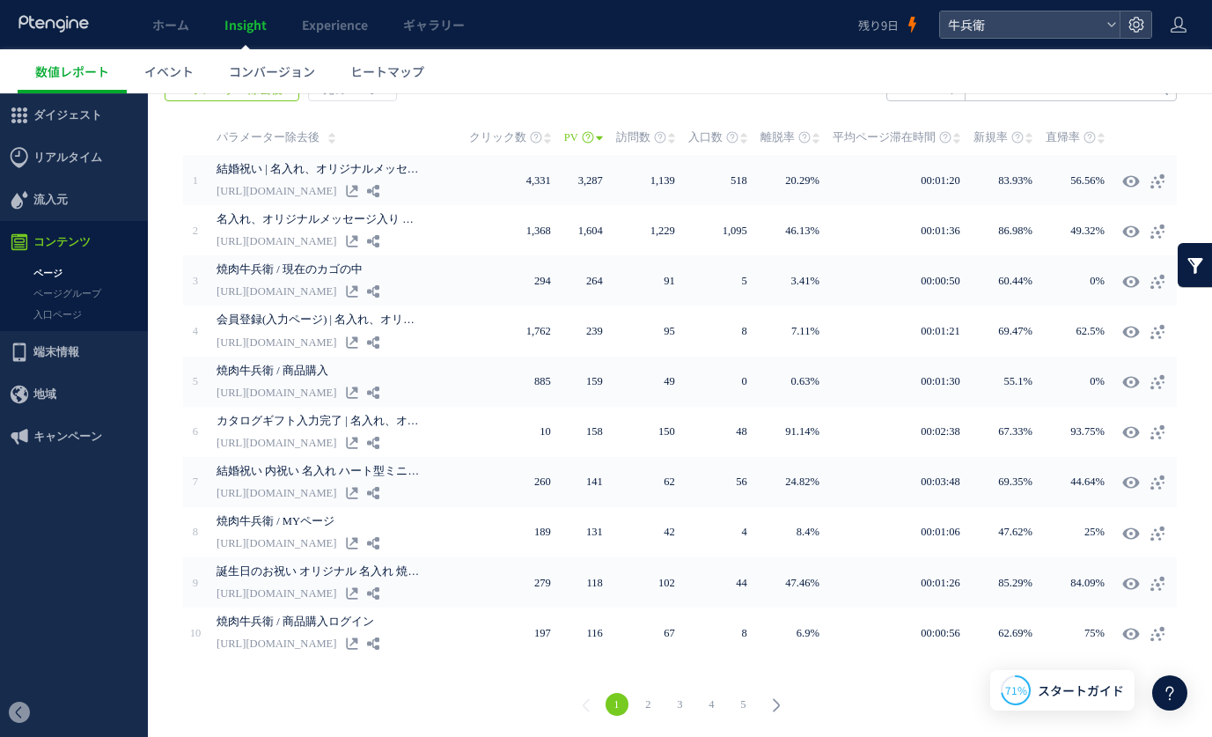
click at [650, 699] on link "2" at bounding box center [648, 704] width 23 height 23
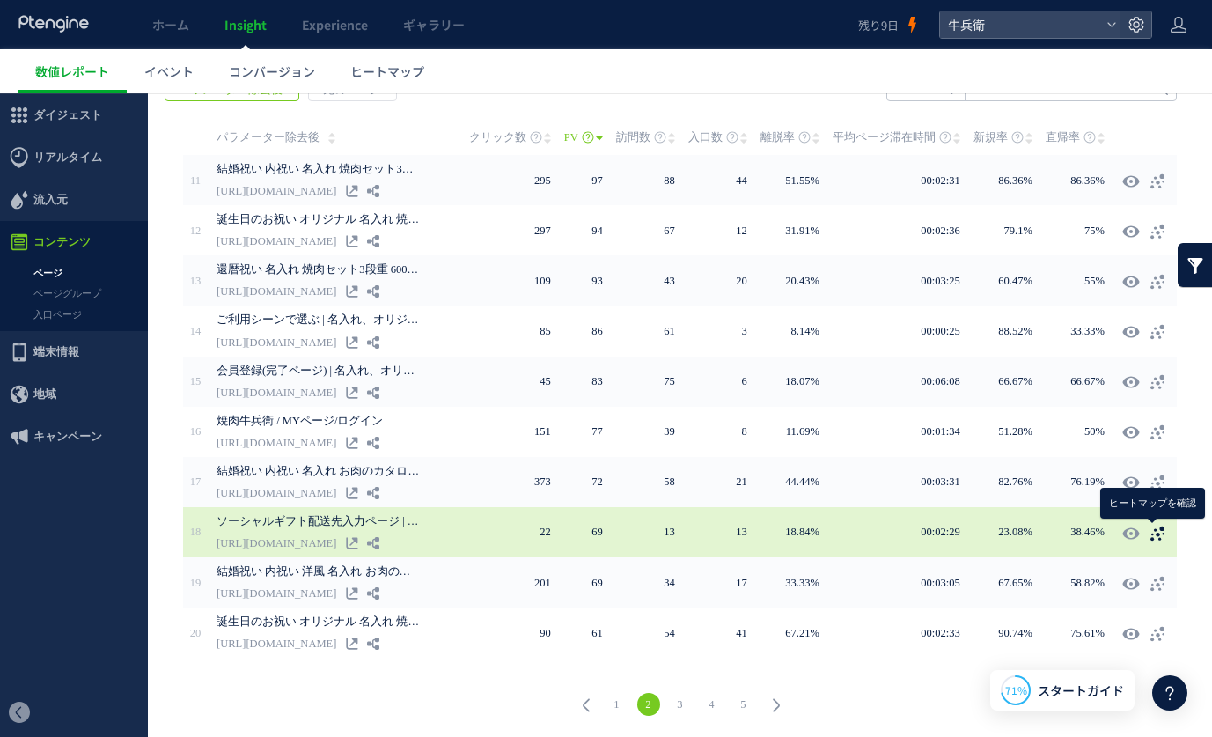
click at [1156, 533] on use at bounding box center [1157, 532] width 14 height 15
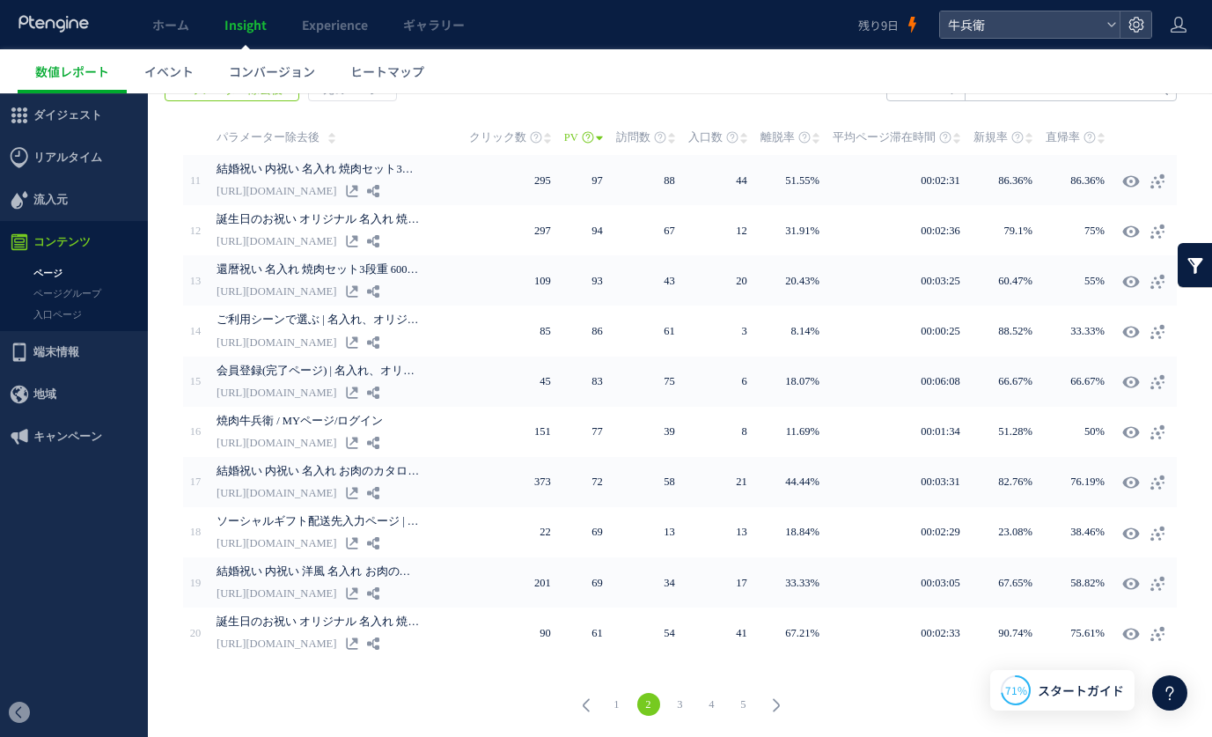
click at [678, 702] on link "3" at bounding box center [680, 704] width 23 height 23
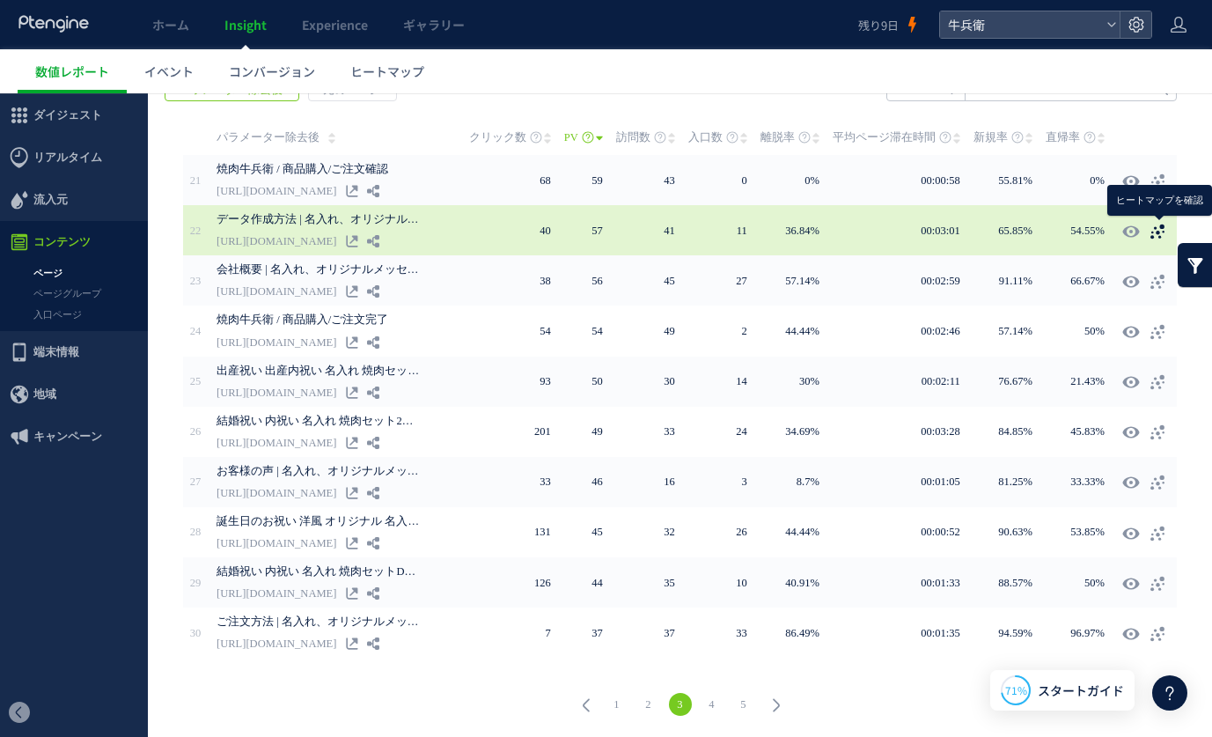
click at [1159, 231] on icon at bounding box center [1157, 232] width 18 height 18
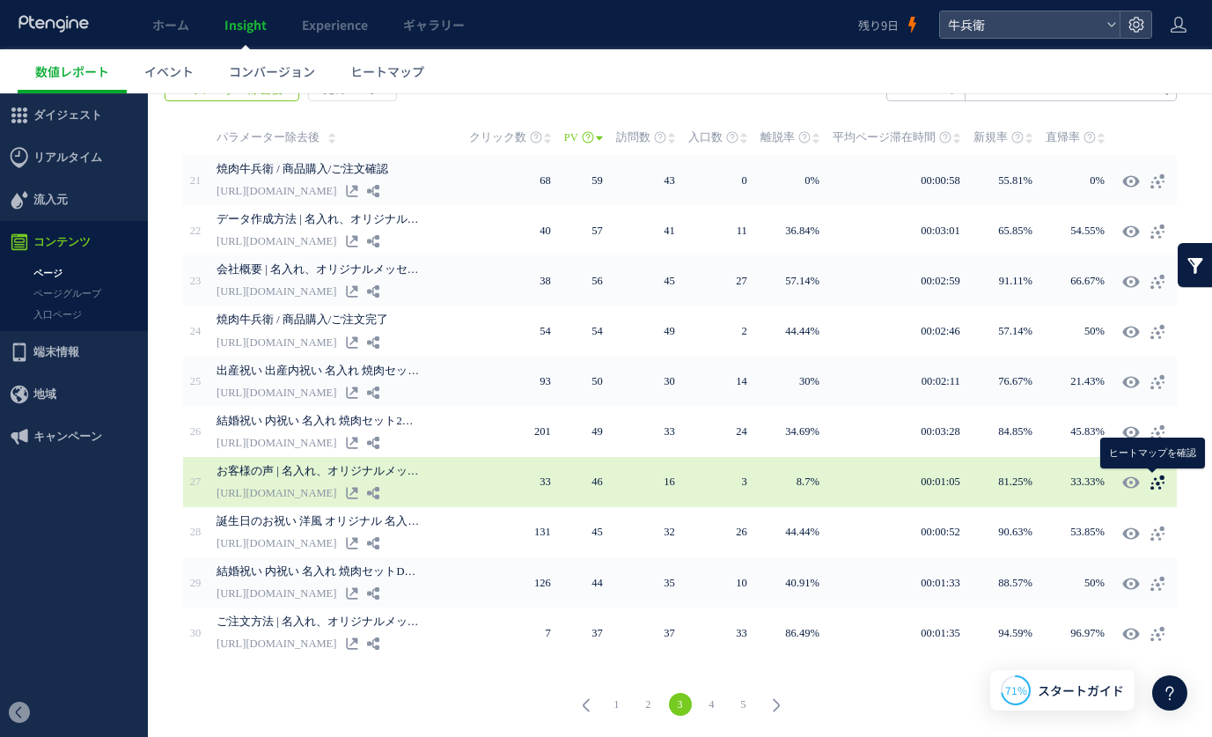
click at [1162, 482] on icon at bounding box center [1157, 482] width 18 height 18
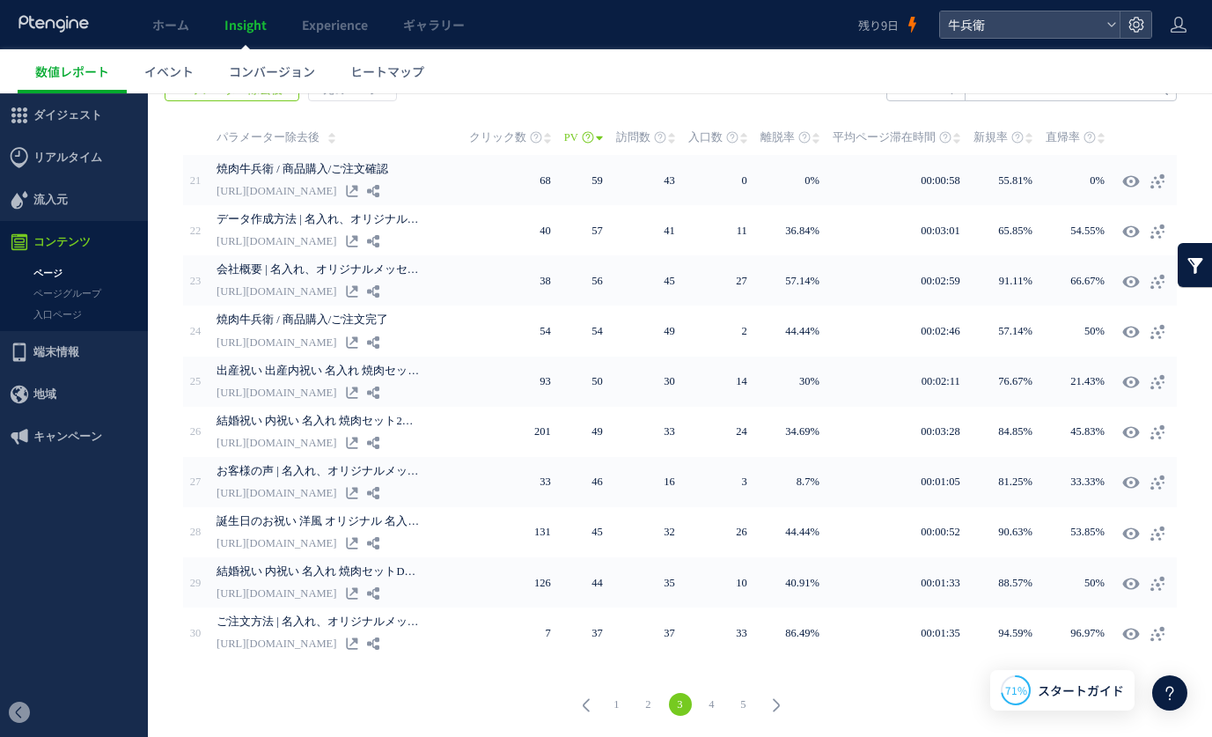
click at [708, 701] on link "4" at bounding box center [711, 704] width 23 height 23
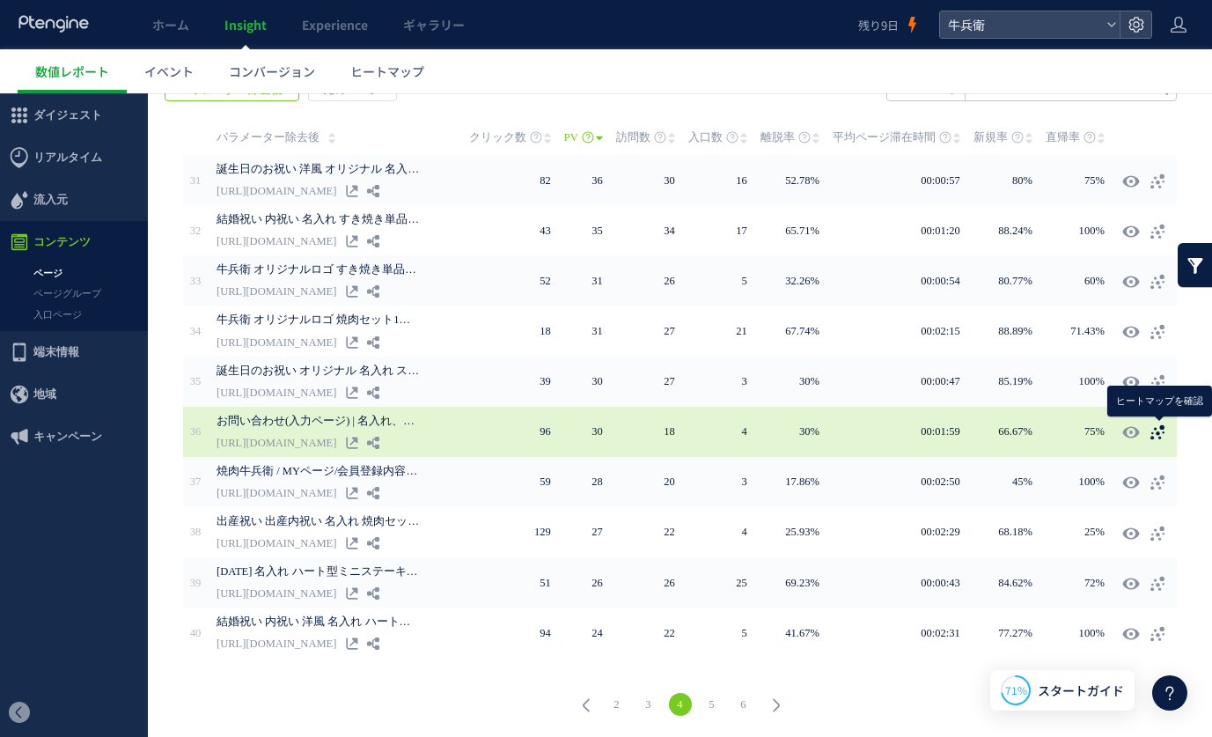
click at [1155, 437] on icon at bounding box center [1157, 432] width 18 height 18
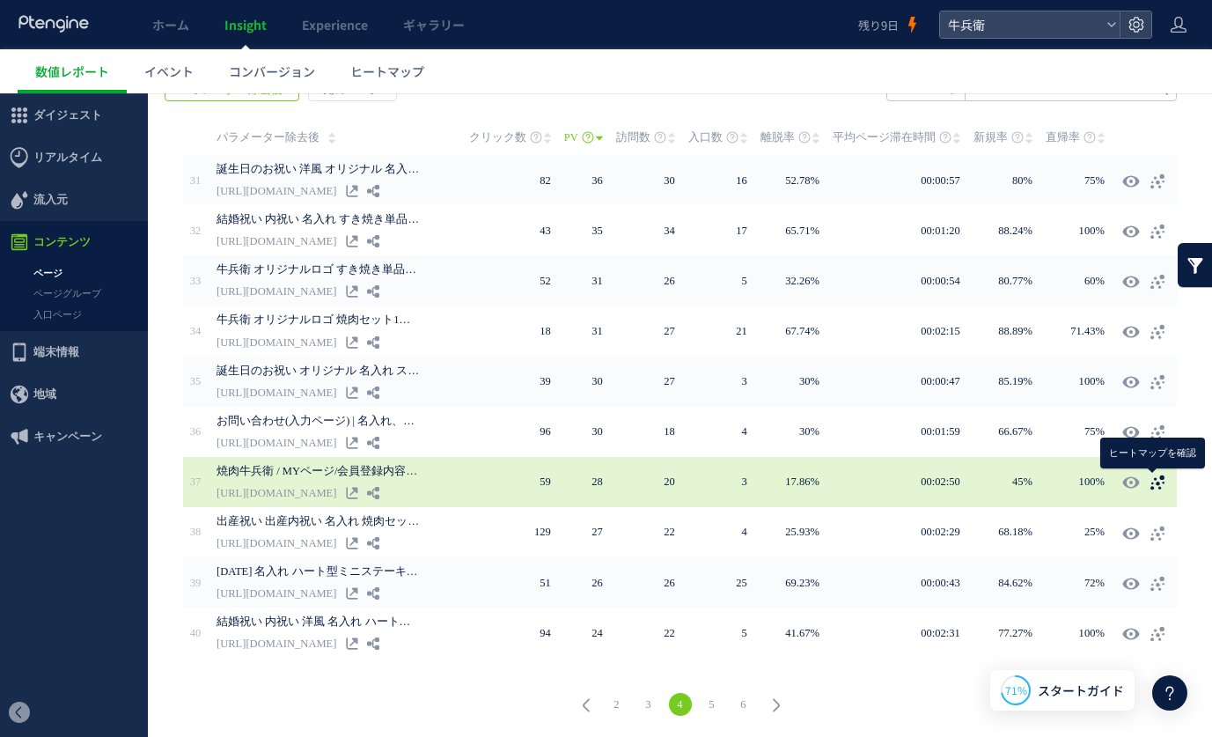
click at [1156, 488] on icon at bounding box center [1157, 482] width 18 height 18
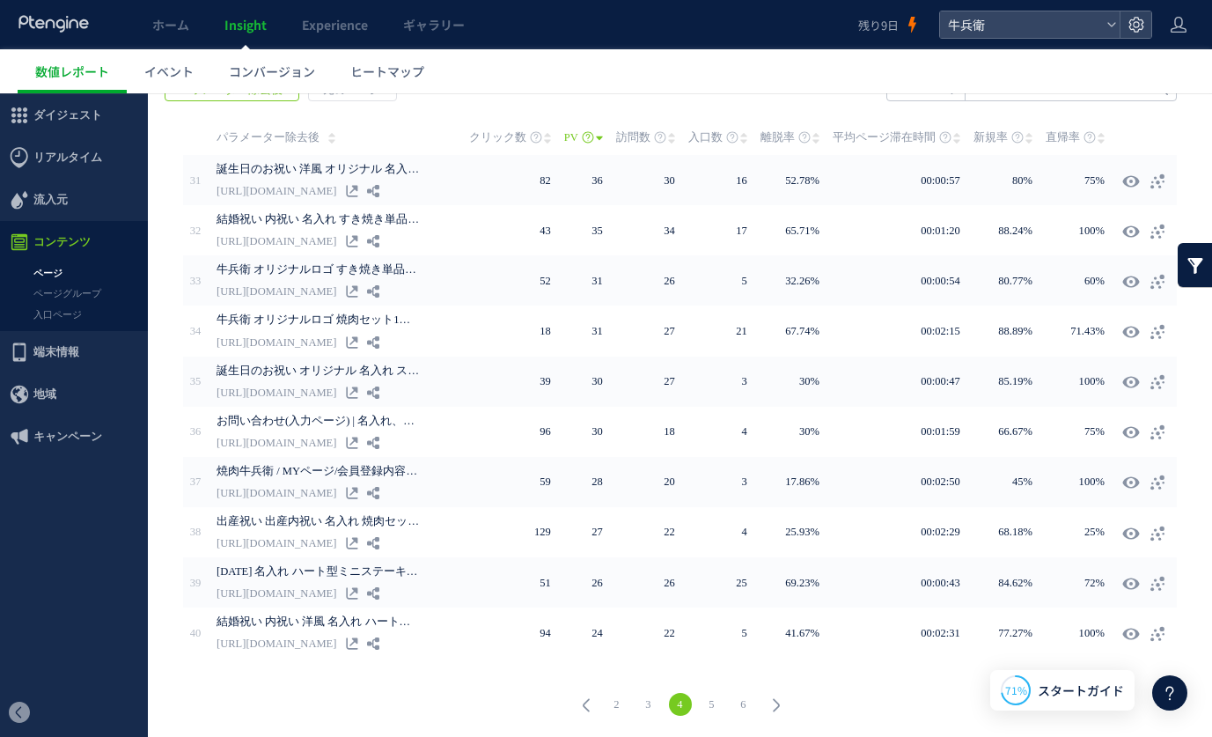
click at [718, 708] on link "5" at bounding box center [711, 704] width 23 height 23
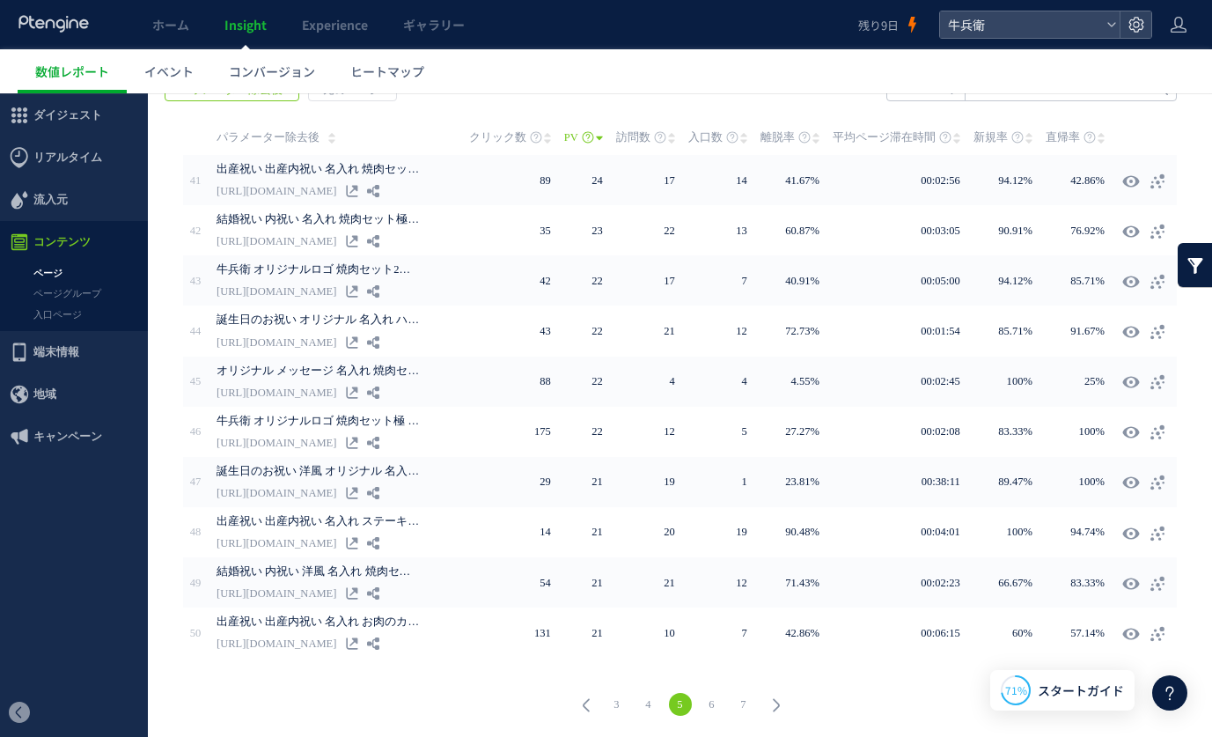
click at [708, 700] on link "6" at bounding box center [711, 704] width 23 height 23
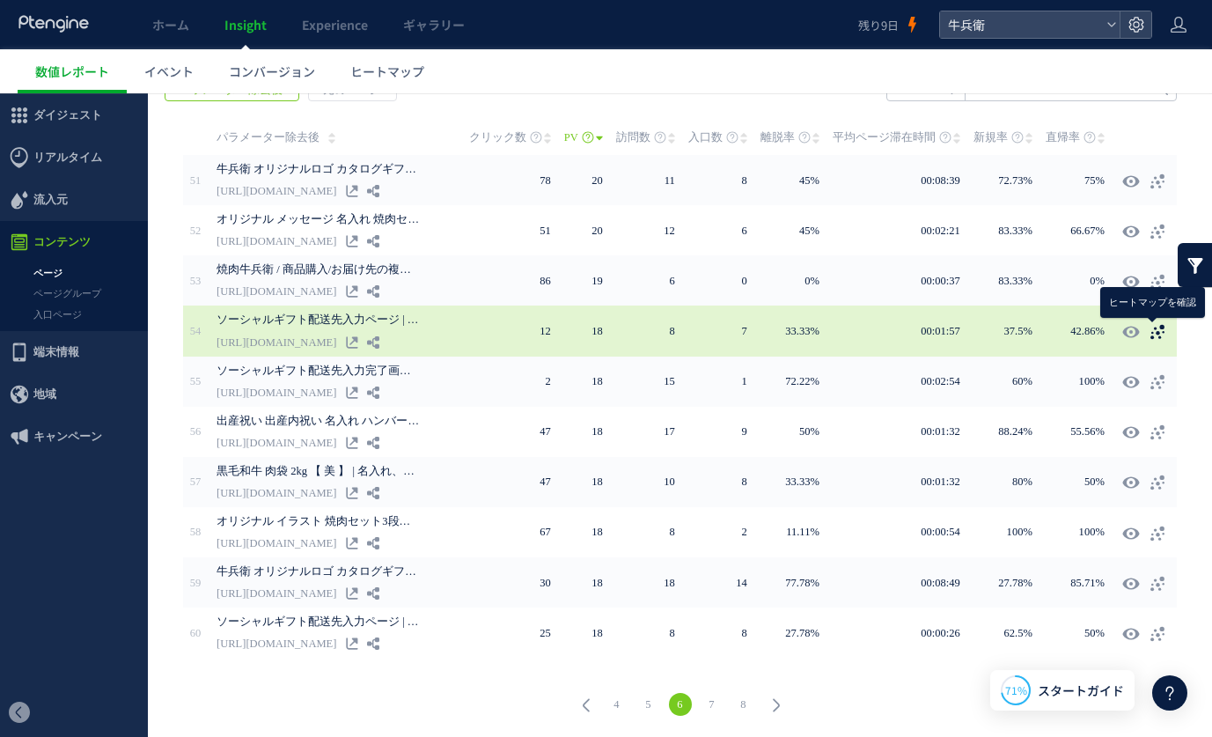
click at [1162, 334] on icon at bounding box center [1157, 332] width 18 height 18
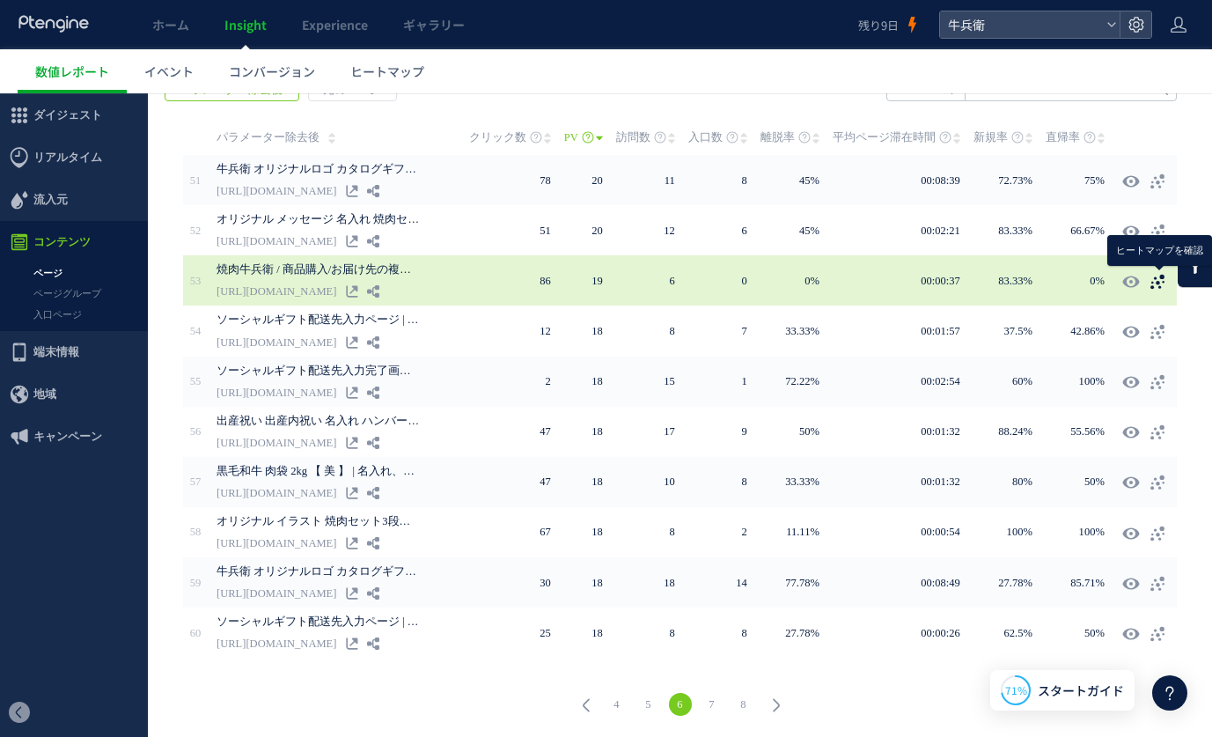
click at [1157, 288] on icon at bounding box center [1157, 282] width 18 height 18
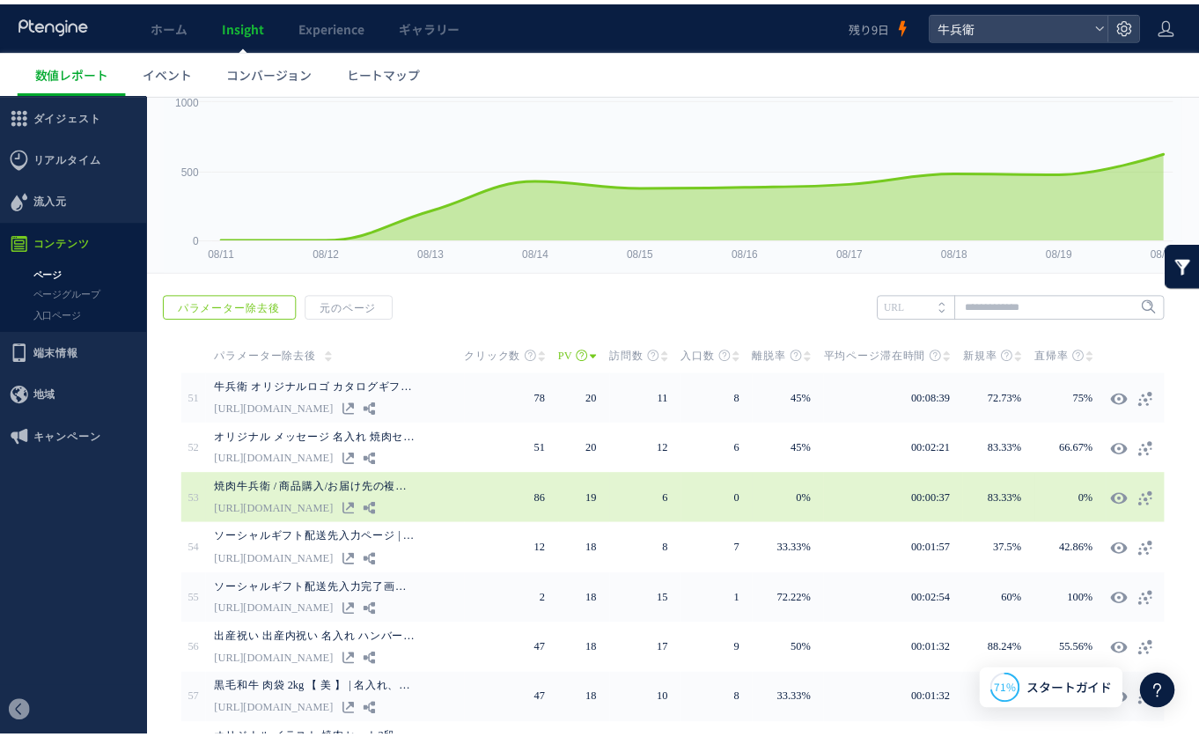
scroll to position [0, 0]
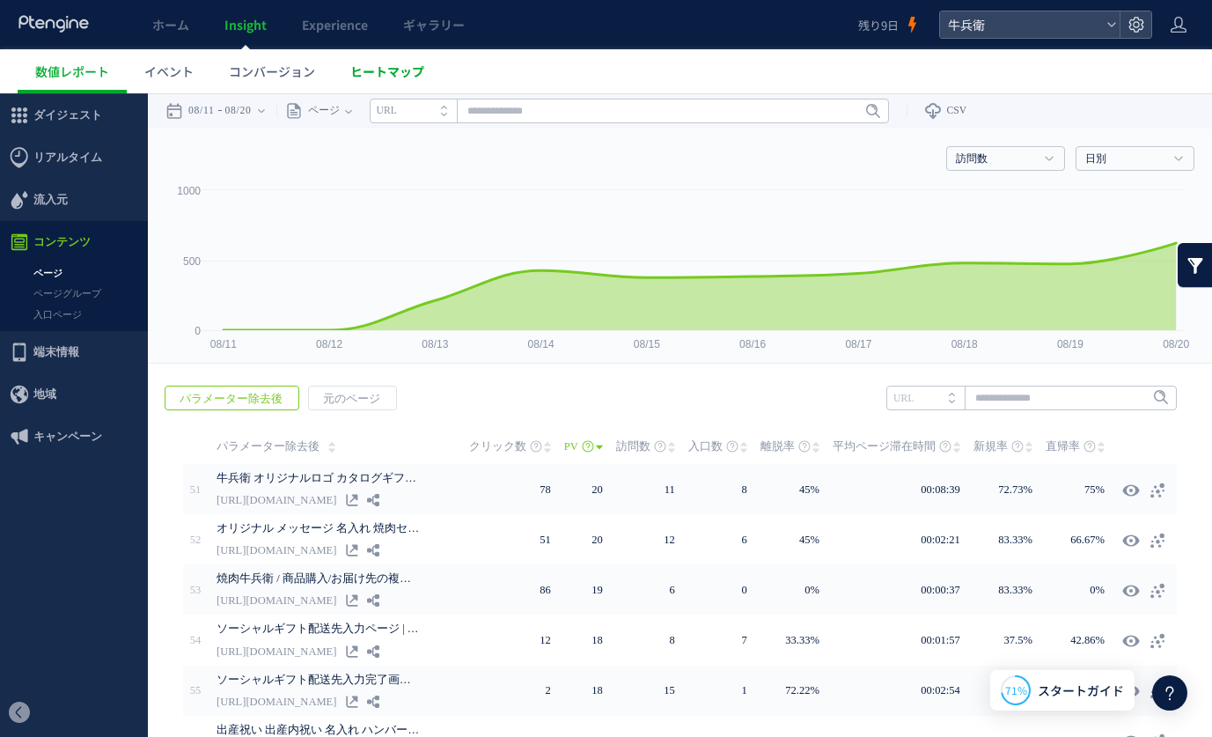
click at [392, 84] on link "ヒートマップ" at bounding box center [387, 71] width 109 height 44
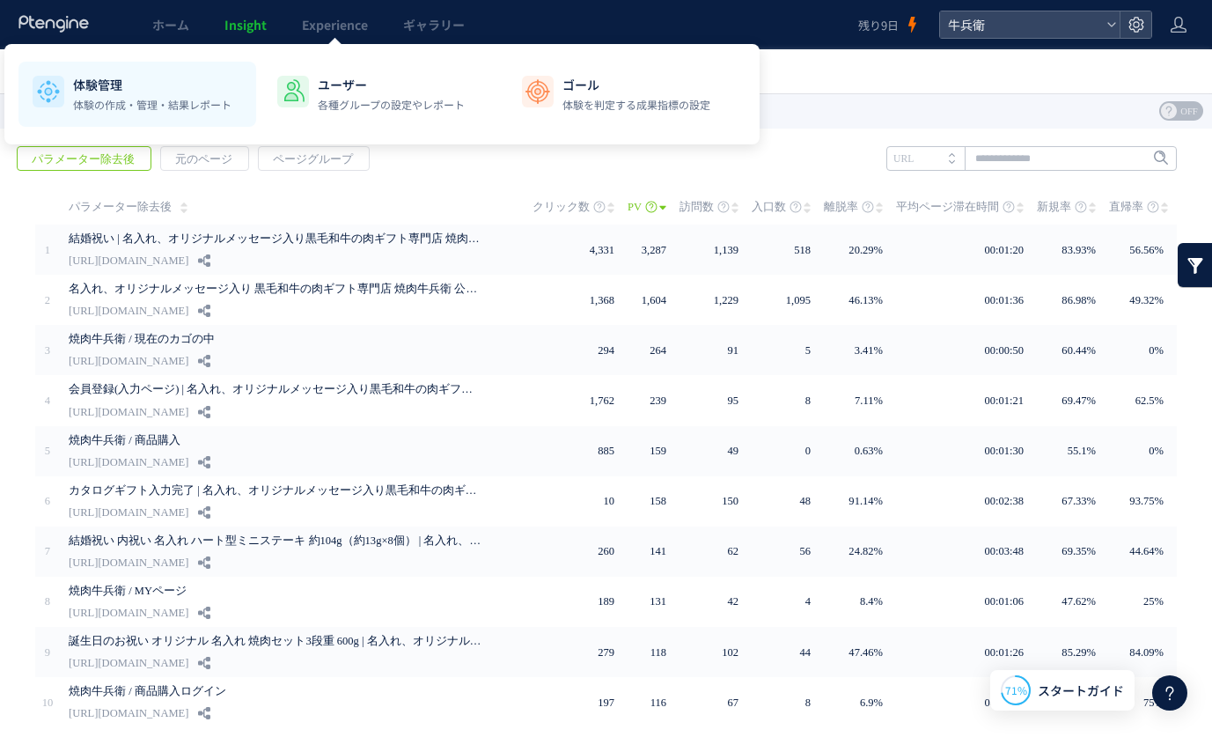
click at [186, 84] on p "体験管理" at bounding box center [152, 85] width 158 height 18
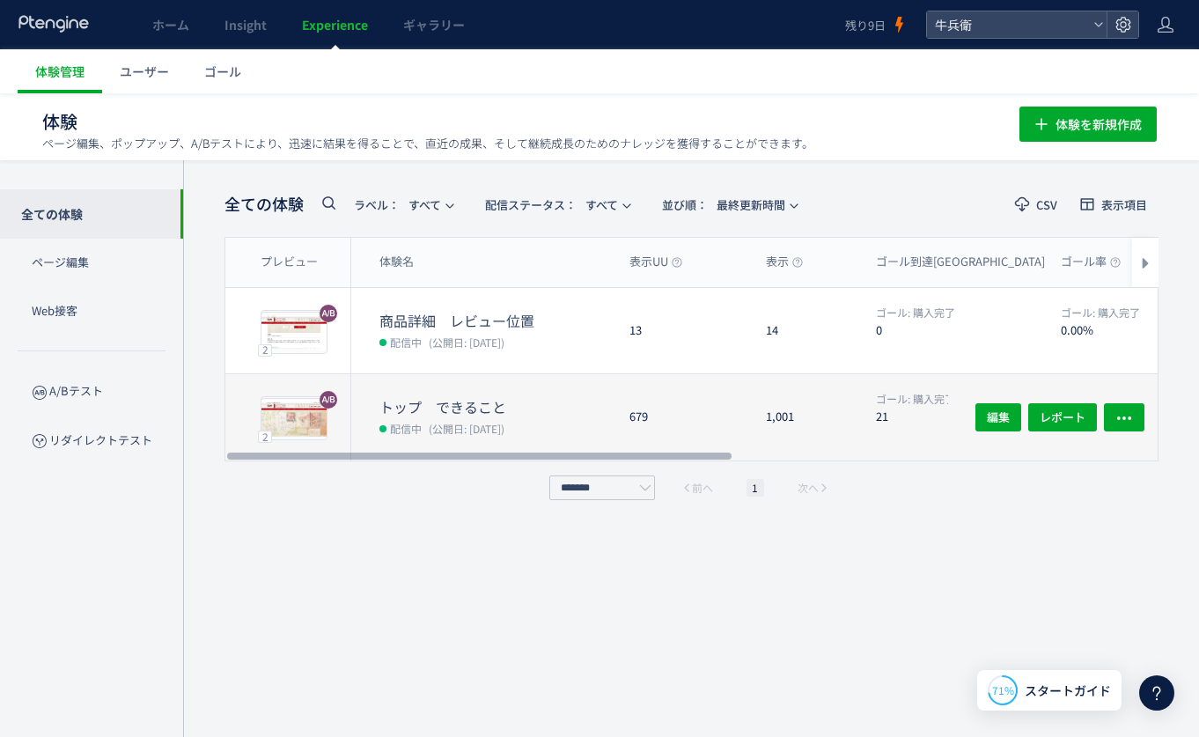
click at [659, 404] on div "679" at bounding box center [683, 417] width 136 height 86
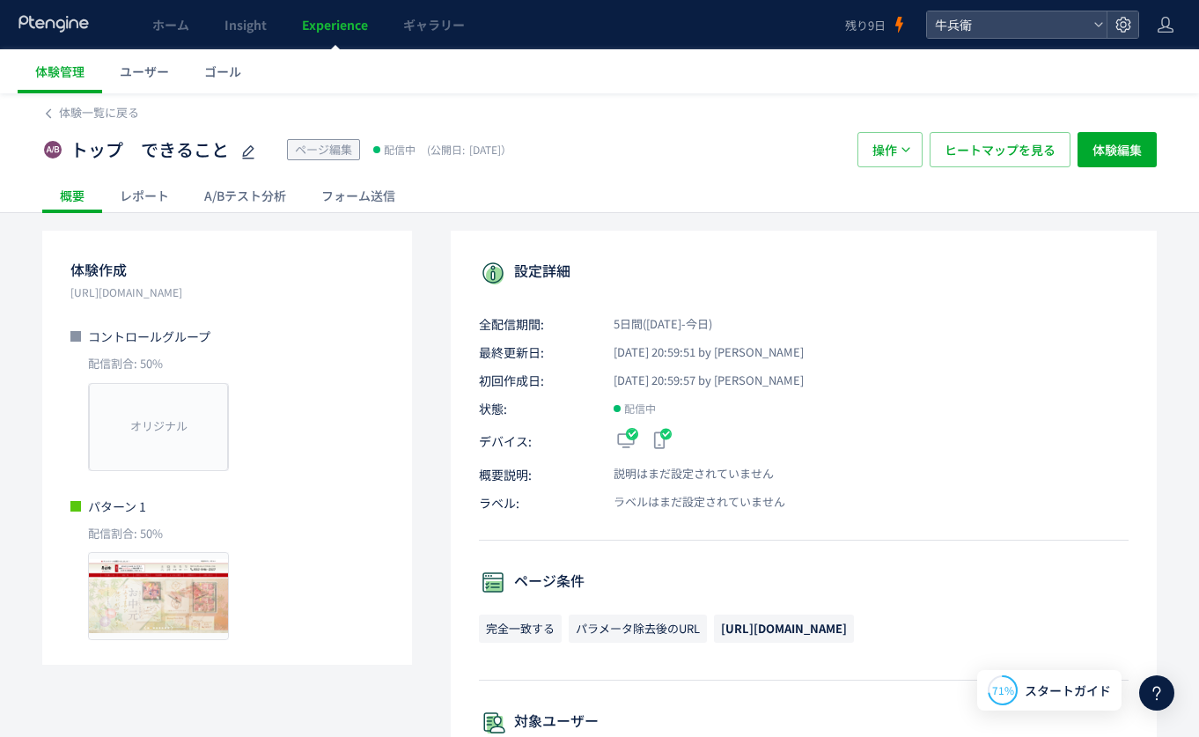
click at [245, 204] on div "A/Bテスト分析" at bounding box center [245, 195] width 117 height 35
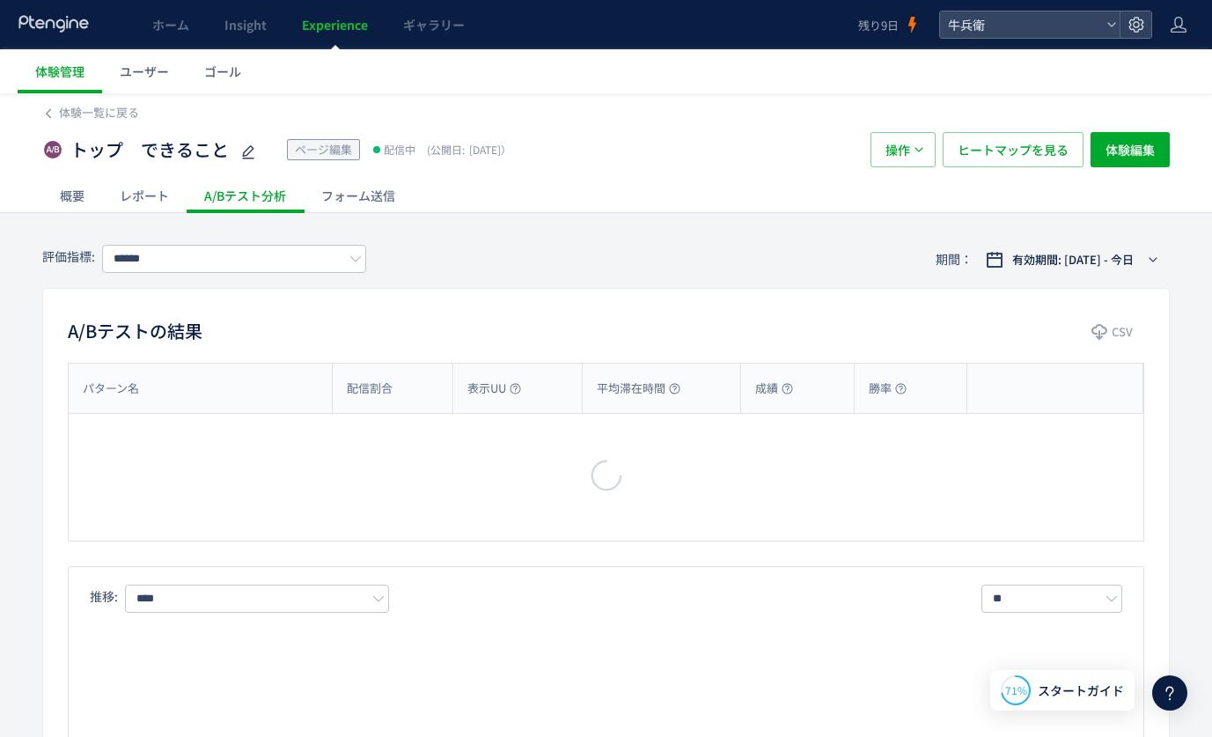
type input "****"
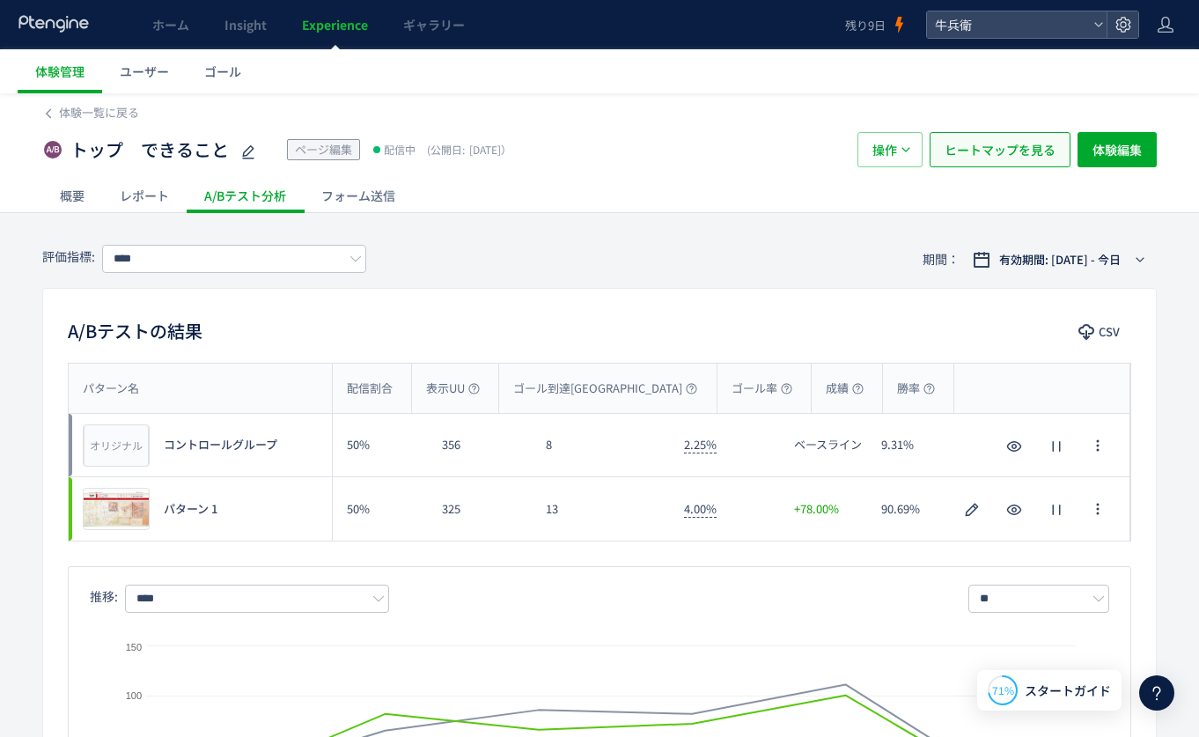
click at [979, 157] on span "ヒートマップを見る" at bounding box center [999, 149] width 111 height 35
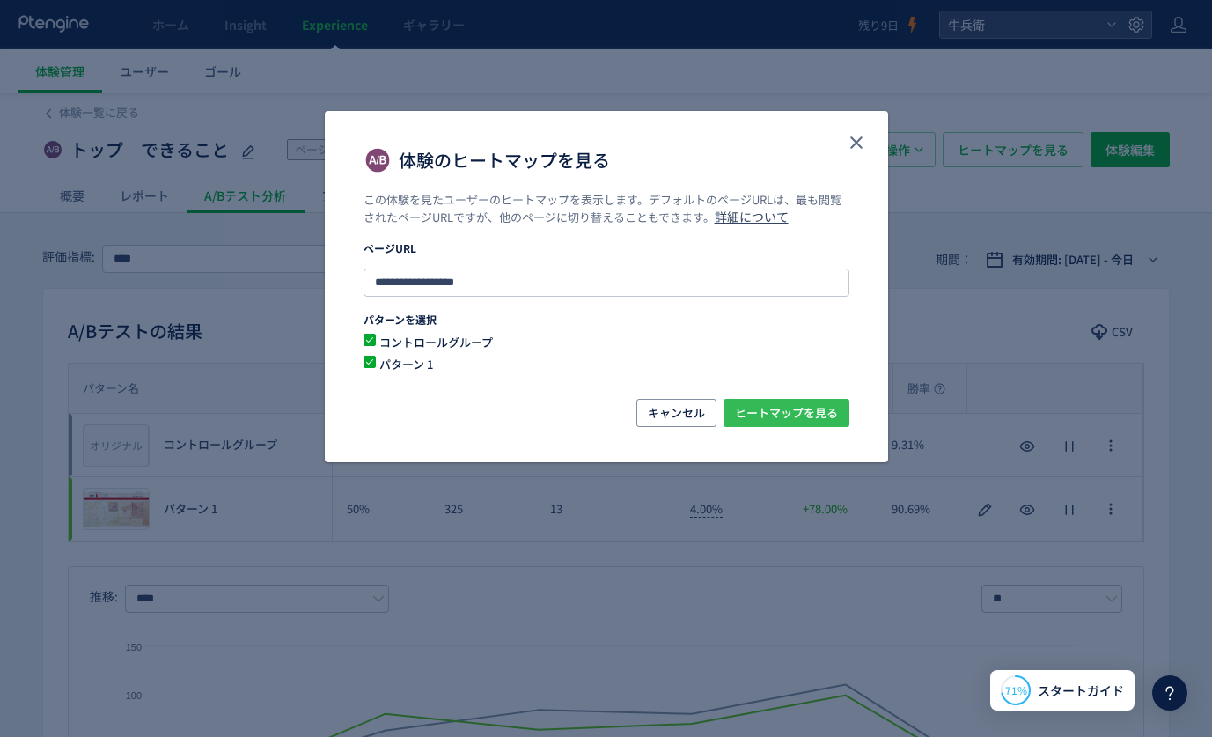
click at [782, 420] on span "ヒートマップを見る" at bounding box center [786, 413] width 103 height 28
click at [854, 141] on use "close" at bounding box center [856, 142] width 12 height 12
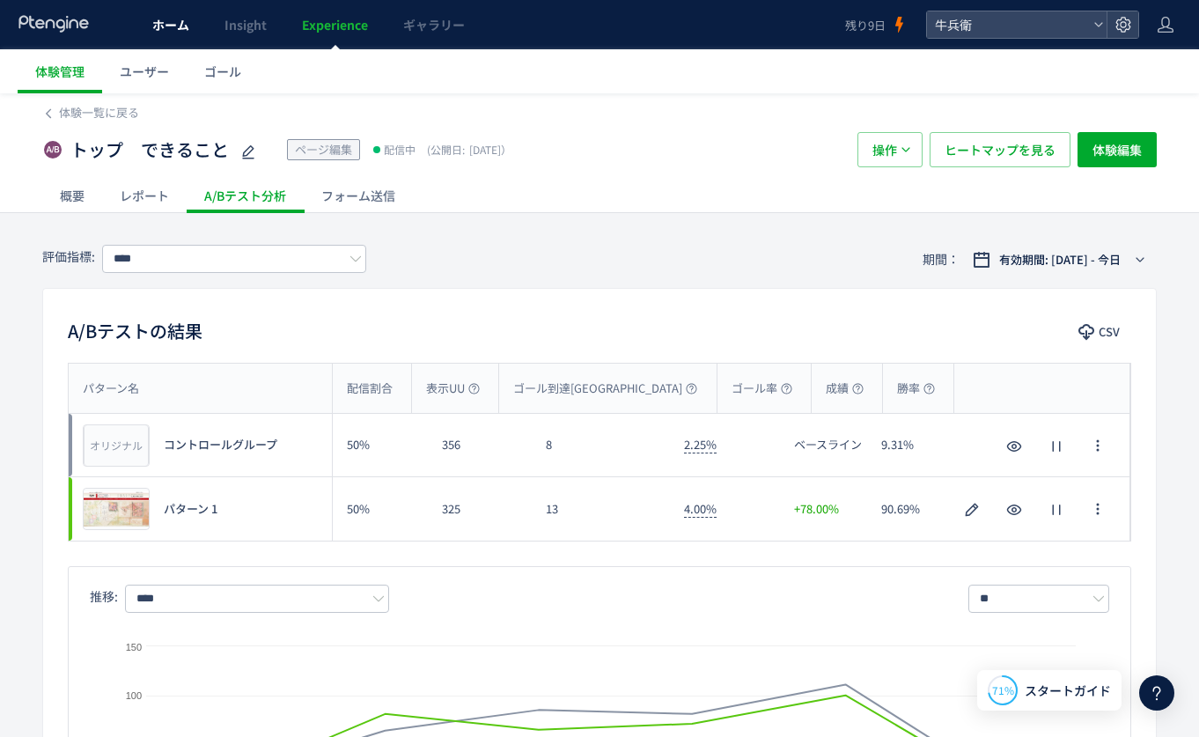
click at [193, 25] on link "ホーム" at bounding box center [171, 24] width 72 height 49
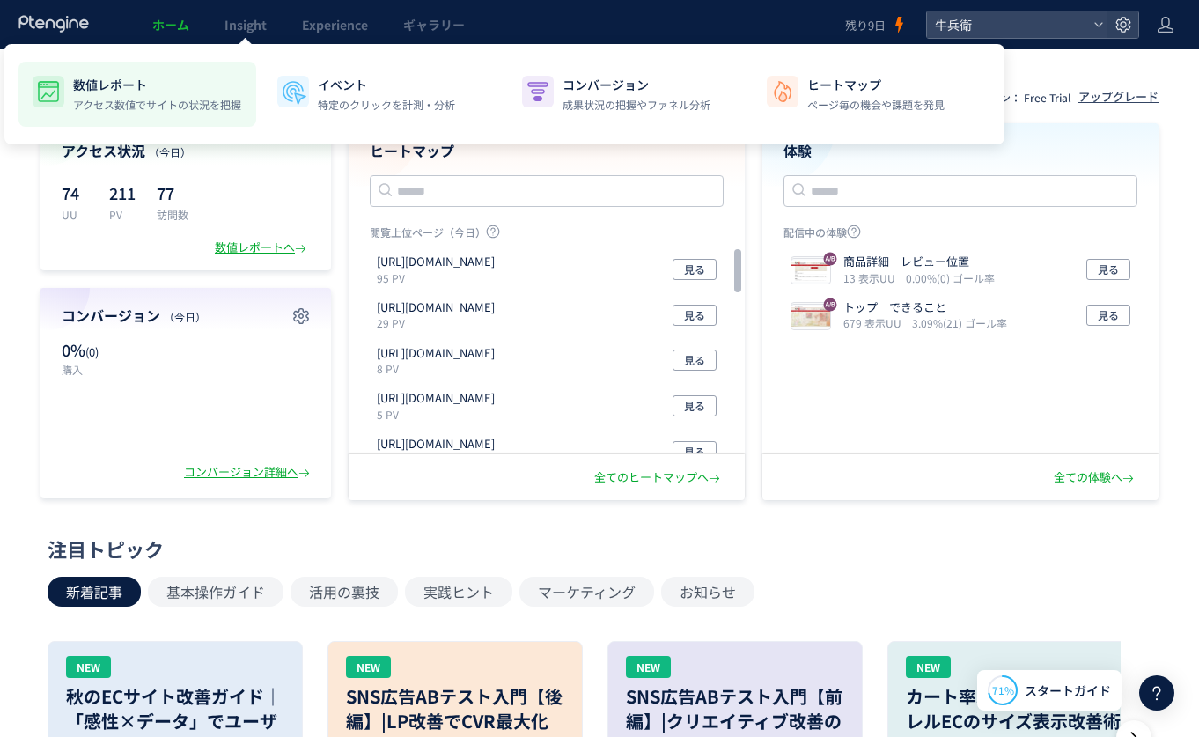
click at [105, 105] on p "アクセス数値でサイトの状況を把握" at bounding box center [157, 105] width 168 height 16
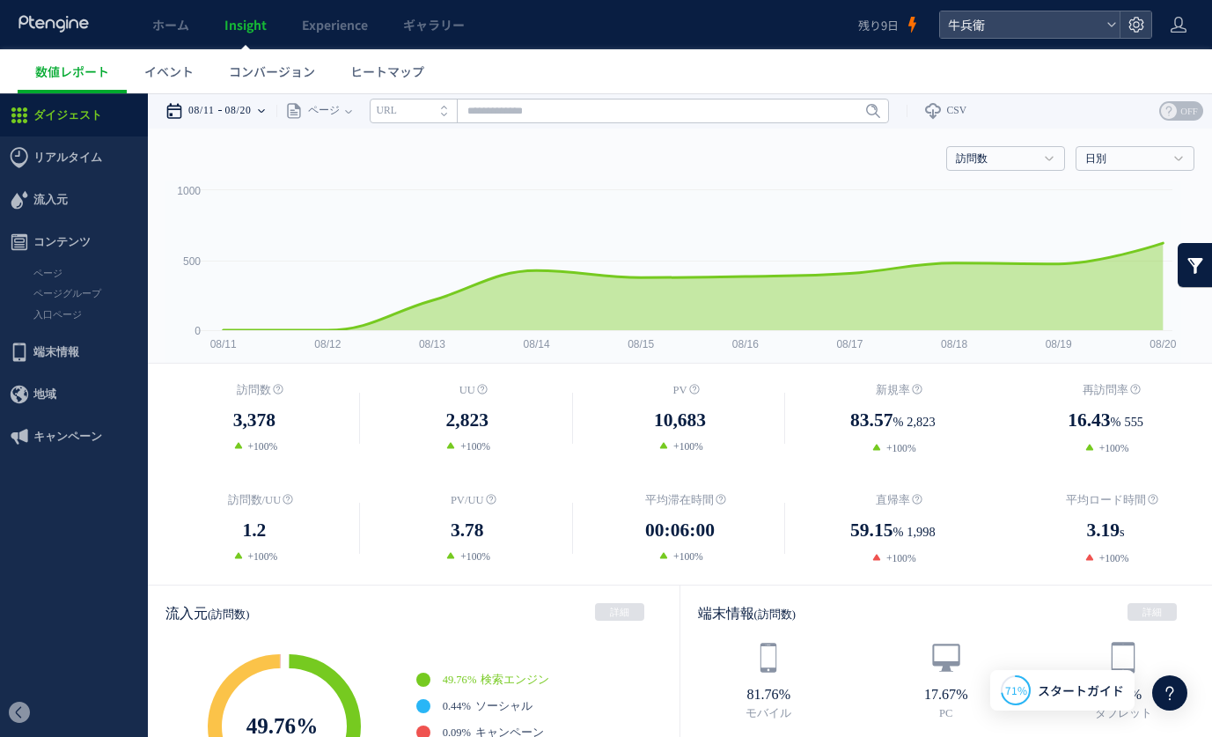
click at [238, 111] on time "08/20" at bounding box center [238, 110] width 26 height 35
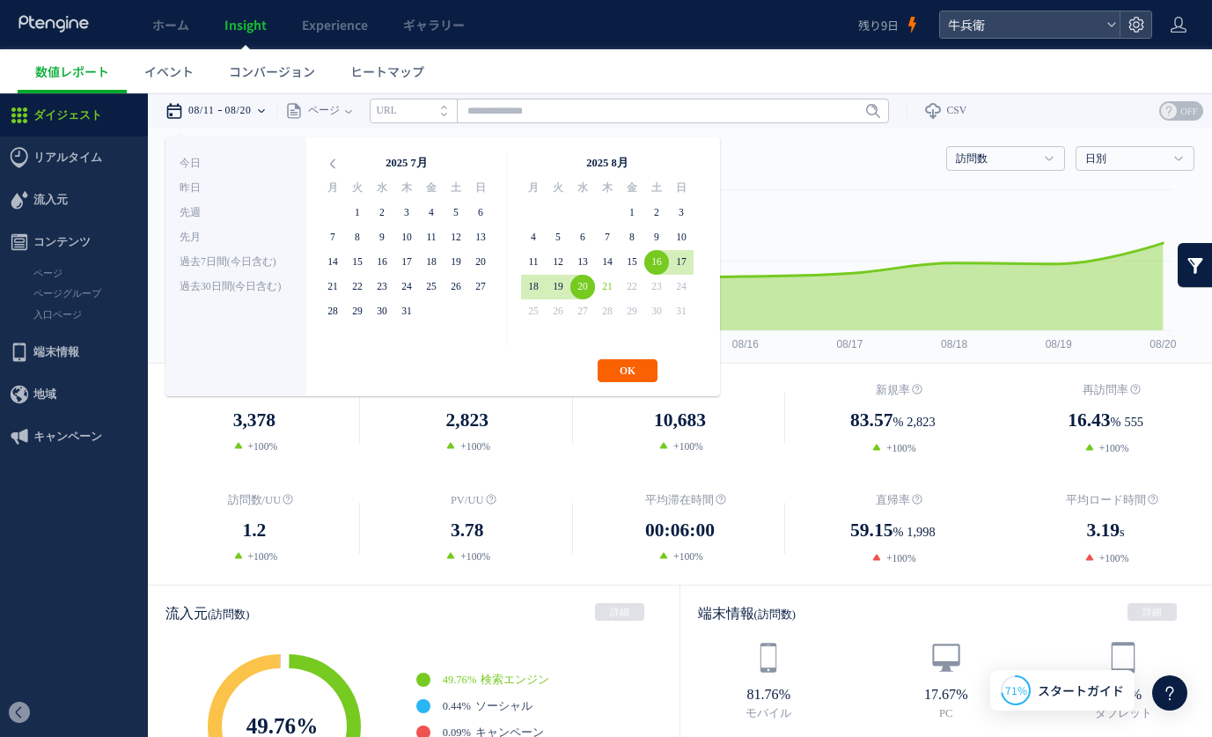
click at [631, 362] on button "OK" at bounding box center [628, 370] width 60 height 23
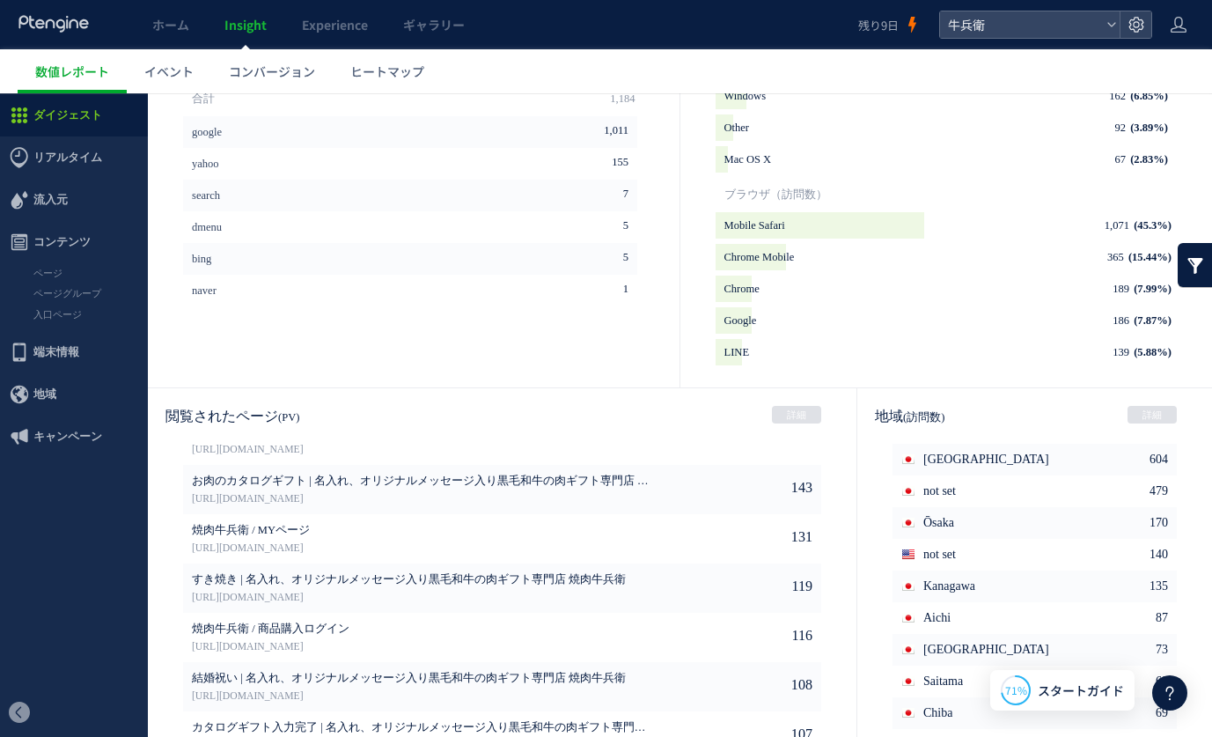
scroll to position [829, 0]
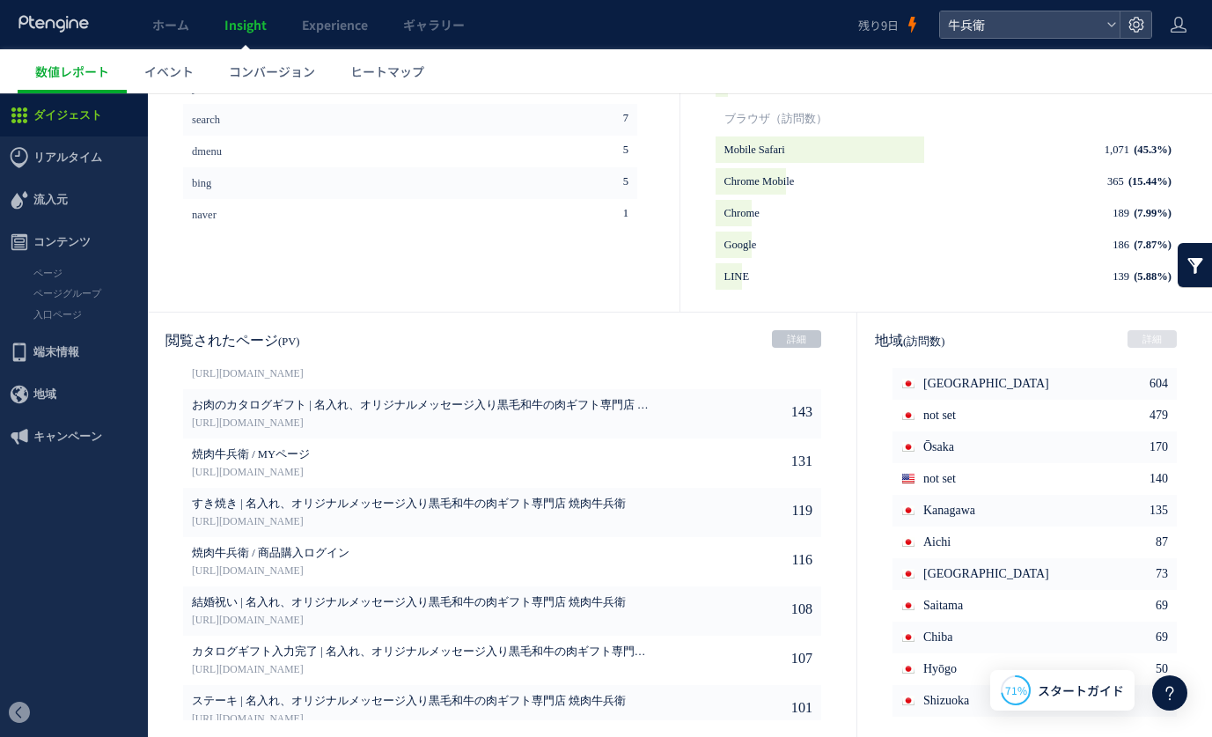
click at [777, 336] on link "詳細" at bounding box center [796, 339] width 49 height 18
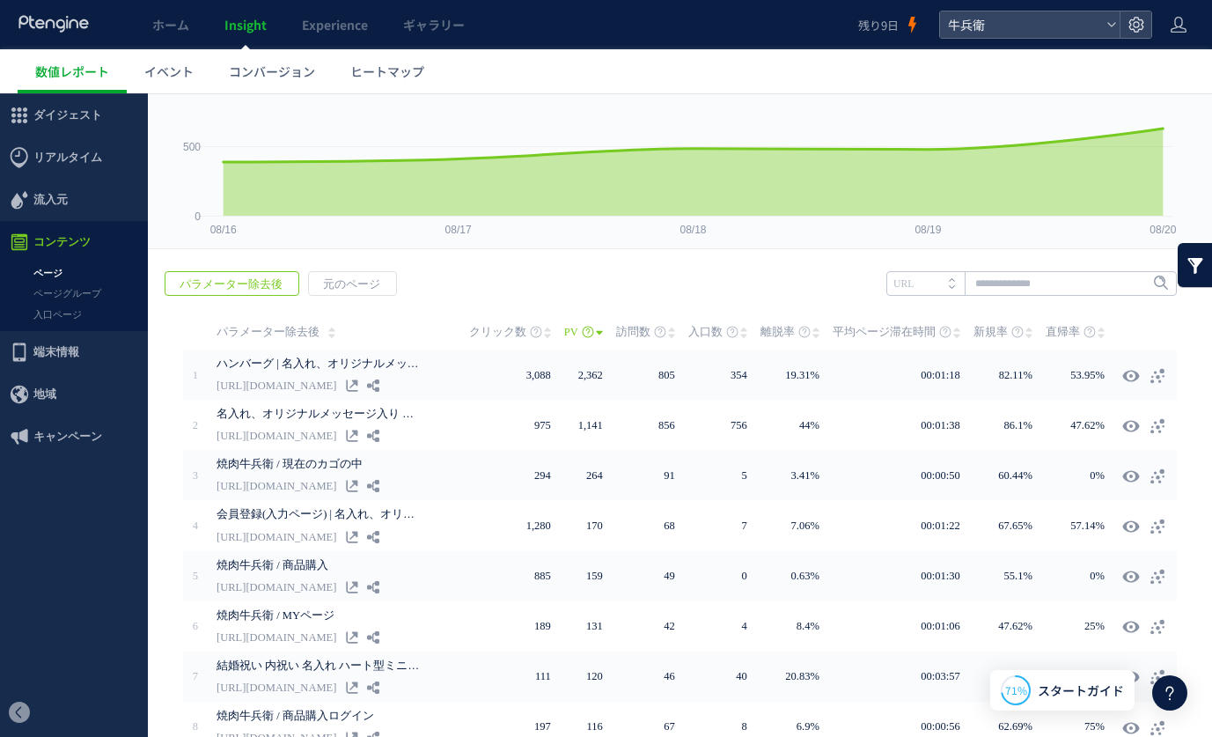
scroll to position [115, 0]
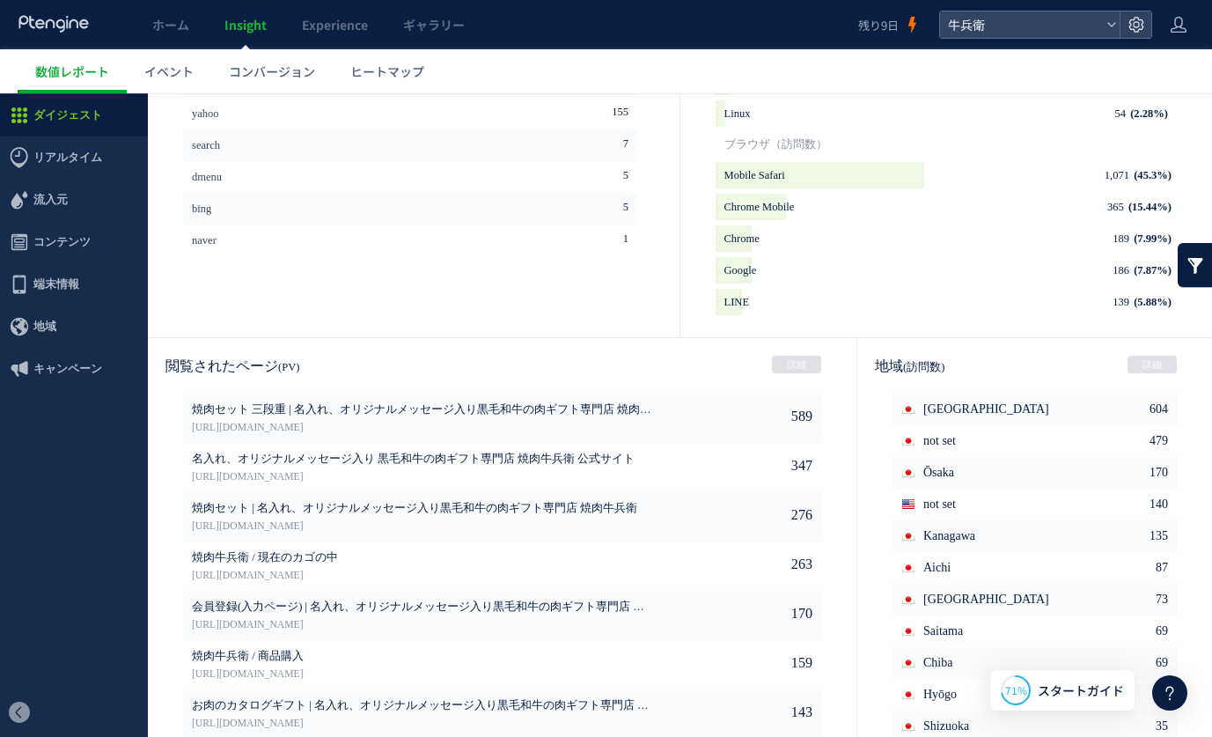
scroll to position [803, 0]
click at [69, 206] on span "流入元" at bounding box center [74, 200] width 148 height 42
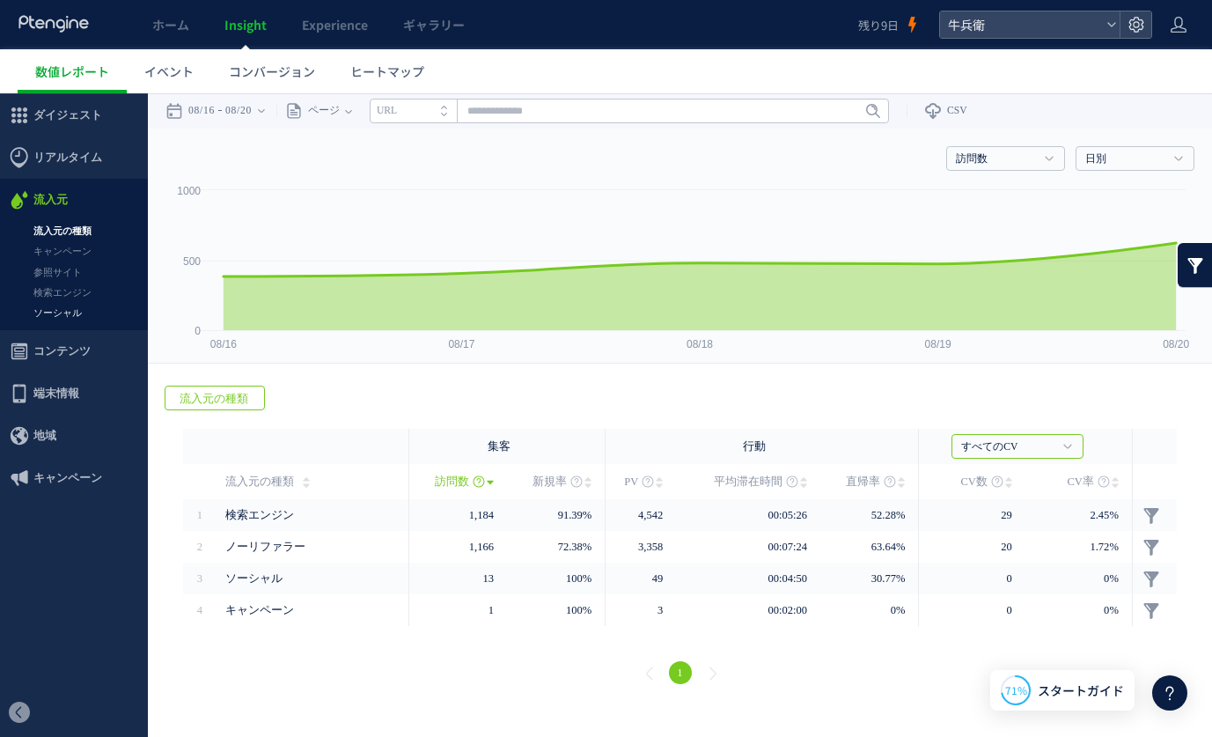
click at [49, 307] on link "ソーシャル" at bounding box center [74, 313] width 148 height 20
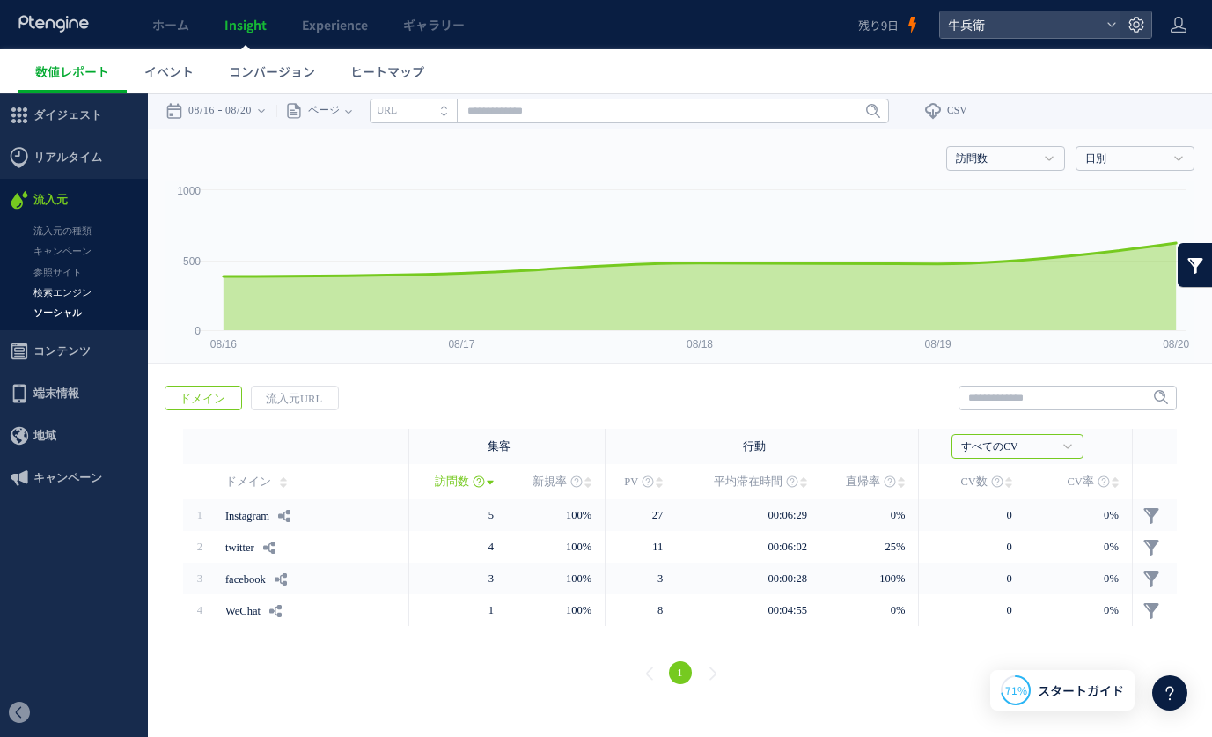
click at [85, 299] on link "検索エンジン" at bounding box center [74, 292] width 148 height 20
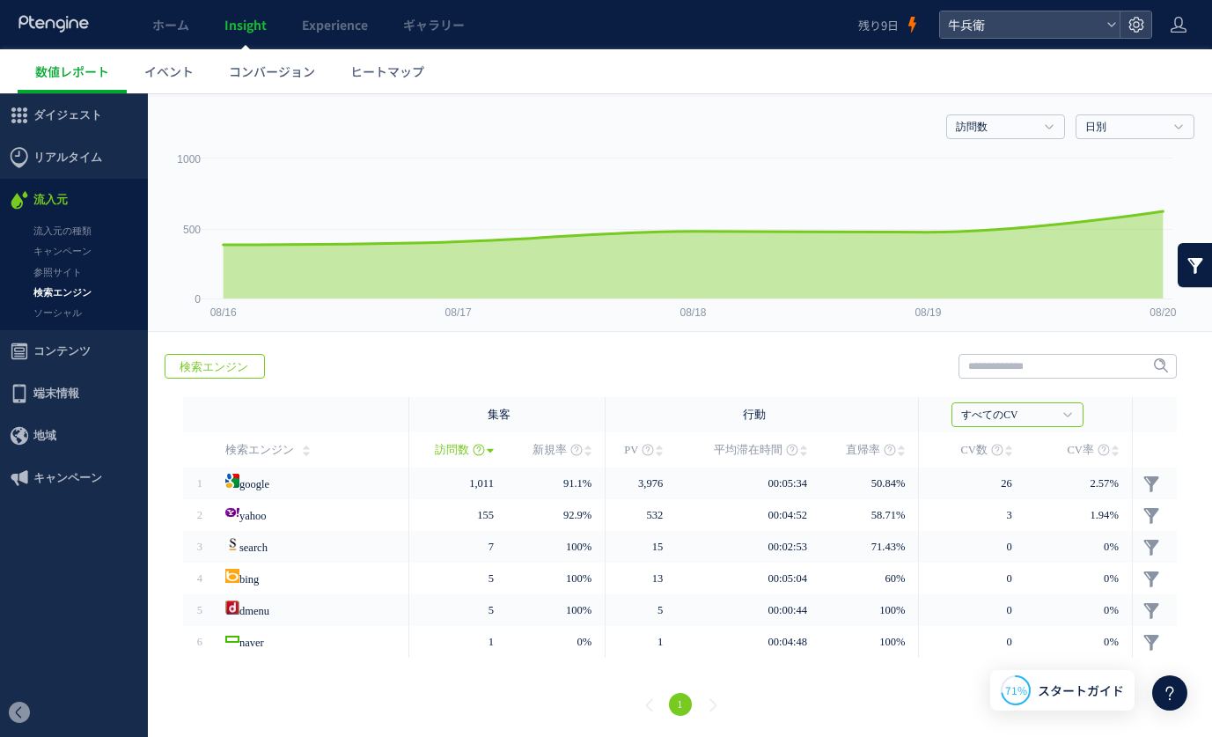
scroll to position [32, 0]
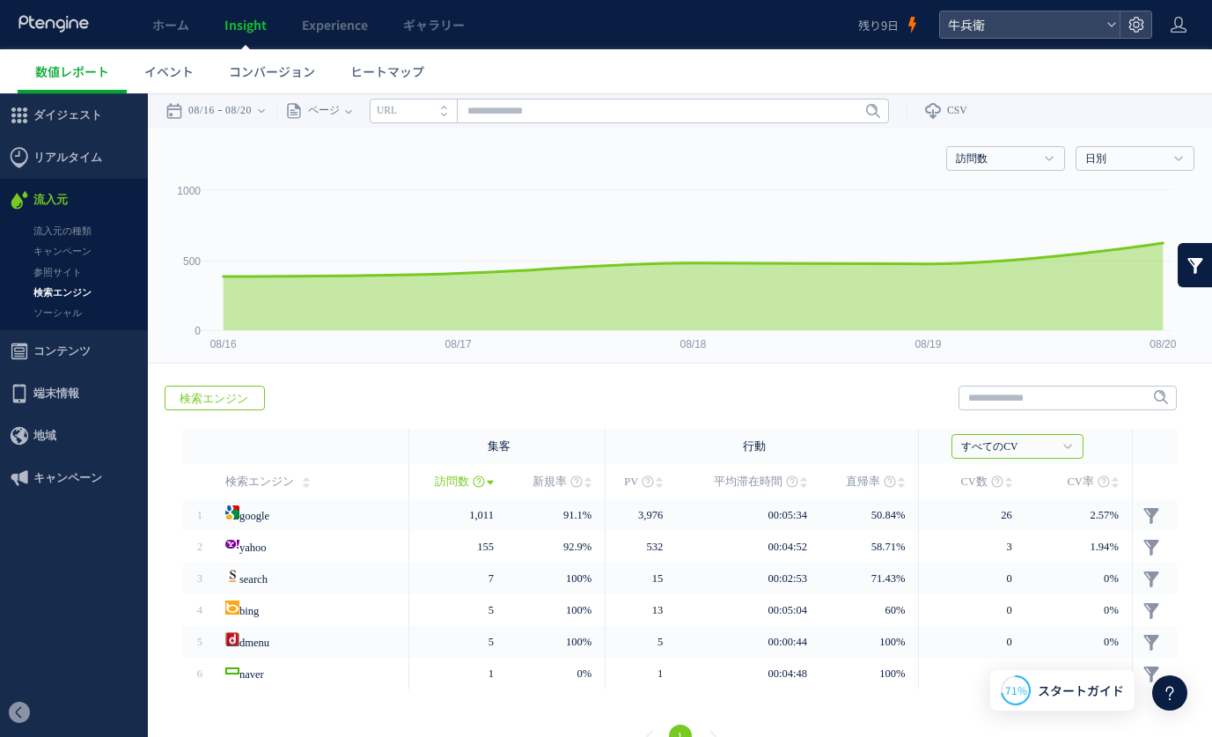
scroll to position [32, 0]
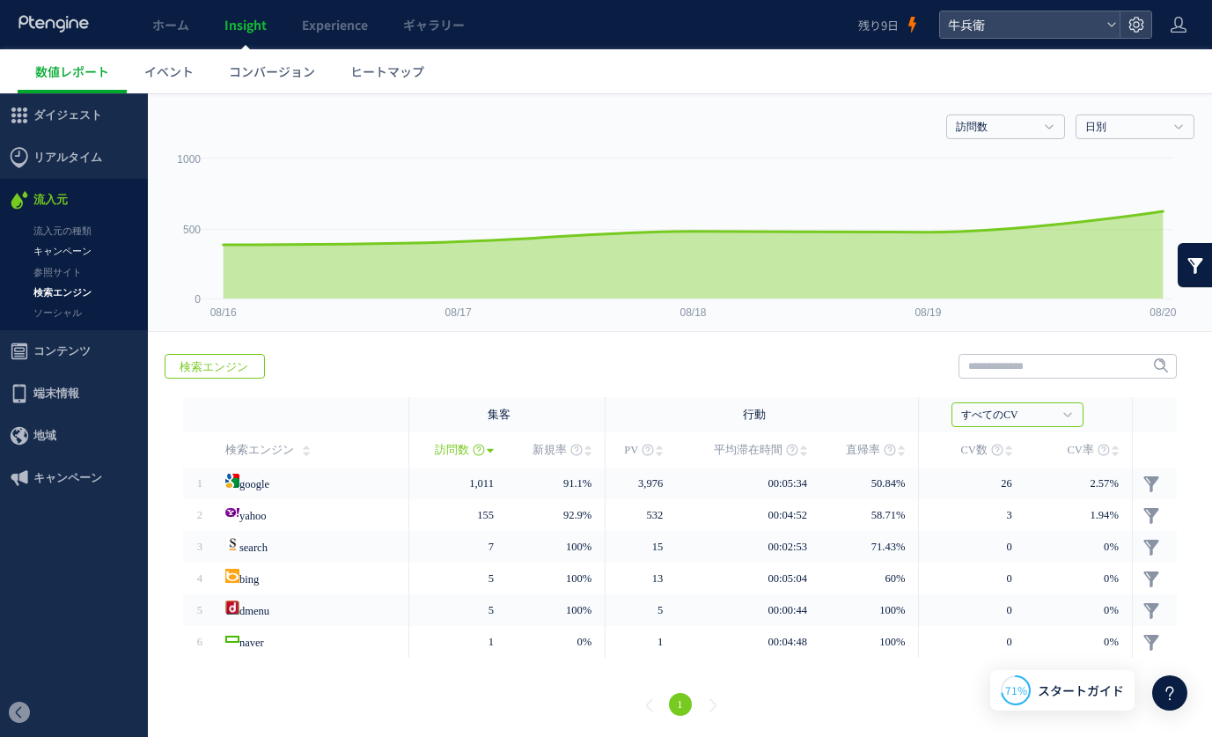
click at [44, 257] on link "キャンペーン" at bounding box center [74, 251] width 148 height 20
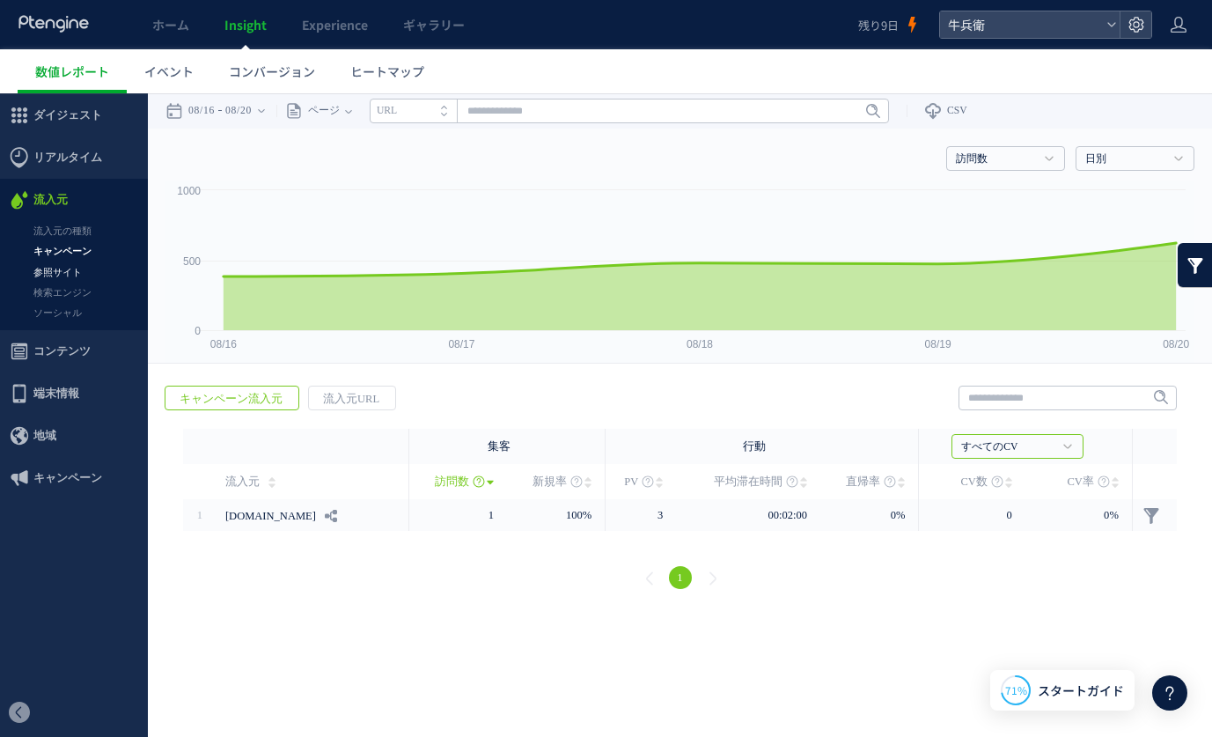
click at [50, 269] on link "参照サイト" at bounding box center [74, 272] width 148 height 20
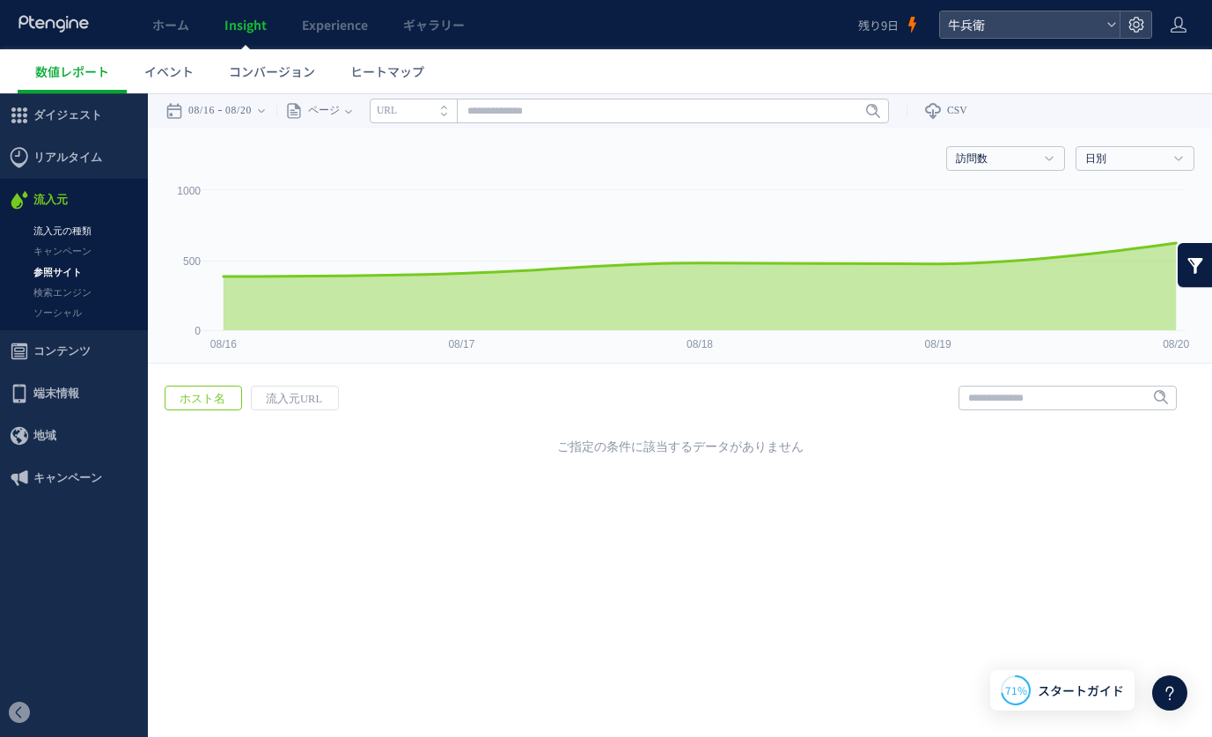
click at [49, 231] on link "流入元の種類" at bounding box center [74, 231] width 148 height 20
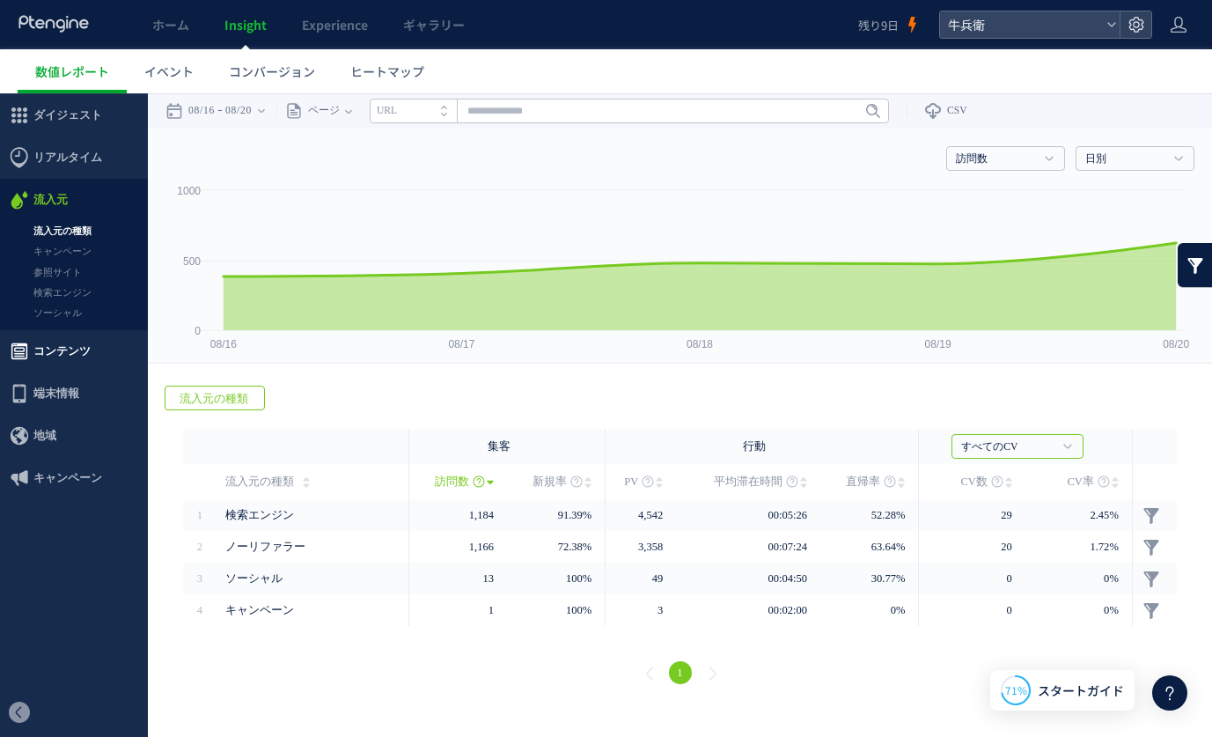
click at [54, 339] on span "コンテンツ" at bounding box center [61, 351] width 57 height 42
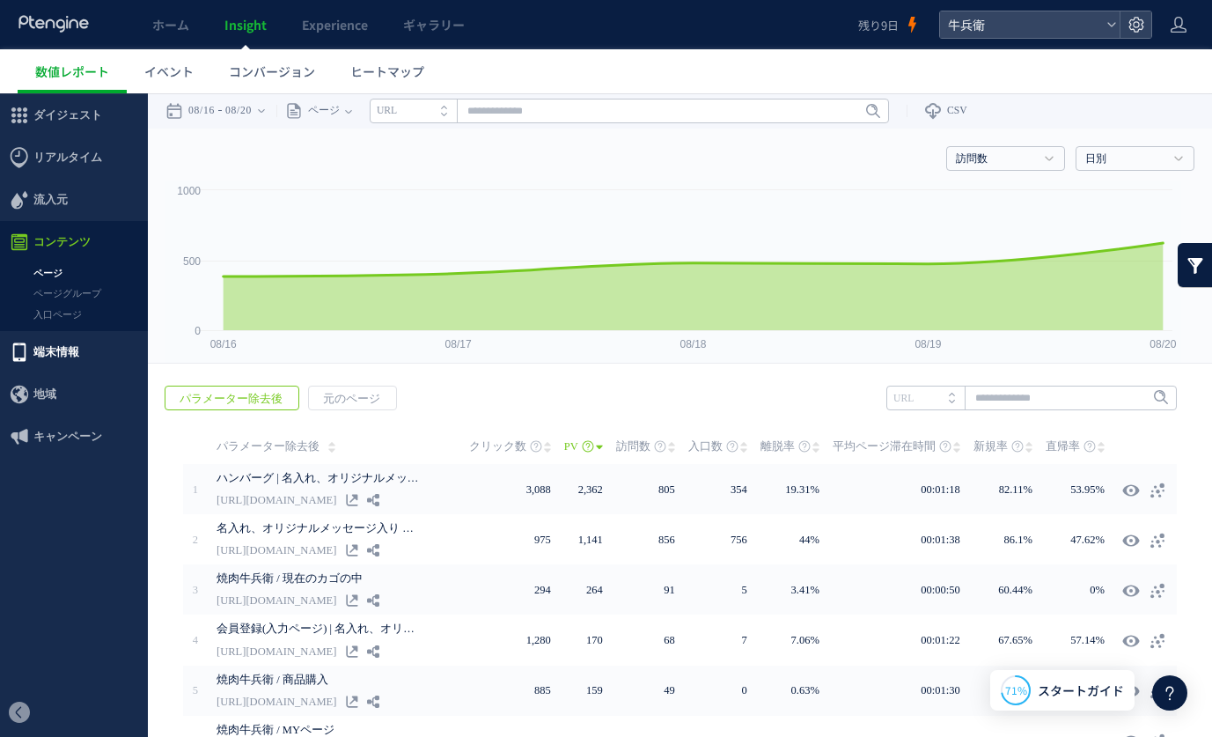
click at [106, 353] on span "端末情報" at bounding box center [74, 352] width 148 height 42
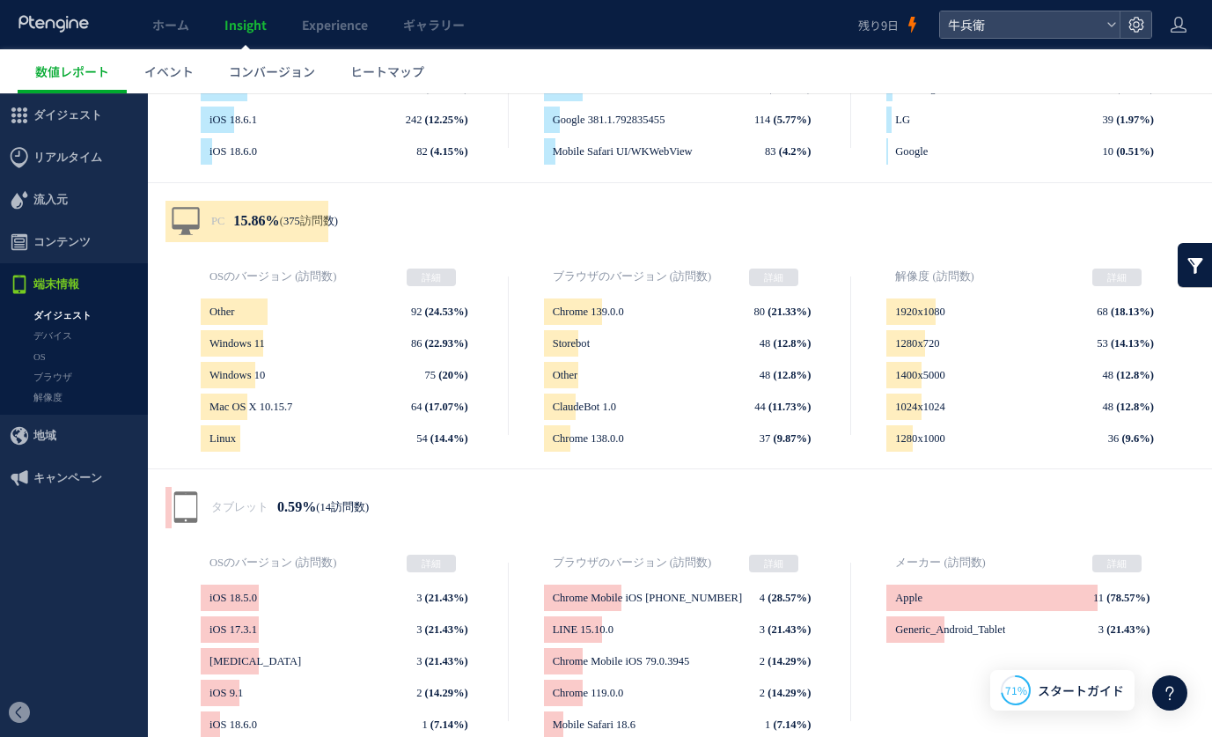
scroll to position [486, 0]
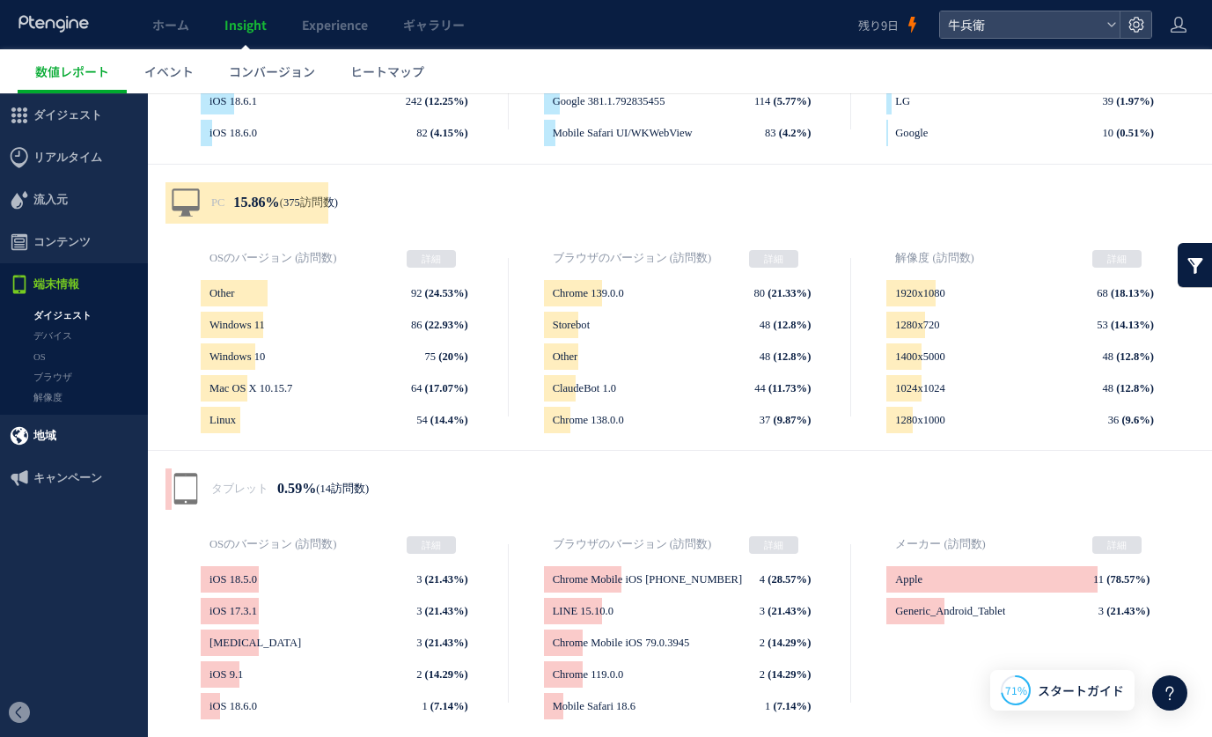
click at [84, 453] on span "地域" at bounding box center [74, 435] width 148 height 42
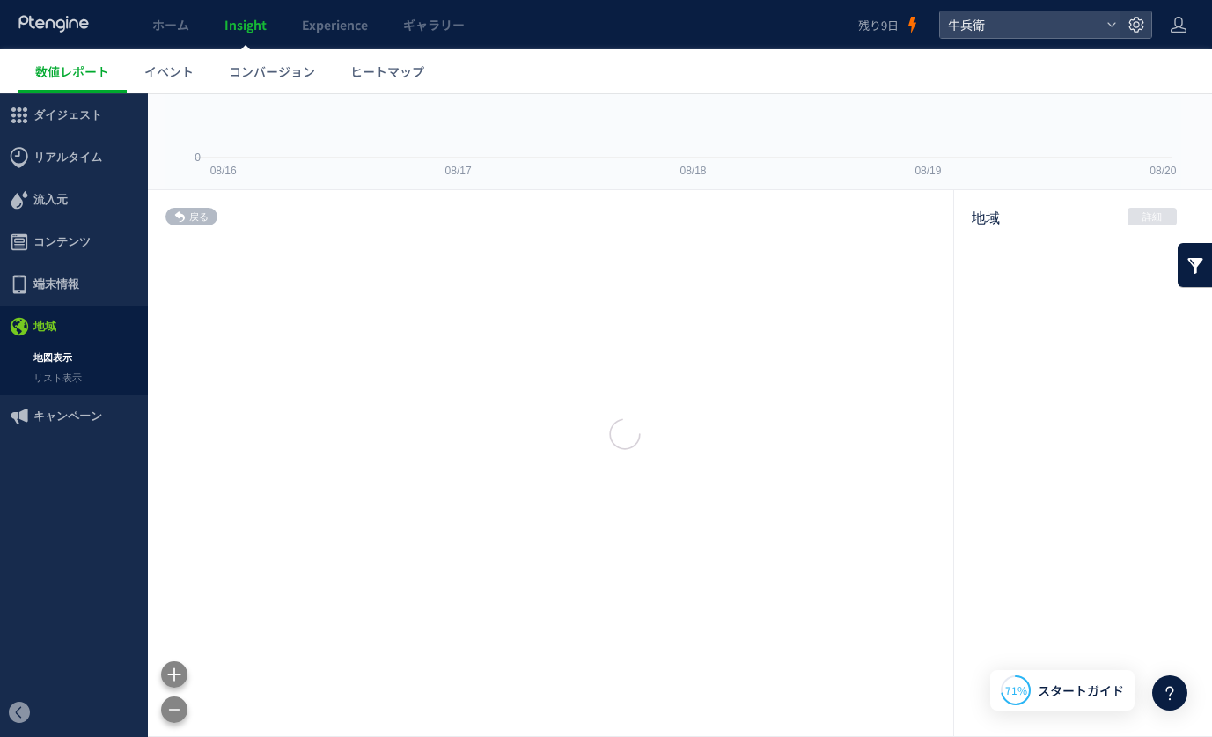
scroll to position [173, 0]
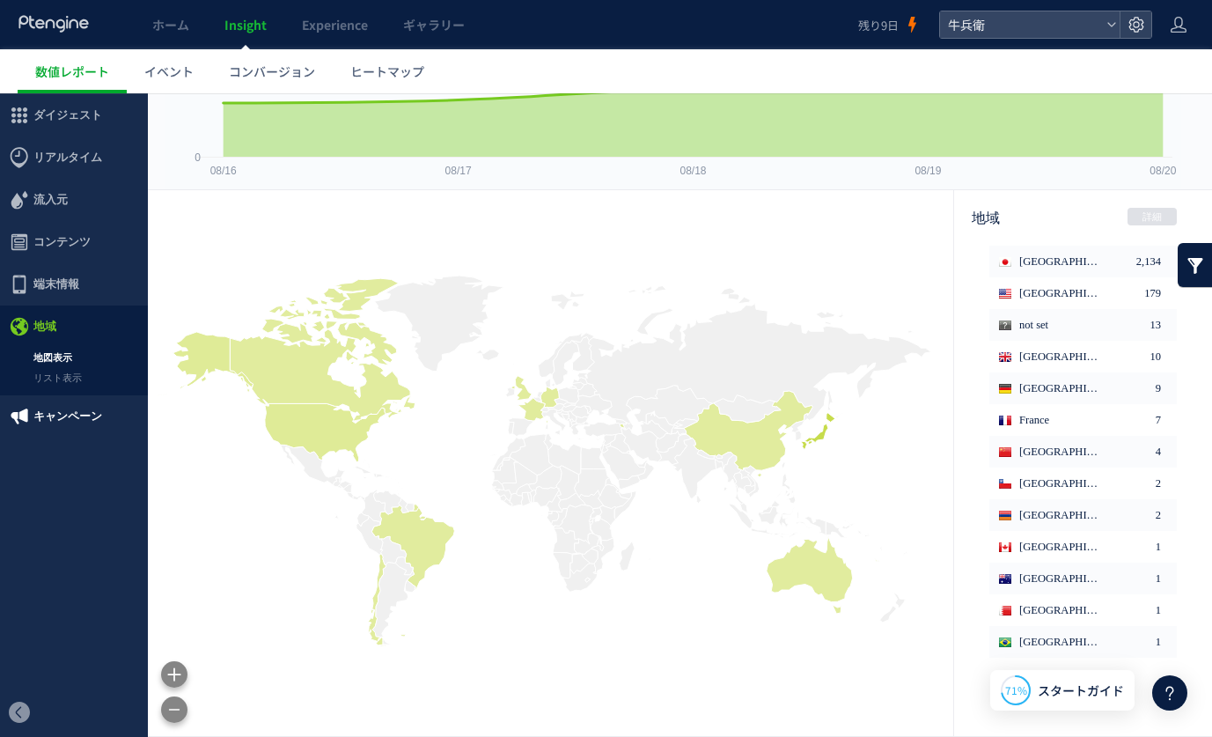
click at [79, 424] on span "キャンペーン" at bounding box center [67, 416] width 69 height 42
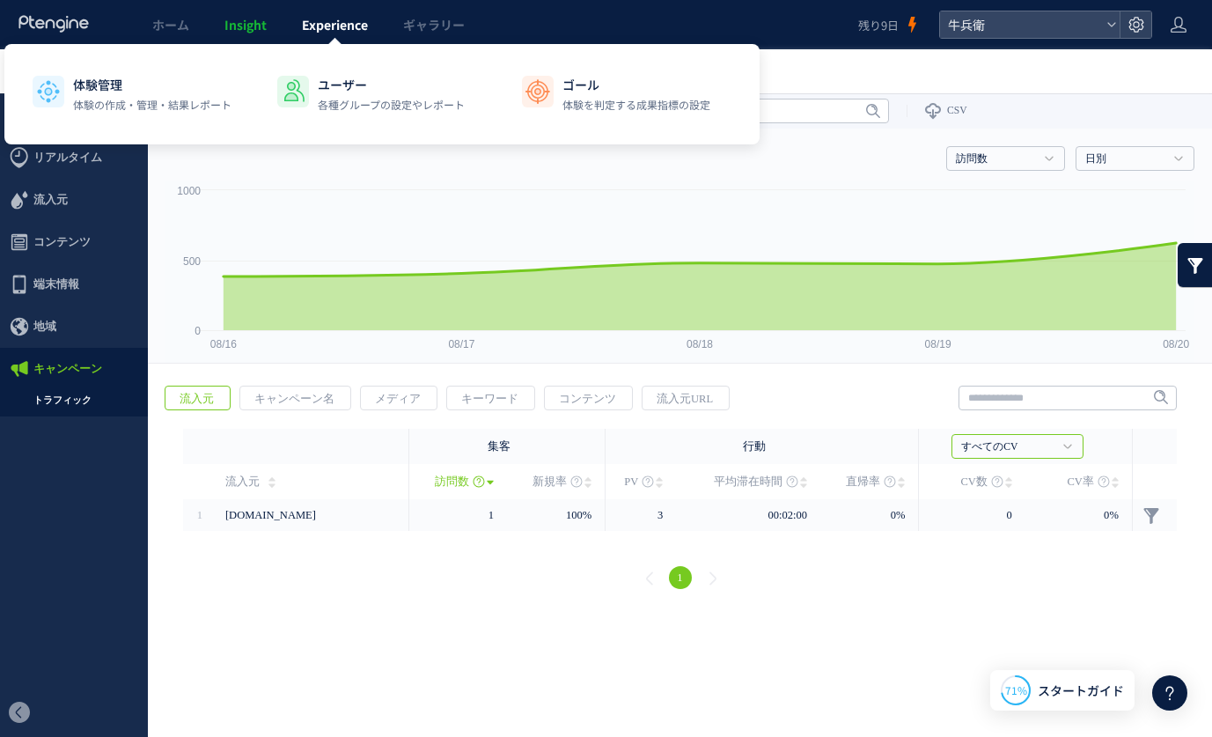
click at [308, 12] on link "Experience" at bounding box center [334, 24] width 101 height 49
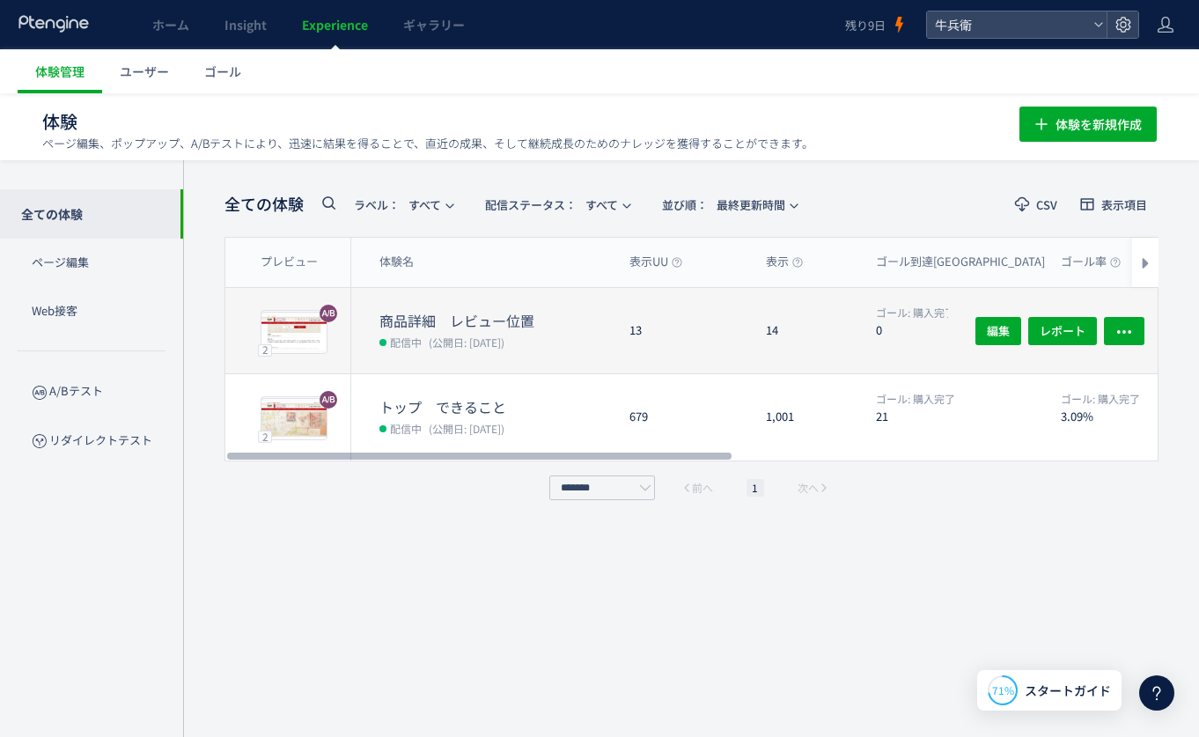
click at [630, 324] on div "13" at bounding box center [683, 330] width 136 height 85
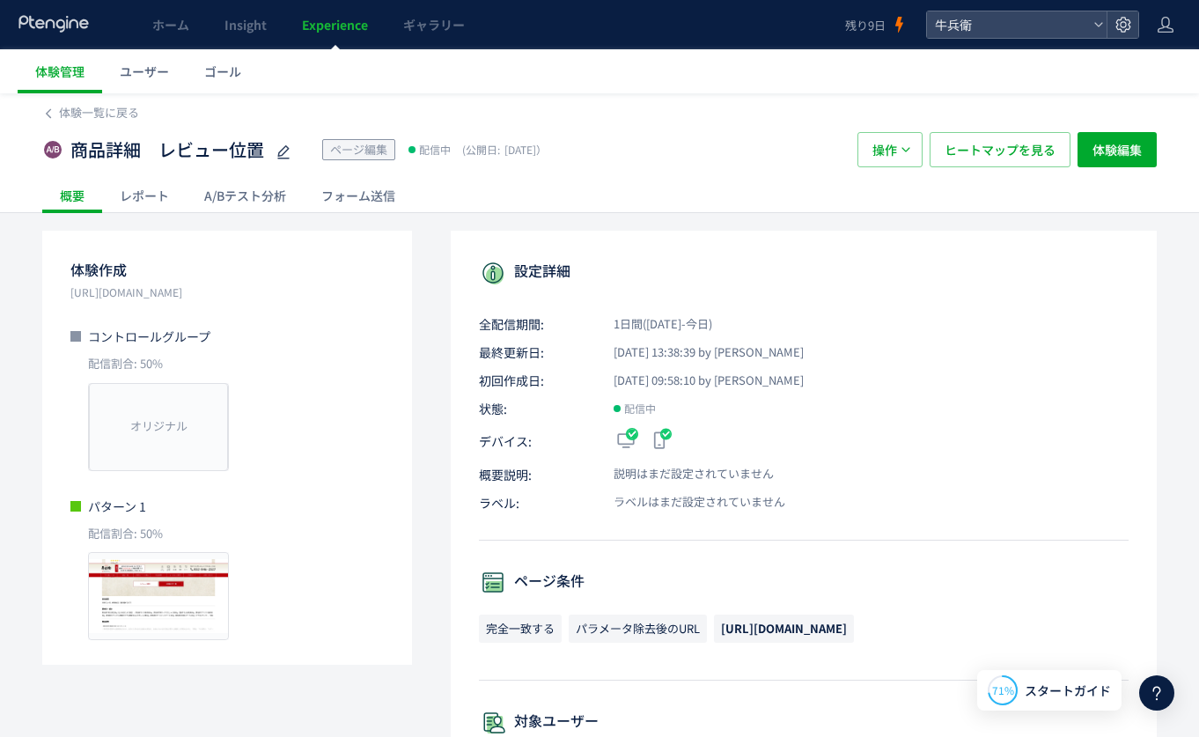
click at [247, 206] on div "A/Bテスト分析" at bounding box center [245, 195] width 117 height 35
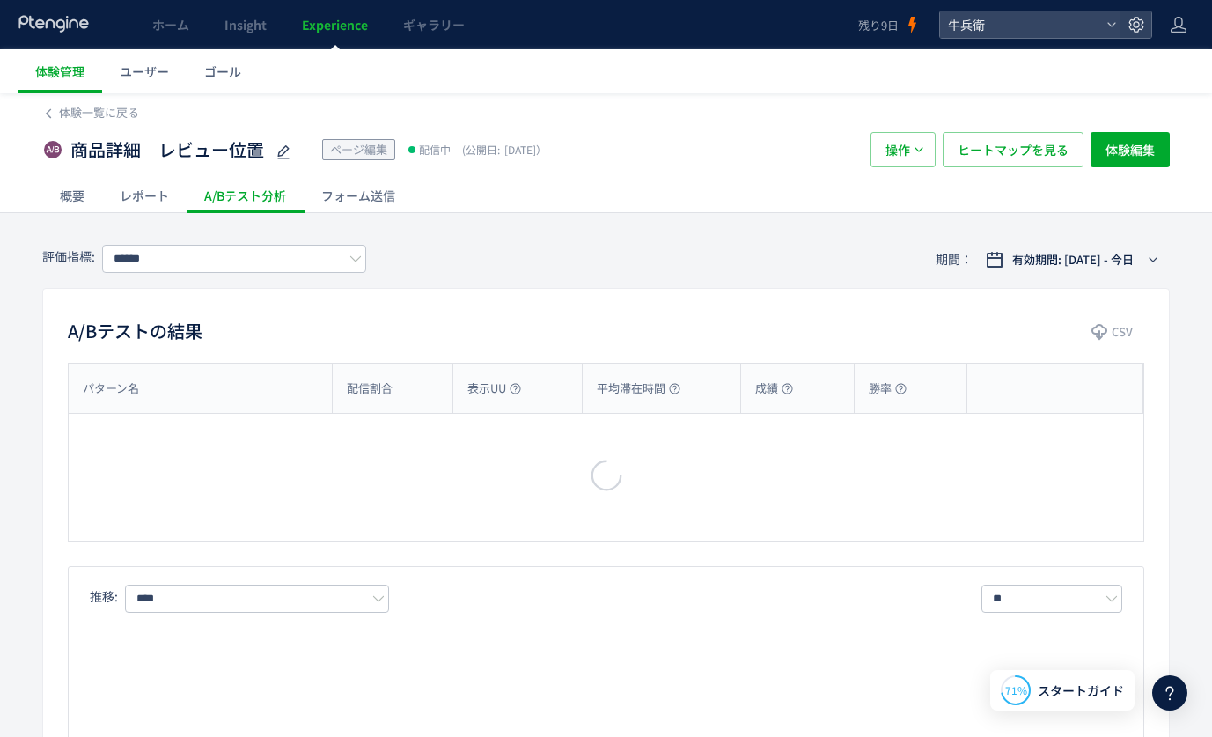
type input "****"
